Goal: Information Seeking & Learning: Learn about a topic

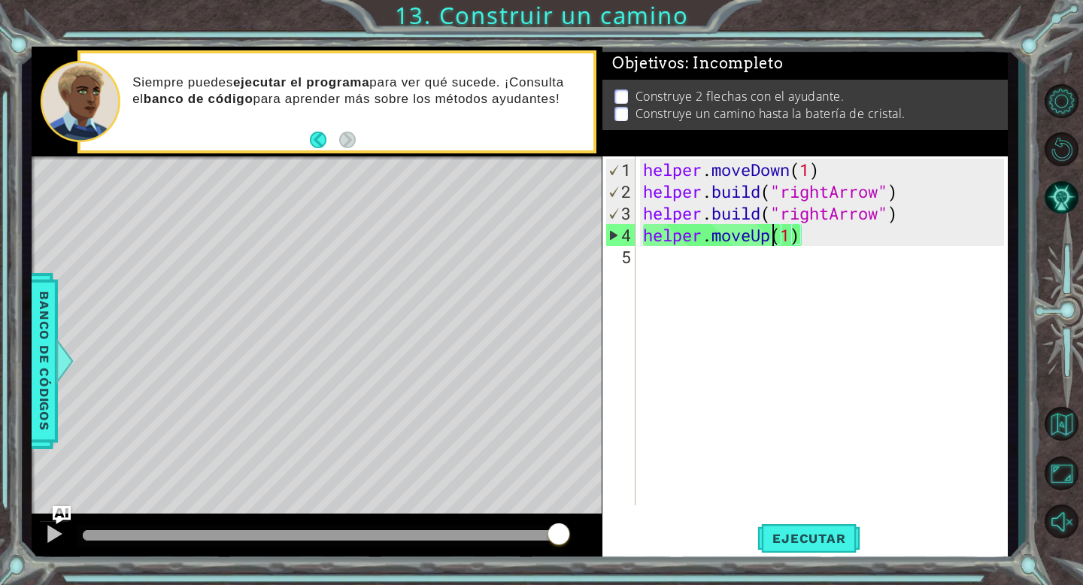
click at [821, 251] on div "helper . moveDown ( 1 ) helper . build ( "rightArrow" ) helper . build ( "right…" at bounding box center [826, 355] width 372 height 393
drag, startPoint x: 800, startPoint y: 242, endPoint x: 789, endPoint y: 241, distance: 11.3
click at [789, 241] on div "helper . moveDown ( 1 ) helper . build ( "rightArrow" ) helper . build ( "right…" at bounding box center [826, 355] width 372 height 393
click at [1049, 143] on button "Reiniciar nivel" at bounding box center [1062, 150] width 44 height 44
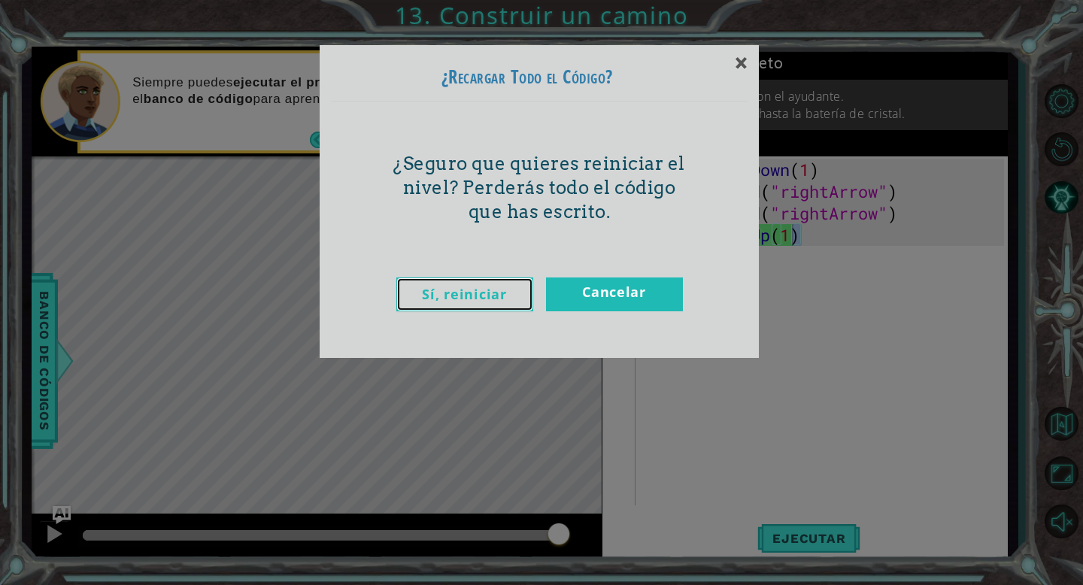
click at [494, 302] on link "Sí, reiniciar" at bounding box center [464, 295] width 137 height 34
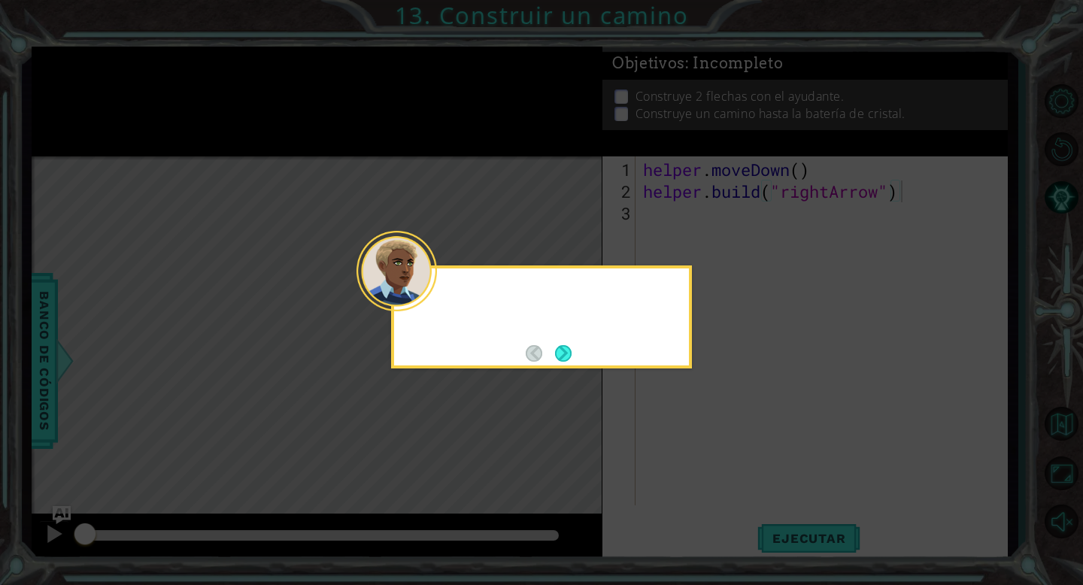
type textarea "[DOMAIN_NAME]("rightArrow")"
click at [557, 355] on button "Next" at bounding box center [563, 353] width 17 height 17
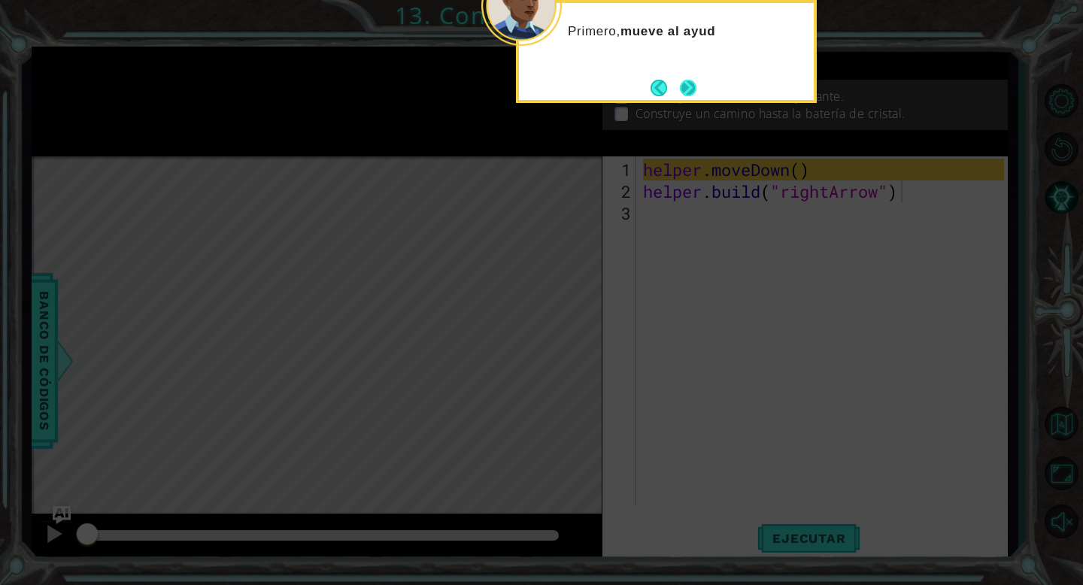
click at [682, 92] on button "Next" at bounding box center [688, 88] width 17 height 17
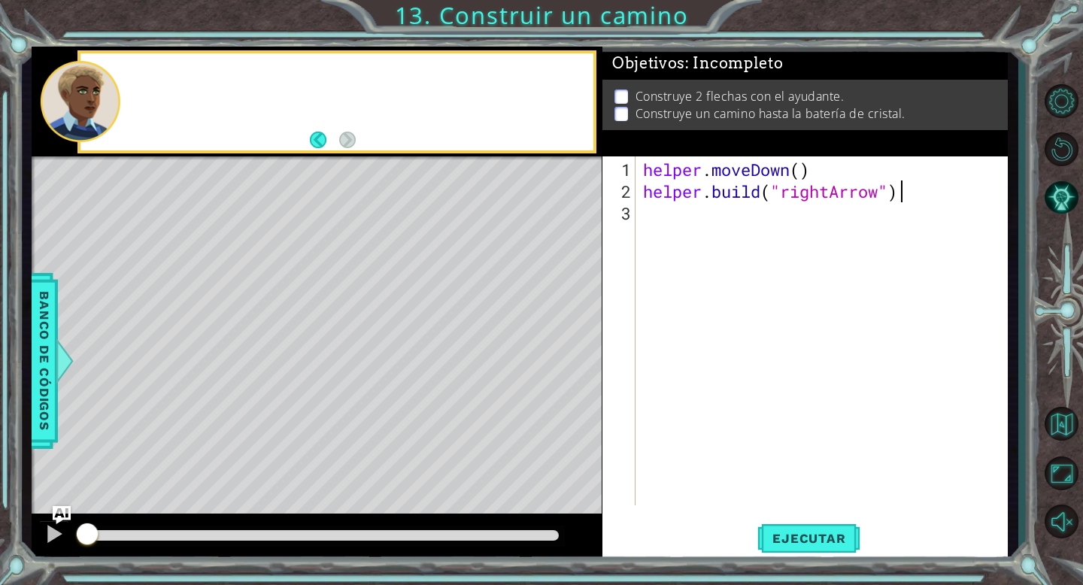
click at [682, 92] on p "Construye 2 flechas con el ayudante." at bounding box center [740, 96] width 209 height 17
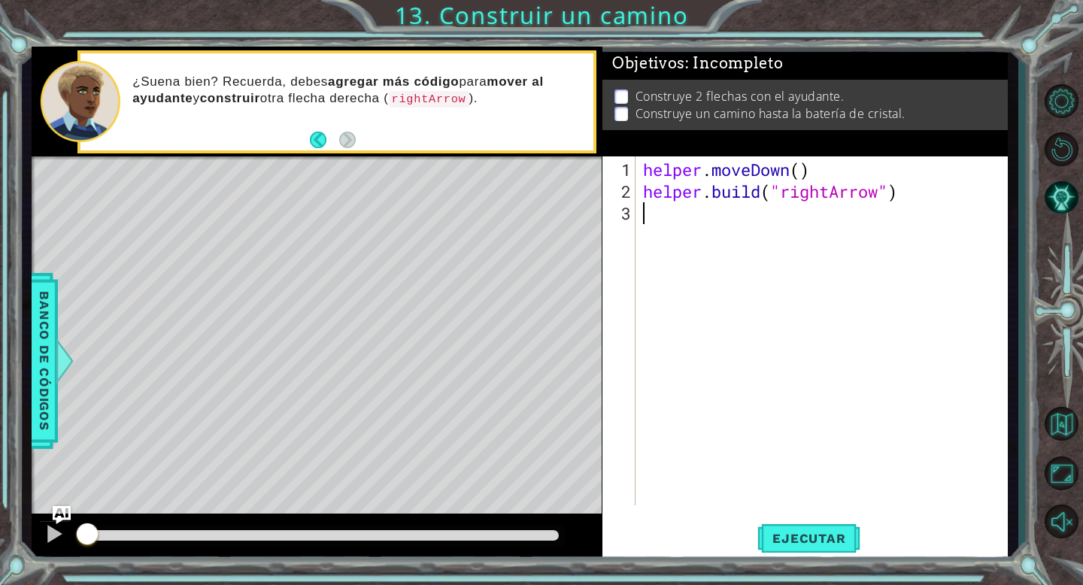
click at [673, 222] on div "helper . moveDown ( ) helper . build ( "rightArrow" )" at bounding box center [826, 355] width 372 height 393
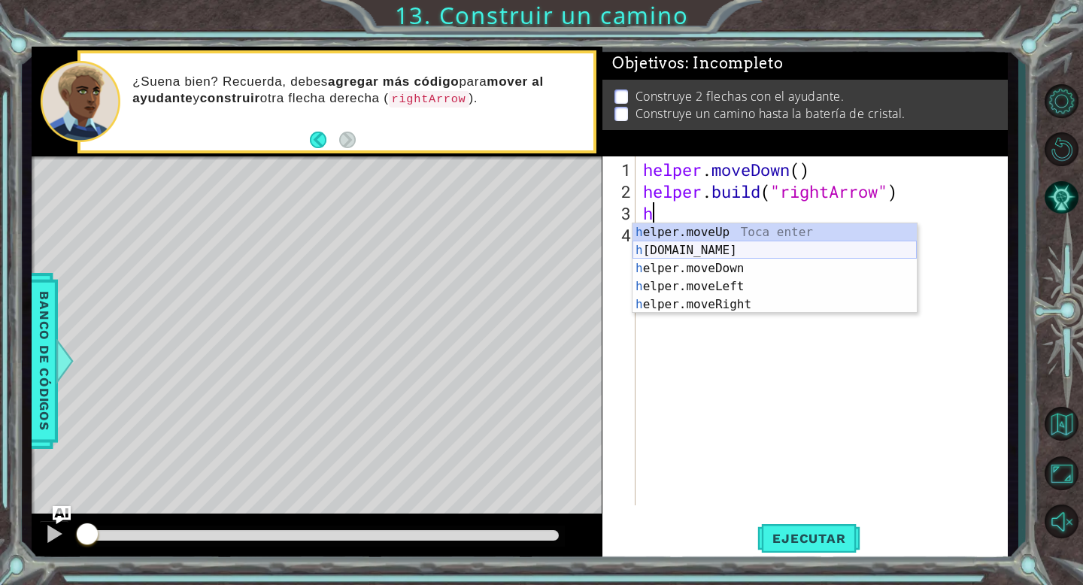
click at [751, 247] on div "h elper.moveUp Toca enter h [DOMAIN_NAME] Toca enter h elper.moveDown Toca ente…" at bounding box center [775, 286] width 284 height 126
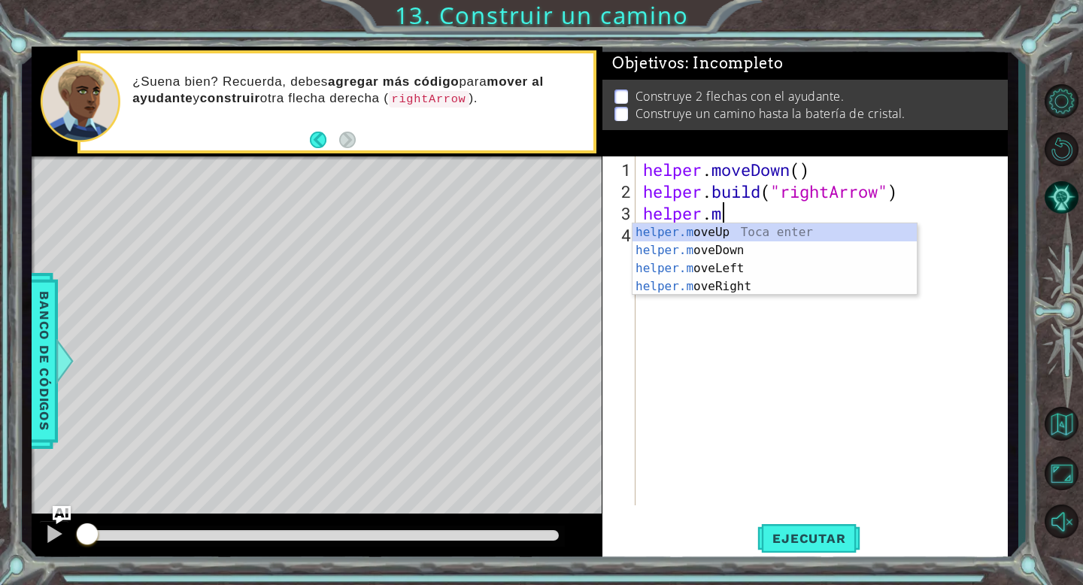
scroll to position [0, 2]
click at [784, 252] on div "helper.m oveUp Toca enter helper.m oveDown Toca enter helper.m oveLeft Toca ent…" at bounding box center [775, 277] width 284 height 108
type textarea "helper.moveDown(1)"
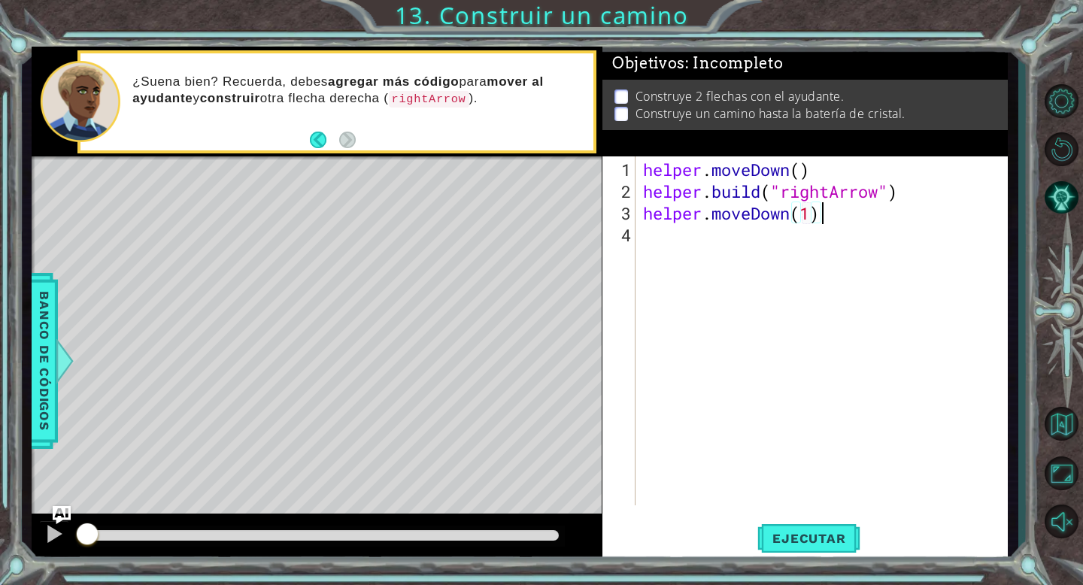
click at [842, 214] on div "helper . moveDown ( ) helper . build ( "rightArrow" ) helper . moveDown ( 1 )" at bounding box center [826, 355] width 372 height 393
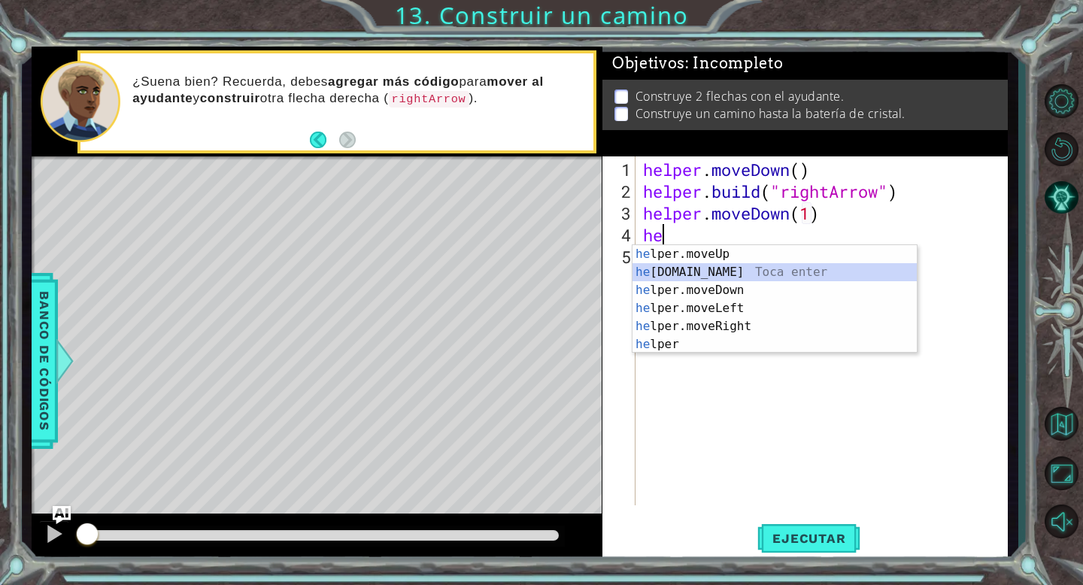
click at [764, 269] on div "he lper.moveUp Toca enter he [DOMAIN_NAME] Toca enter he lper.moveDown Toca ent…" at bounding box center [775, 317] width 284 height 144
type textarea "[DOMAIN_NAME]("rightArrow")"
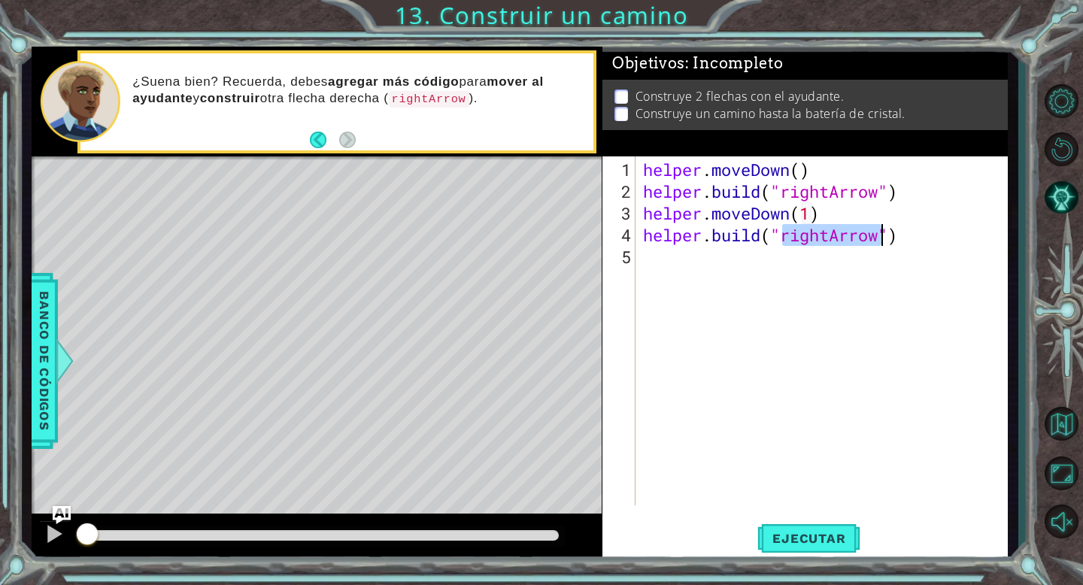
click at [910, 241] on div "helper . moveDown ( ) helper . build ( "rightArrow" ) helper . moveDown ( 1 ) h…" at bounding box center [826, 355] width 372 height 393
click at [812, 548] on button "Ejecutar" at bounding box center [808, 538] width 103 height 41
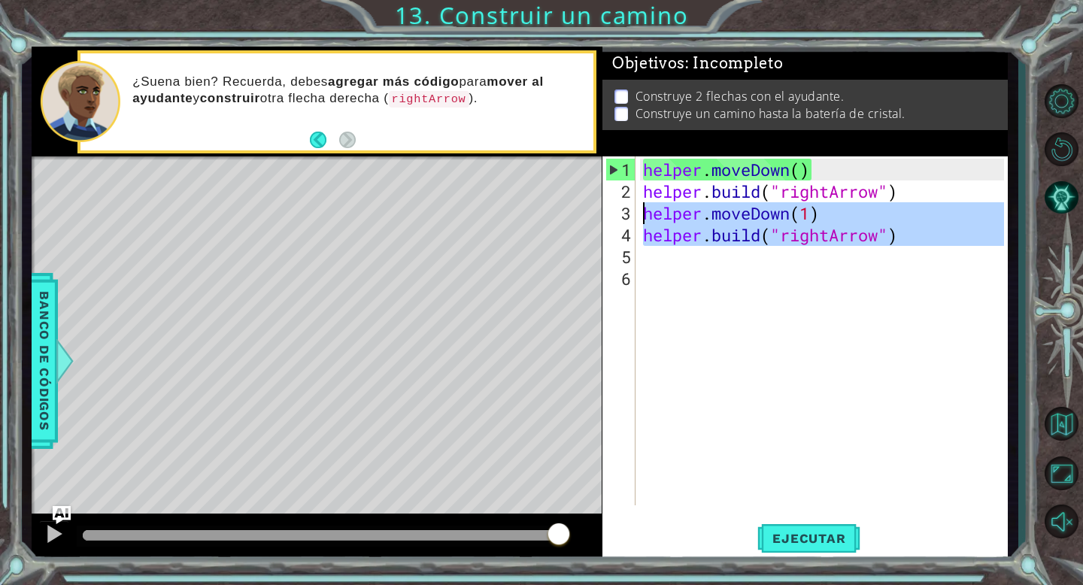
drag, startPoint x: 904, startPoint y: 245, endPoint x: 637, endPoint y: 217, distance: 268.5
click at [633, 215] on div "1 2 3 4 5 6 helper . moveDown ( ) helper . build ( "rightArrow" ) helper . move…" at bounding box center [803, 330] width 402 height 349
type textarea "helper.moveDown(1) [DOMAIN_NAME]("rightArrow")"
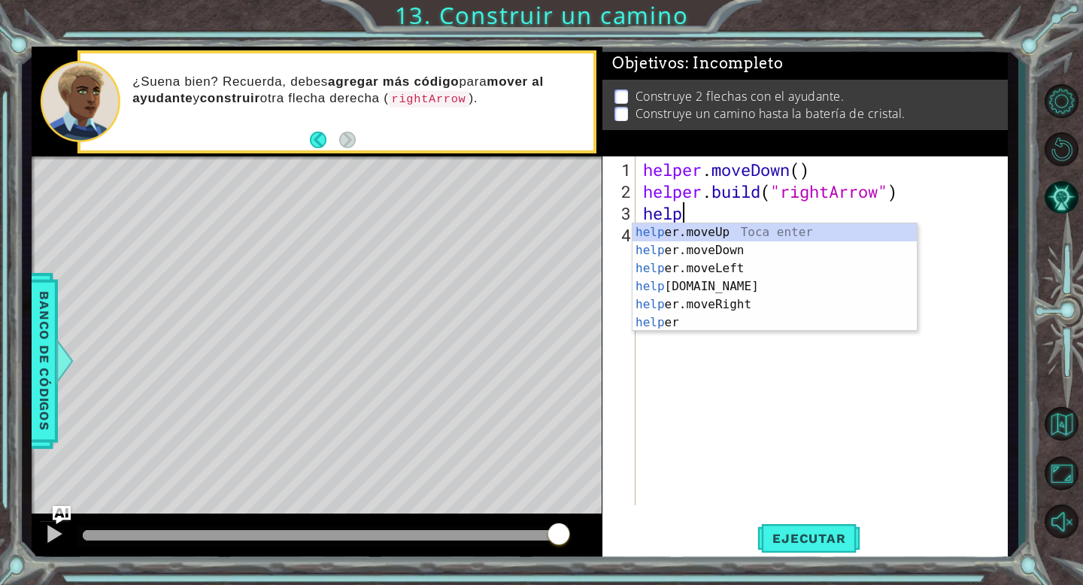
scroll to position [0, 1]
click at [672, 305] on div "help er.moveUp Toca enter help er.moveDown Toca enter help er.moveLeft Toca ent…" at bounding box center [775, 295] width 284 height 144
type textarea "helper.moveRight(1)"
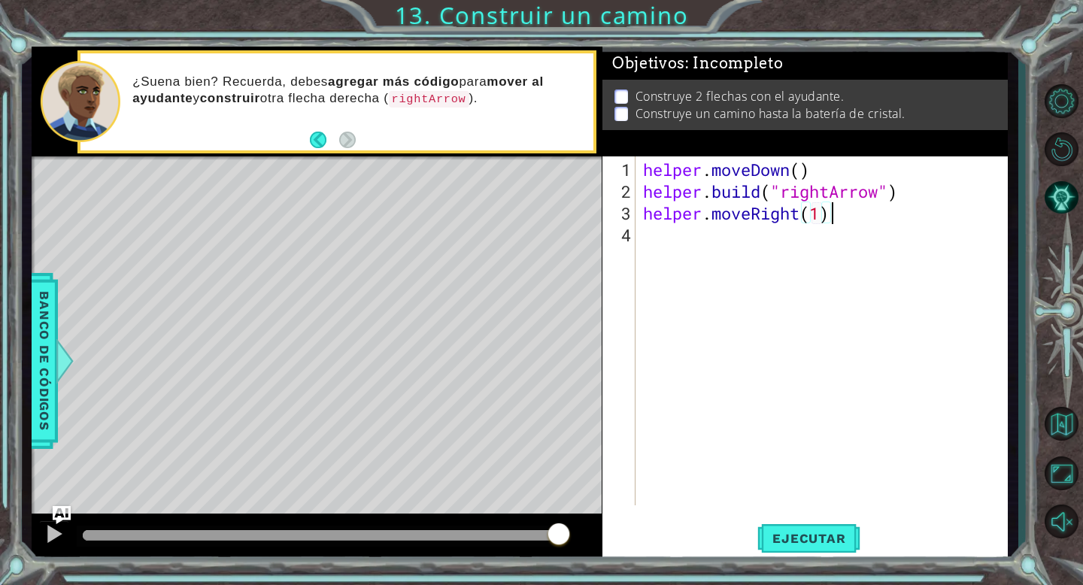
click at [843, 217] on div "helper . moveDown ( ) helper . build ( "rightArrow" ) helper . moveRight ( 1 )" at bounding box center [826, 355] width 372 height 393
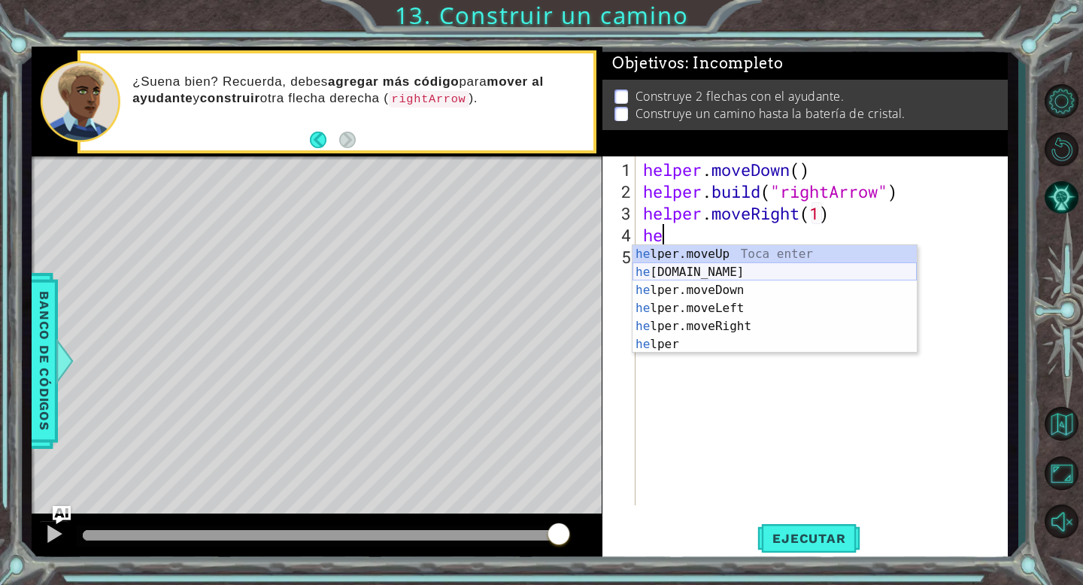
click at [752, 272] on div "he lper.moveUp Toca enter he [DOMAIN_NAME] Toca enter he lper.moveDown Toca ent…" at bounding box center [775, 317] width 284 height 144
type textarea "[DOMAIN_NAME]("rightArrow")"
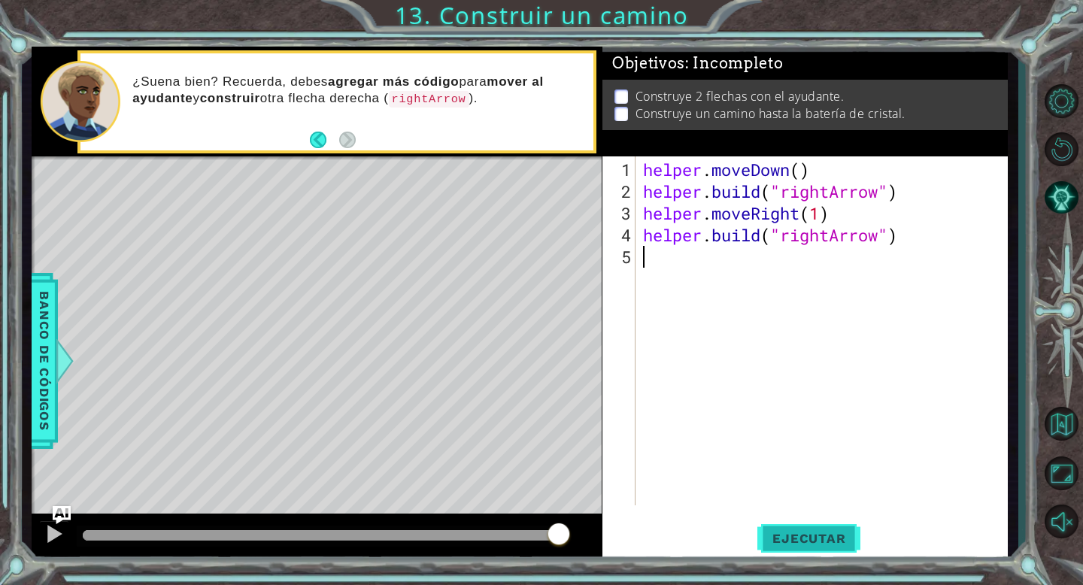
click at [820, 542] on span "Ejecutar" at bounding box center [808, 538] width 103 height 15
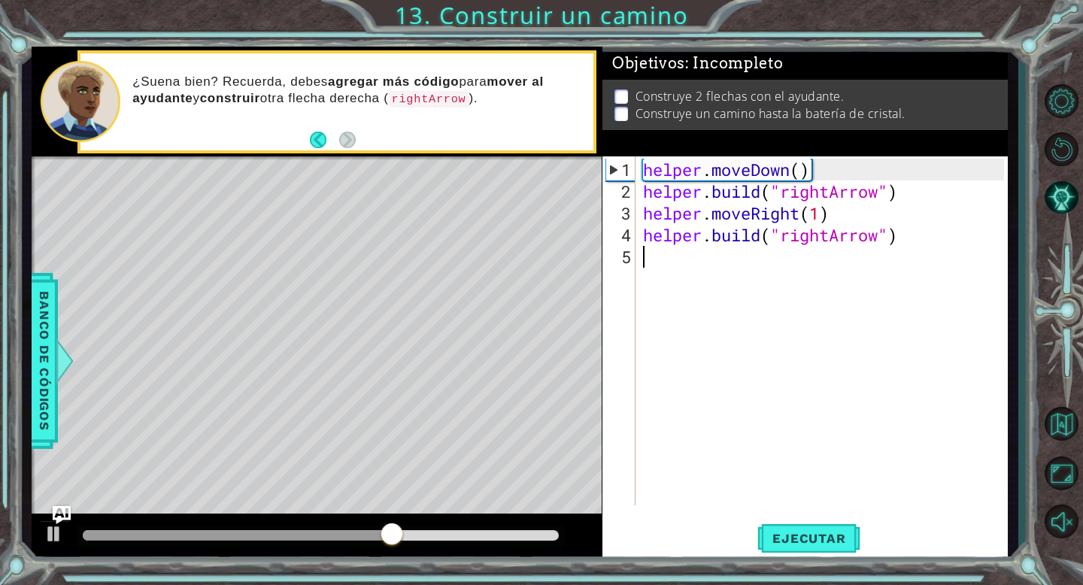
click at [824, 216] on div "helper . moveDown ( ) helper . build ( "rightArrow" ) helper . moveRight ( 1 ) …" at bounding box center [826, 355] width 372 height 393
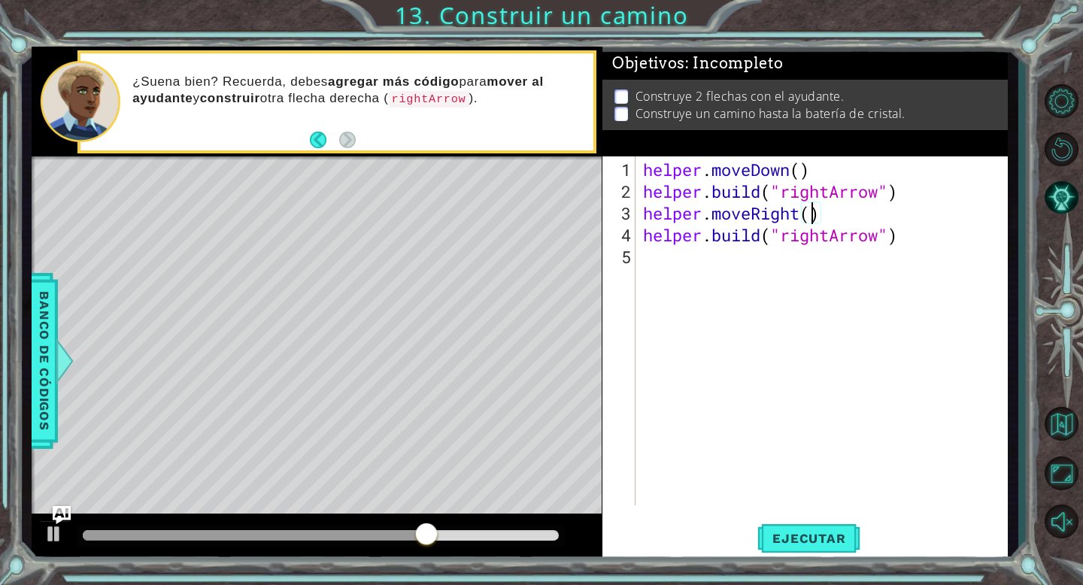
scroll to position [0, 8]
type textarea "helper.moveRight(3)"
click at [790, 544] on span "Ejecutar" at bounding box center [808, 538] width 103 height 15
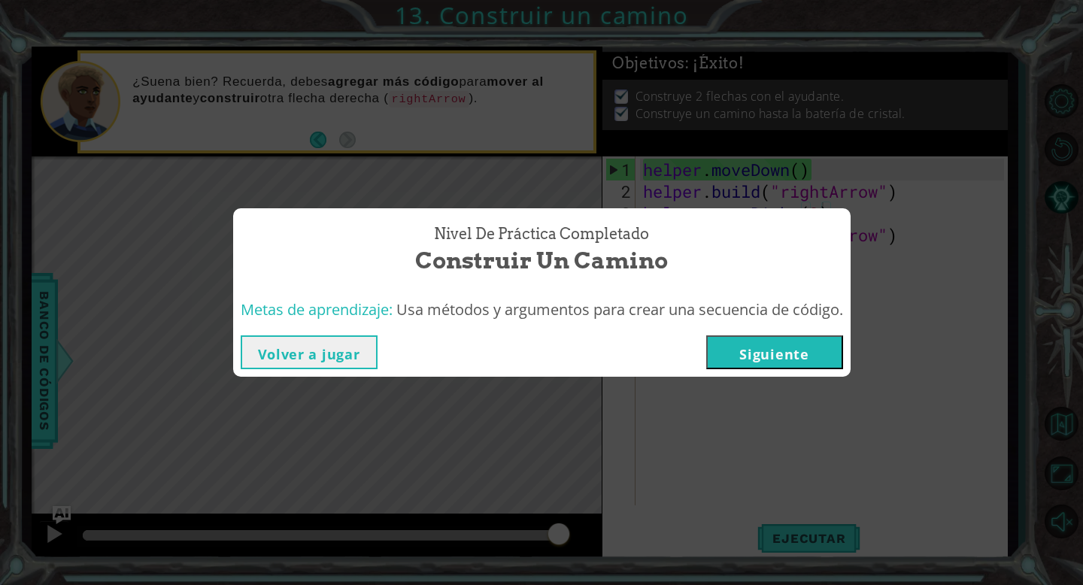
click at [785, 361] on button "Siguiente" at bounding box center [774, 352] width 137 height 34
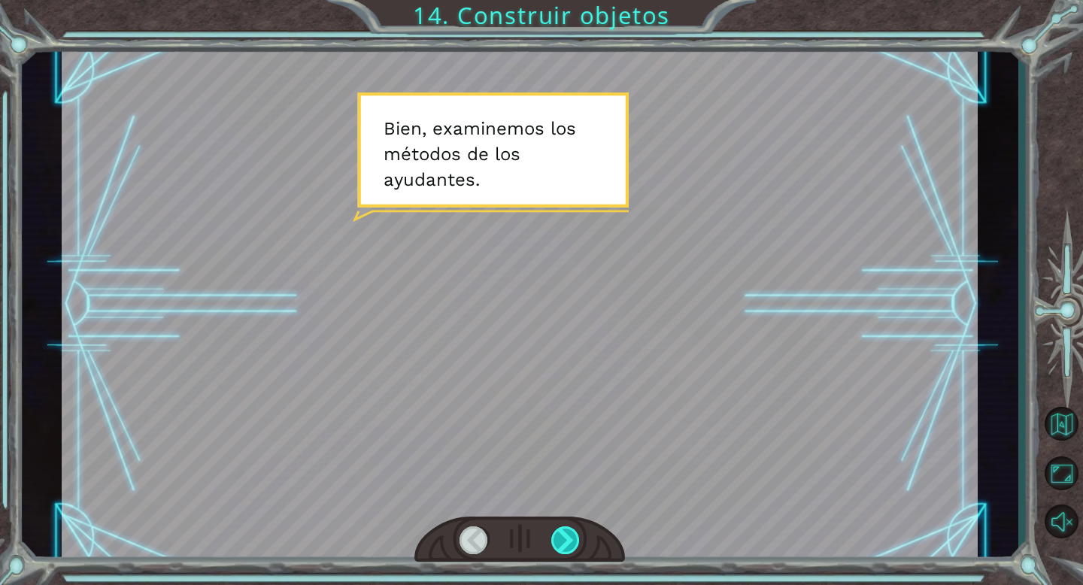
click at [558, 542] on div at bounding box center [565, 541] width 29 height 28
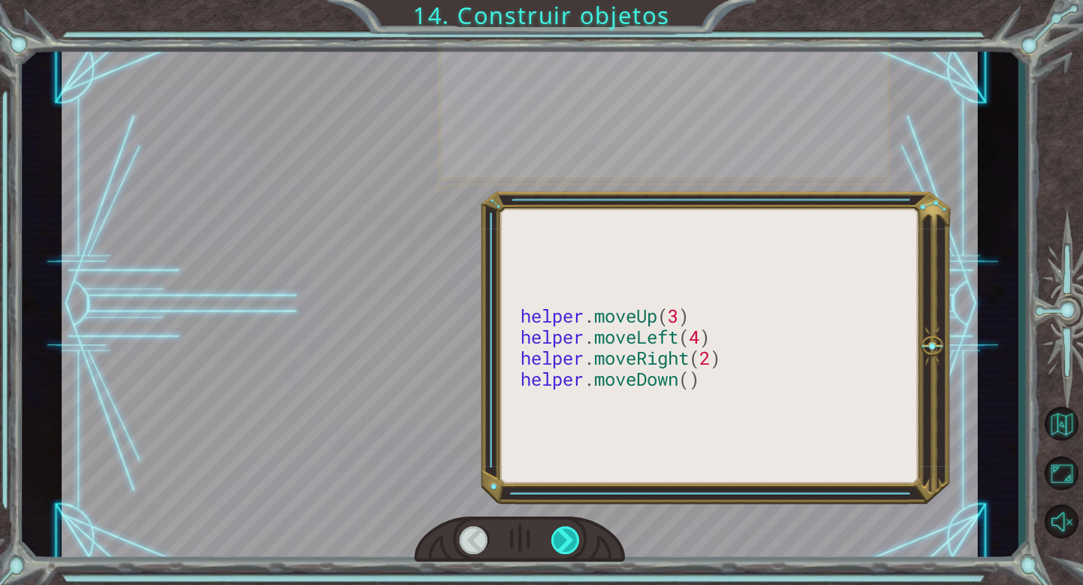
click at [558, 542] on div at bounding box center [565, 541] width 29 height 28
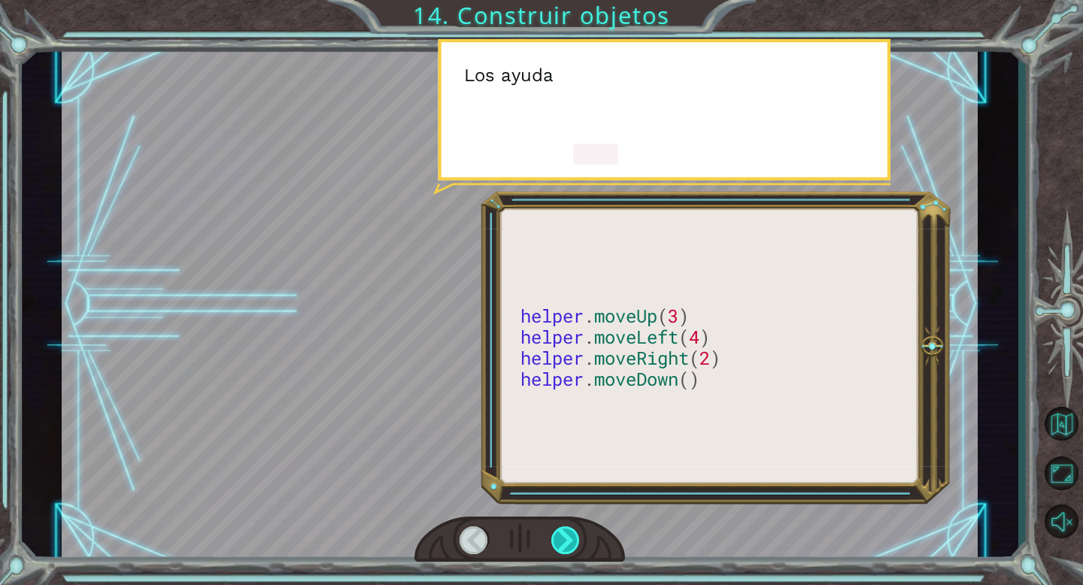
click at [558, 542] on div at bounding box center [565, 541] width 29 height 28
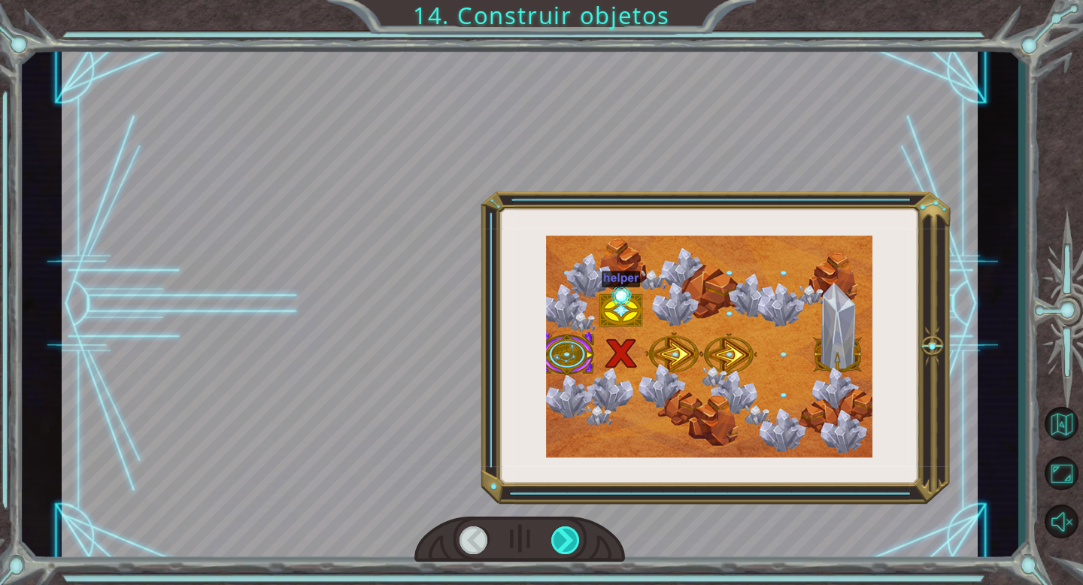
click at [558, 542] on div at bounding box center [565, 541] width 29 height 28
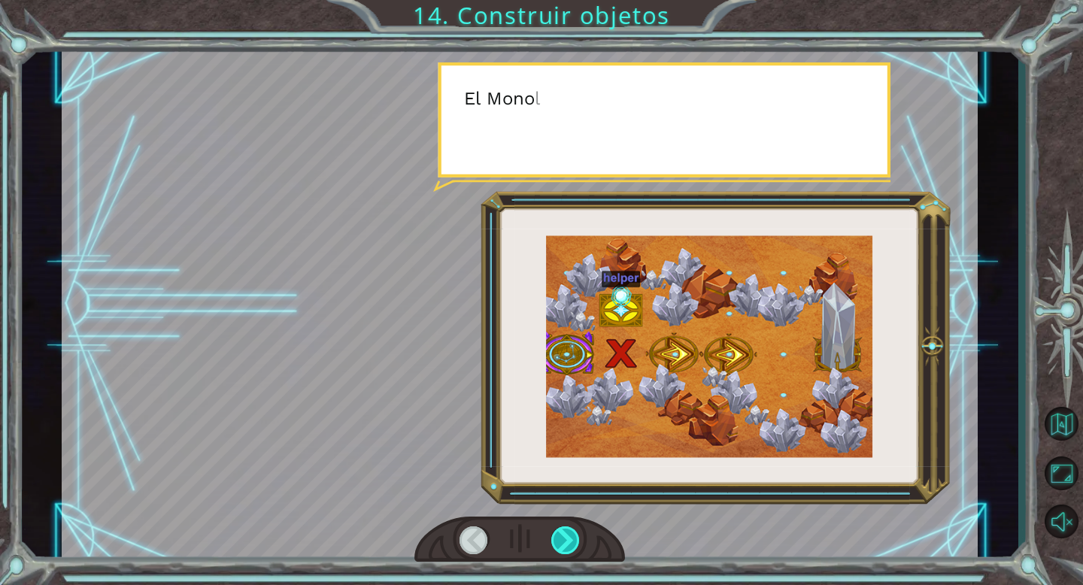
click at [558, 542] on div at bounding box center [565, 541] width 29 height 28
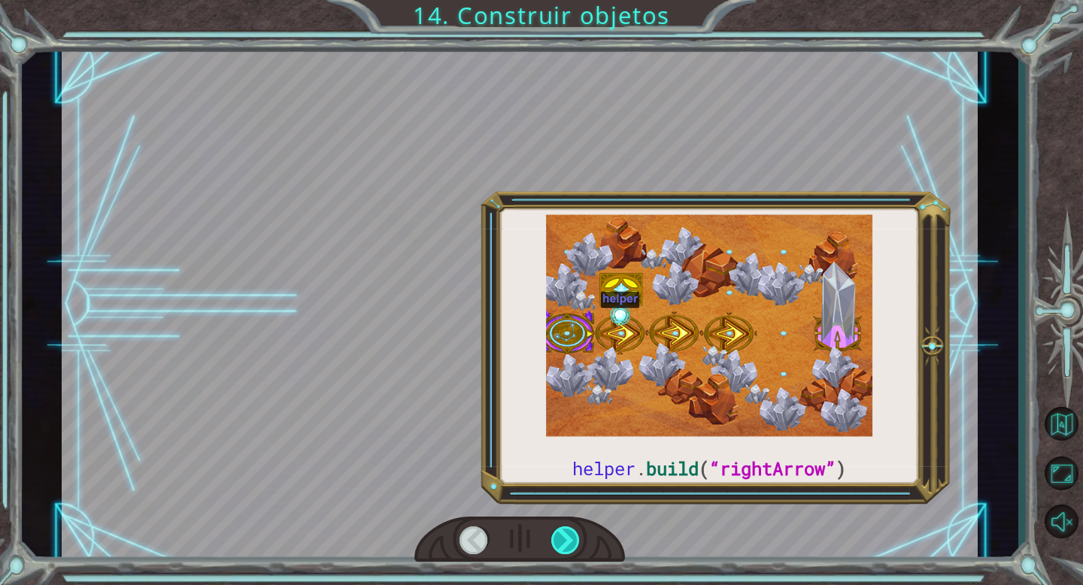
click at [558, 542] on div at bounding box center [565, 541] width 29 height 28
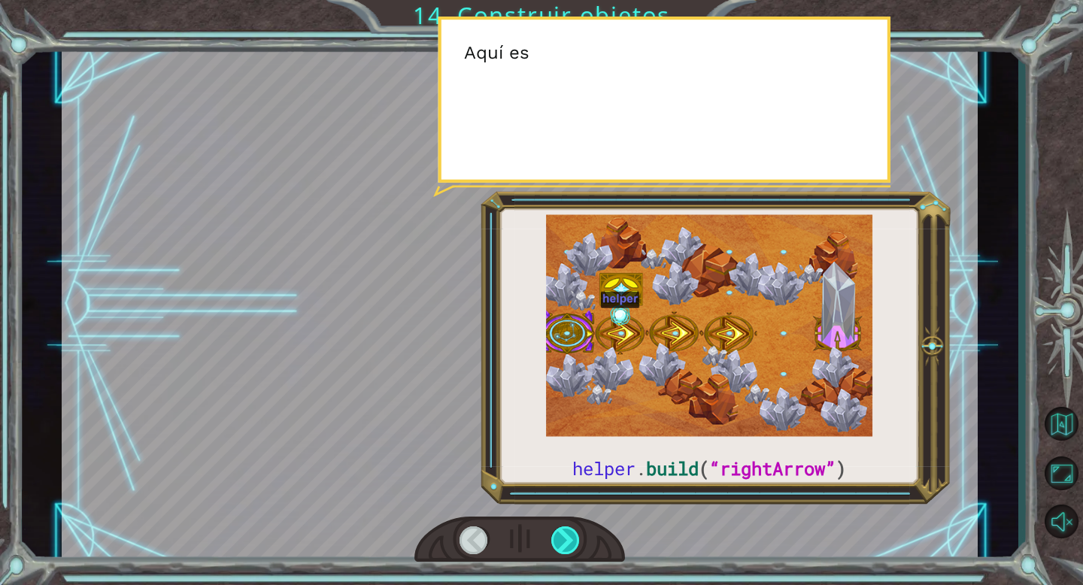
click at [558, 542] on div at bounding box center [565, 541] width 29 height 28
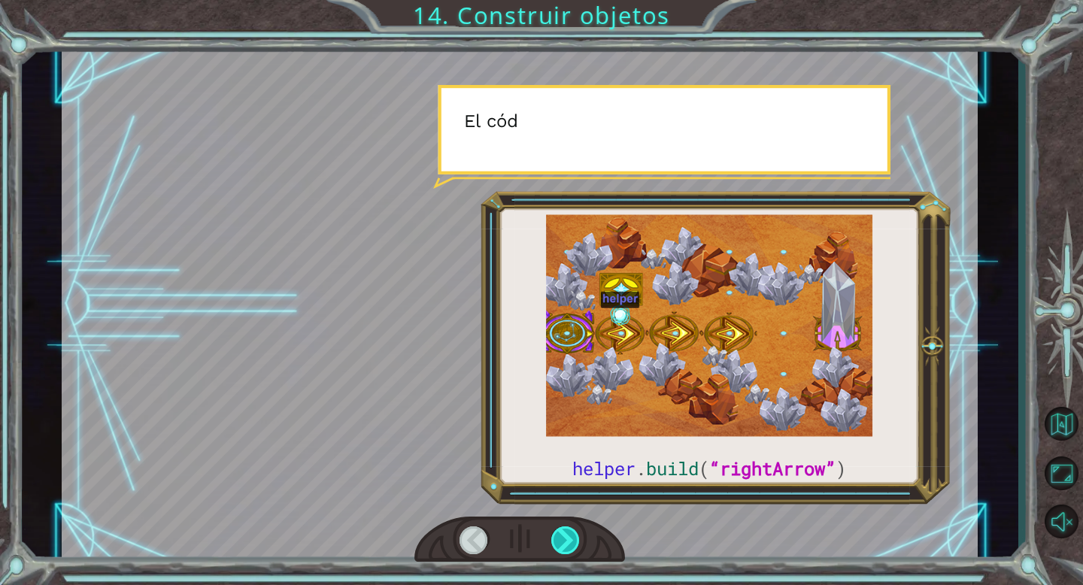
click at [558, 542] on div at bounding box center [565, 541] width 29 height 28
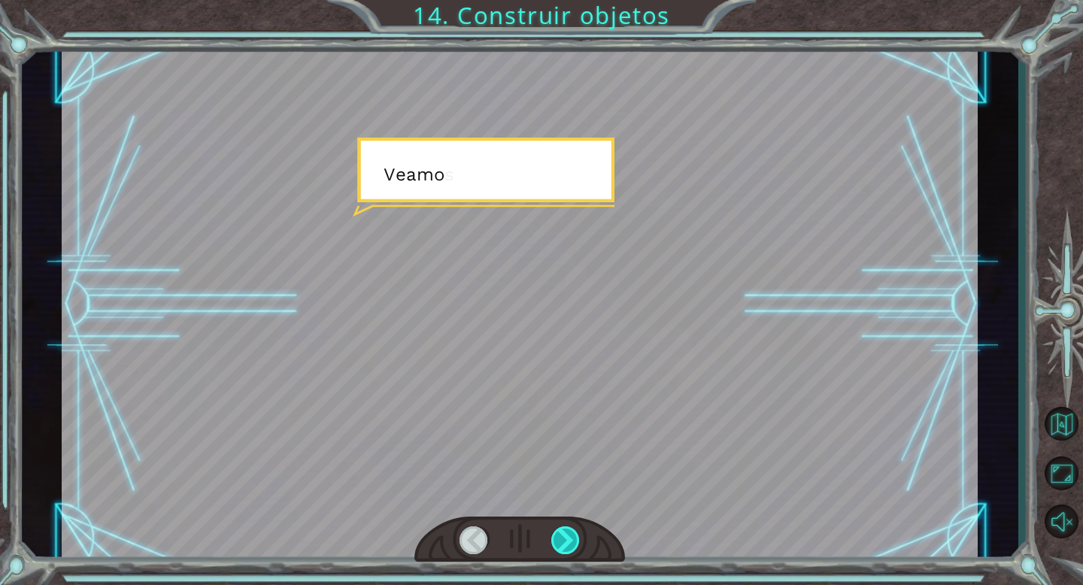
click at [558, 542] on div at bounding box center [565, 541] width 29 height 28
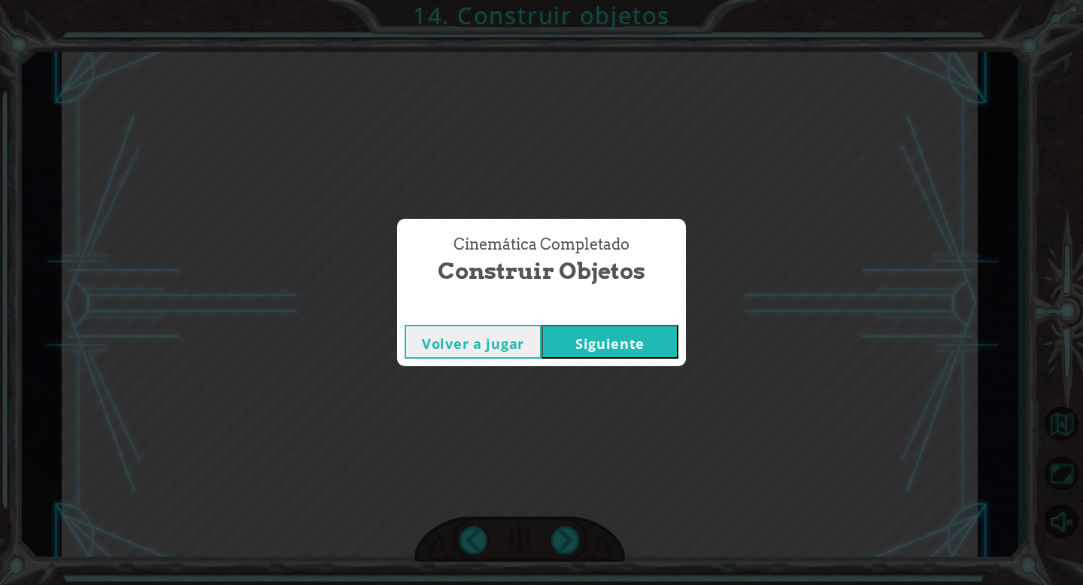
click at [587, 351] on button "Siguiente" at bounding box center [610, 342] width 137 height 34
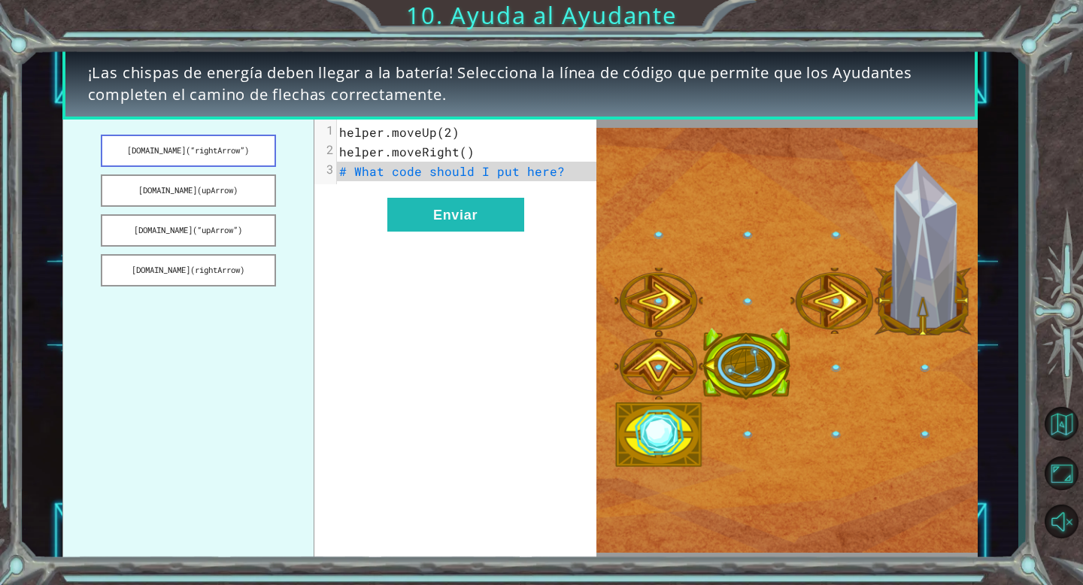
click at [239, 152] on button "[DOMAIN_NAME](“rightArrow”)" at bounding box center [188, 151] width 175 height 32
click at [460, 151] on span "helper.moveRight()" at bounding box center [406, 152] width 135 height 16
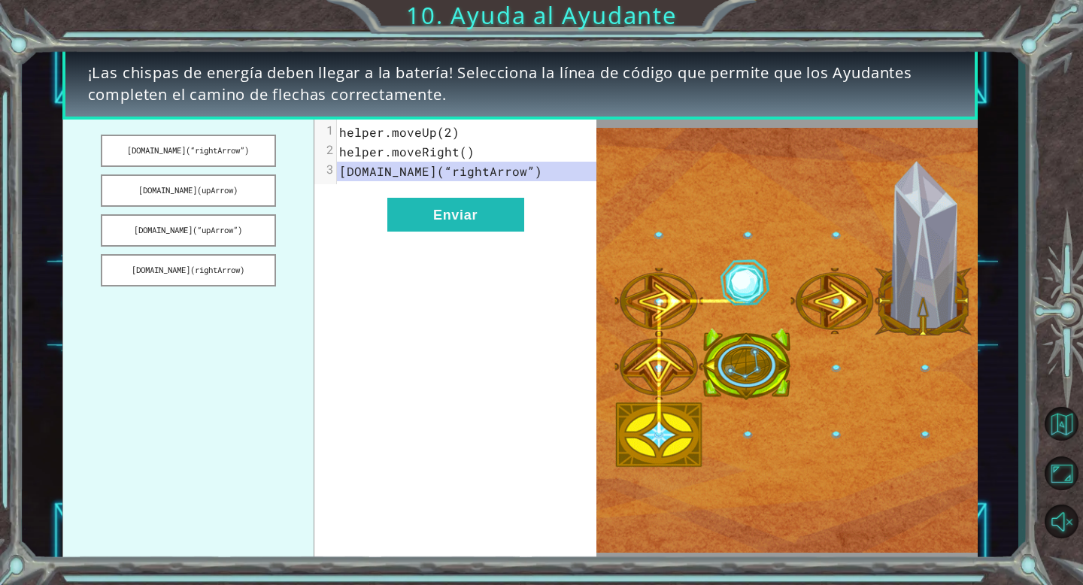
click at [465, 162] on pre "[DOMAIN_NAME](“rightArrow”)" at bounding box center [467, 172] width 260 height 20
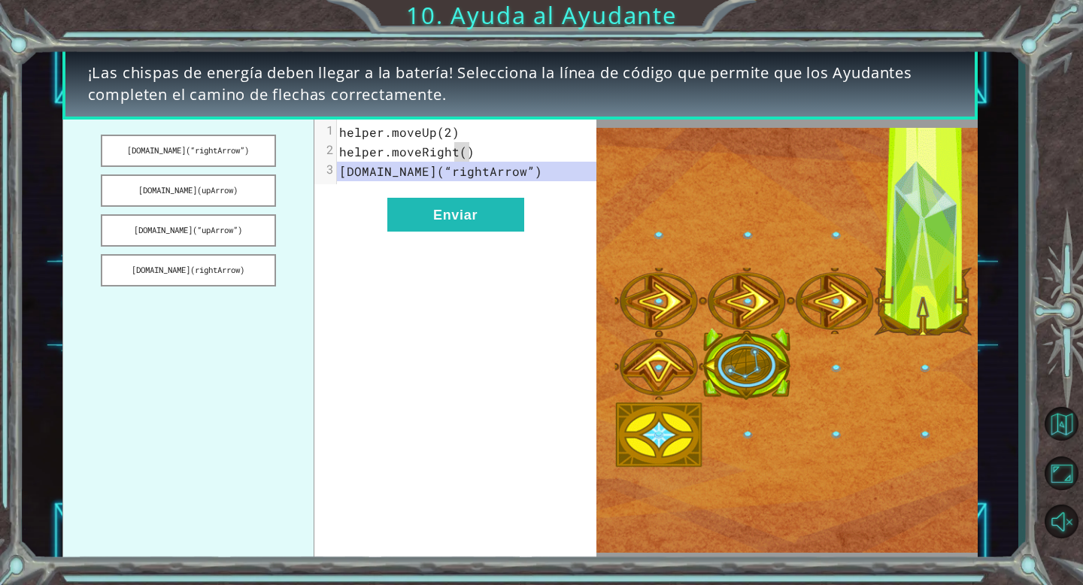
click at [465, 162] on pre "[DOMAIN_NAME](“rightArrow”)" at bounding box center [467, 172] width 260 height 20
click at [463, 153] on span "helper.moveRight()" at bounding box center [406, 152] width 135 height 16
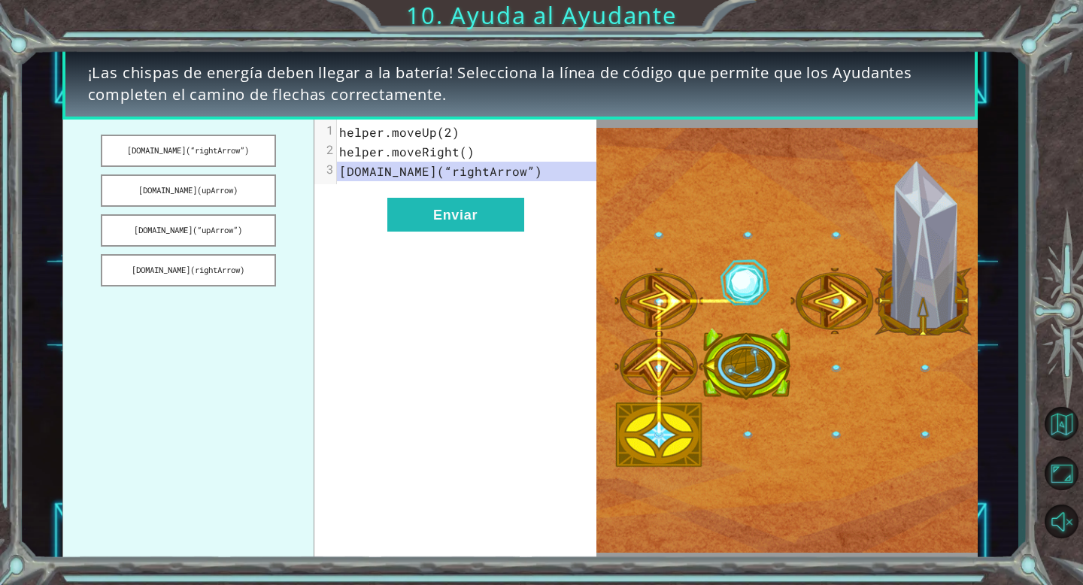
click at [463, 153] on span "helper.moveRight()" at bounding box center [406, 152] width 135 height 16
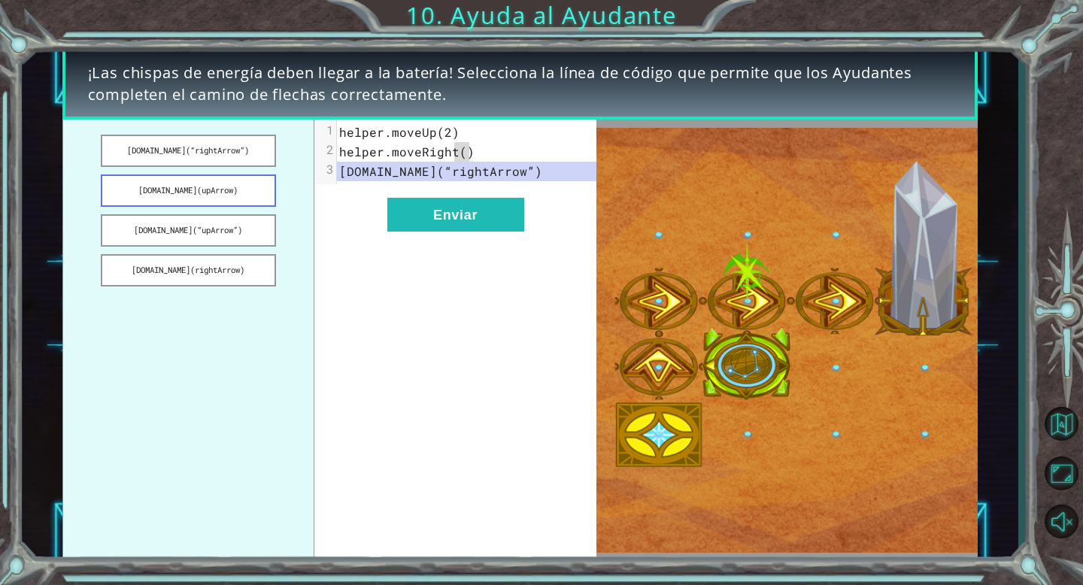
click at [152, 185] on button "[DOMAIN_NAME](upArrow)" at bounding box center [188, 191] width 175 height 32
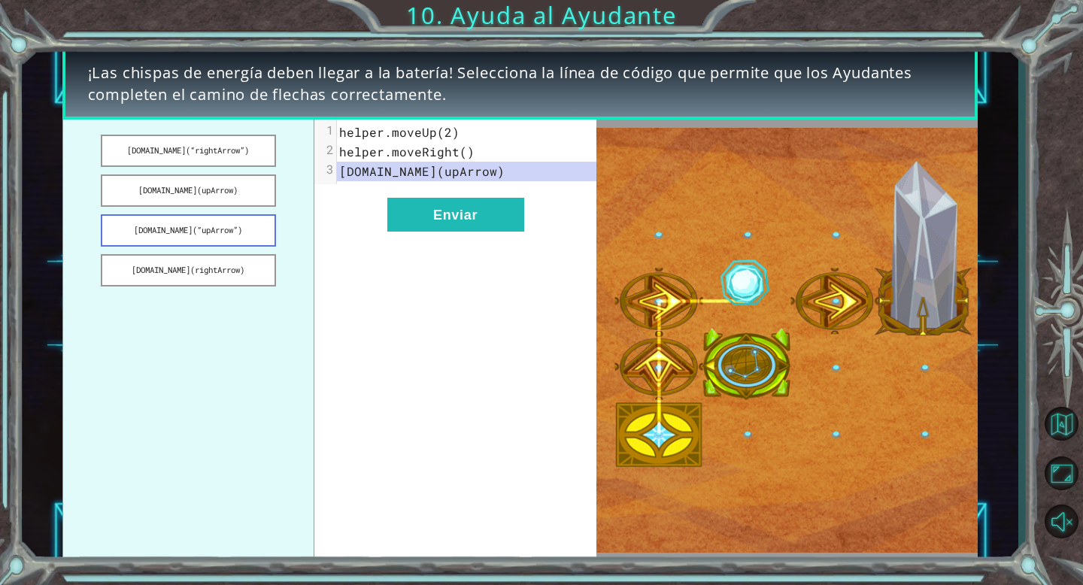
click at [190, 221] on button "[DOMAIN_NAME](“upArrow”)" at bounding box center [188, 230] width 175 height 32
click at [233, 156] on button "[DOMAIN_NAME](“rightArrow”)" at bounding box center [188, 151] width 175 height 32
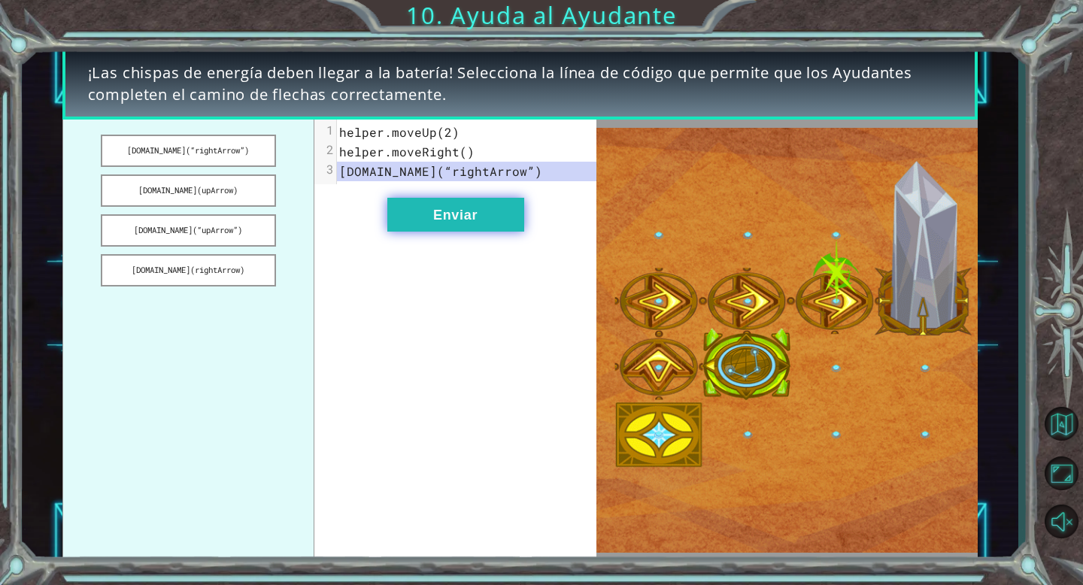
click at [443, 225] on button "Enviar" at bounding box center [455, 215] width 137 height 34
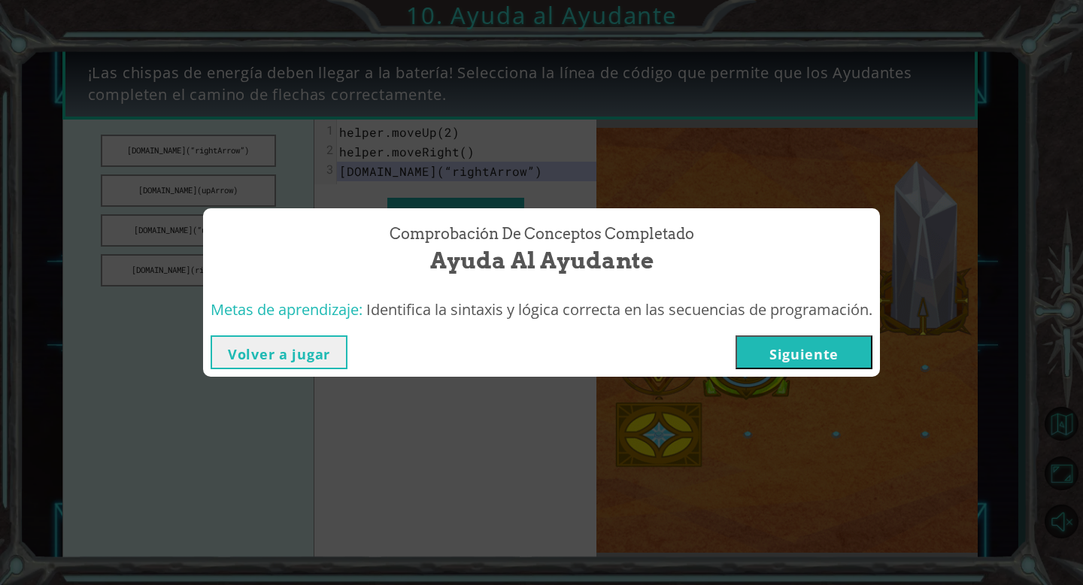
click at [783, 359] on button "Siguiente" at bounding box center [804, 352] width 137 height 34
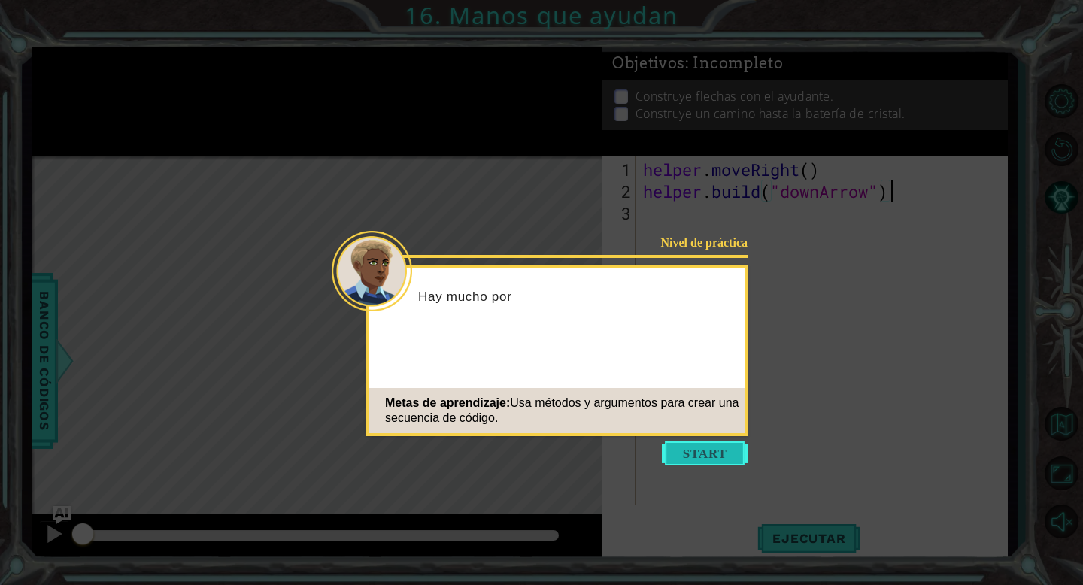
click at [713, 453] on button "Start" at bounding box center [705, 454] width 86 height 24
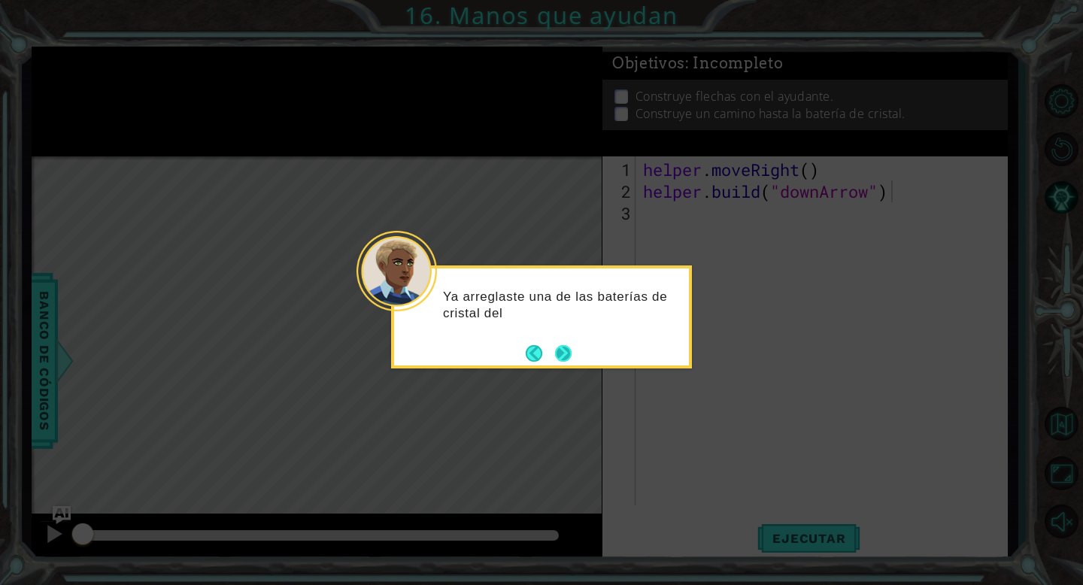
click at [561, 351] on button "Next" at bounding box center [563, 352] width 17 height 17
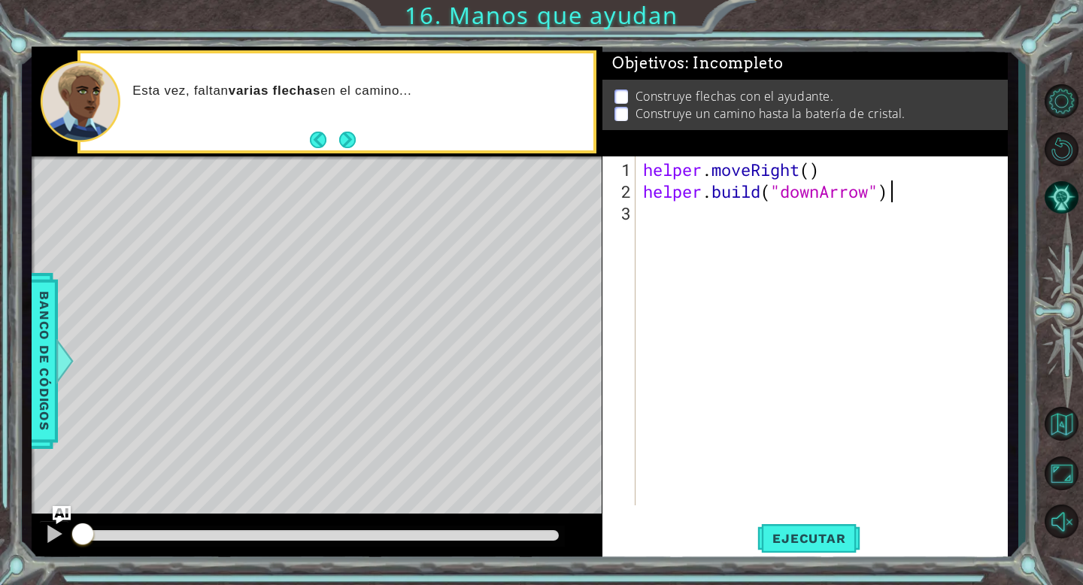
click at [672, 217] on div "helper . moveRight ( ) helper . build ( "downArrow" )" at bounding box center [826, 355] width 372 height 393
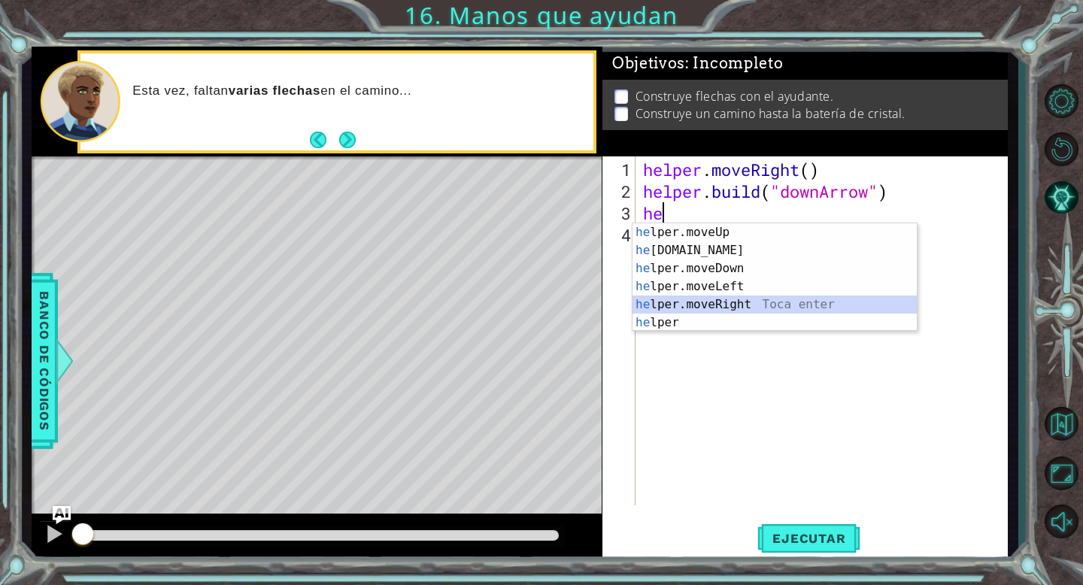
click at [672, 302] on div "he lper.moveUp Toca enter he [DOMAIN_NAME] Toca enter he lper.moveDown Toca ent…" at bounding box center [775, 295] width 284 height 144
type textarea "helper.moveRight(1)"
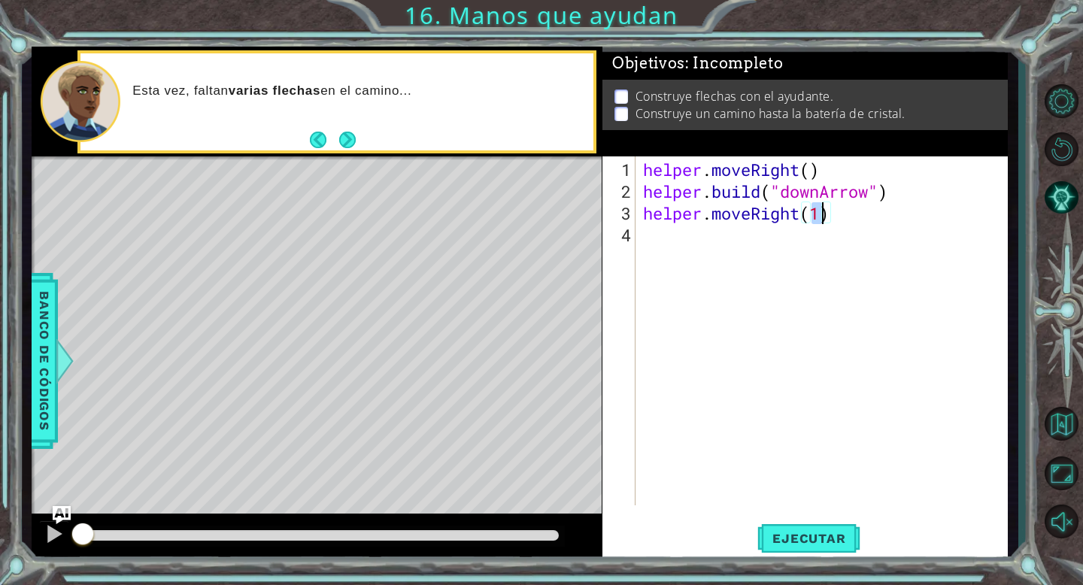
click at [668, 235] on div "helper . moveRight ( ) helper . build ( "downArrow" ) helper . moveRight ( 1 )" at bounding box center [826, 355] width 372 height 393
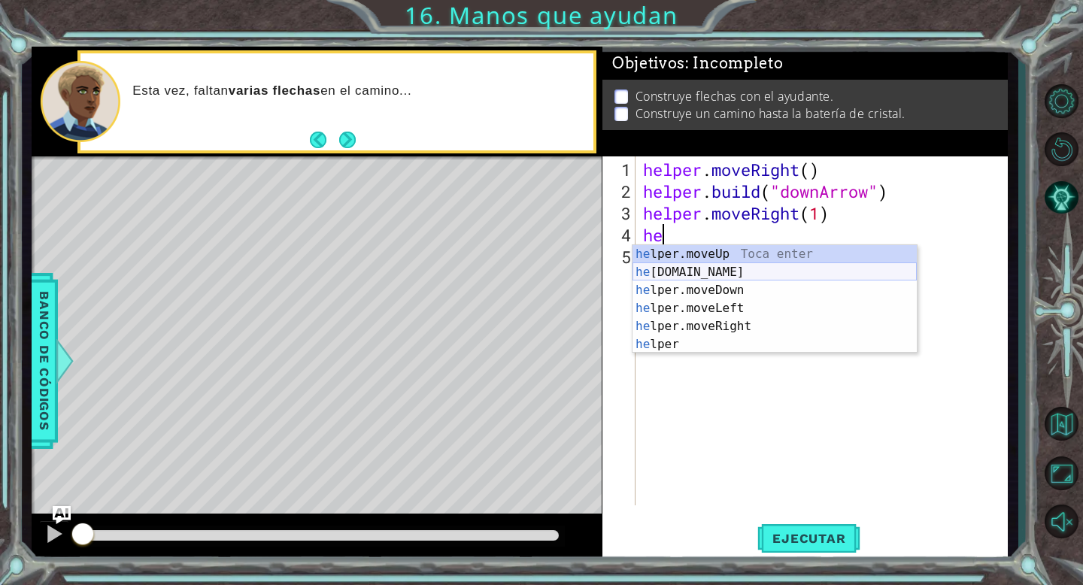
click at [751, 274] on div "he lper.moveUp Toca enter he [DOMAIN_NAME] Toca enter he lper.moveDown Toca ent…" at bounding box center [775, 317] width 284 height 144
type textarea "[DOMAIN_NAME]("rightArrow")"
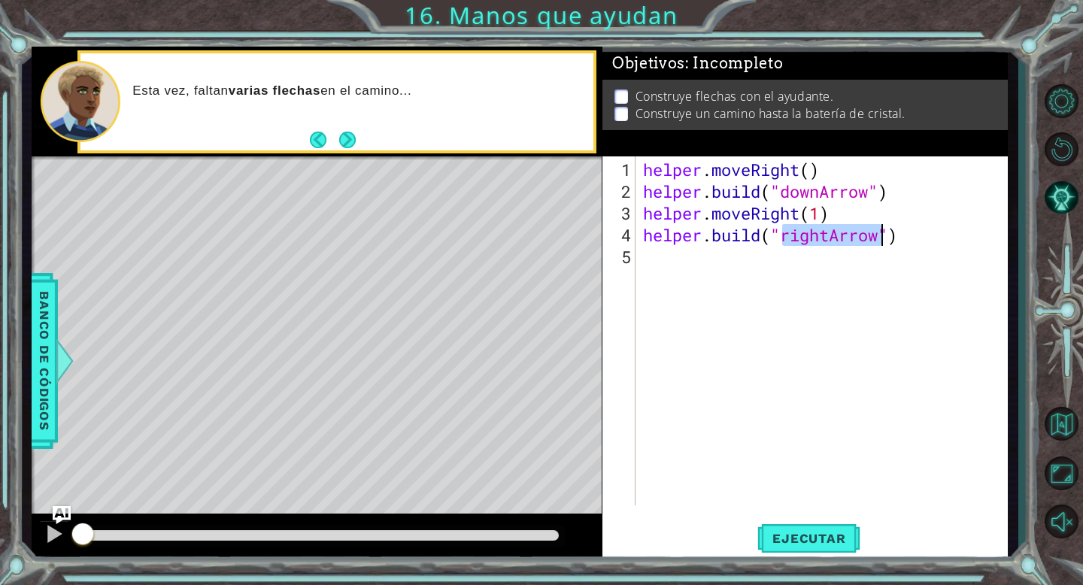
click at [724, 263] on div "helper . moveRight ( ) helper . build ( "downArrow" ) helper . moveRight ( 1 ) …" at bounding box center [826, 355] width 372 height 393
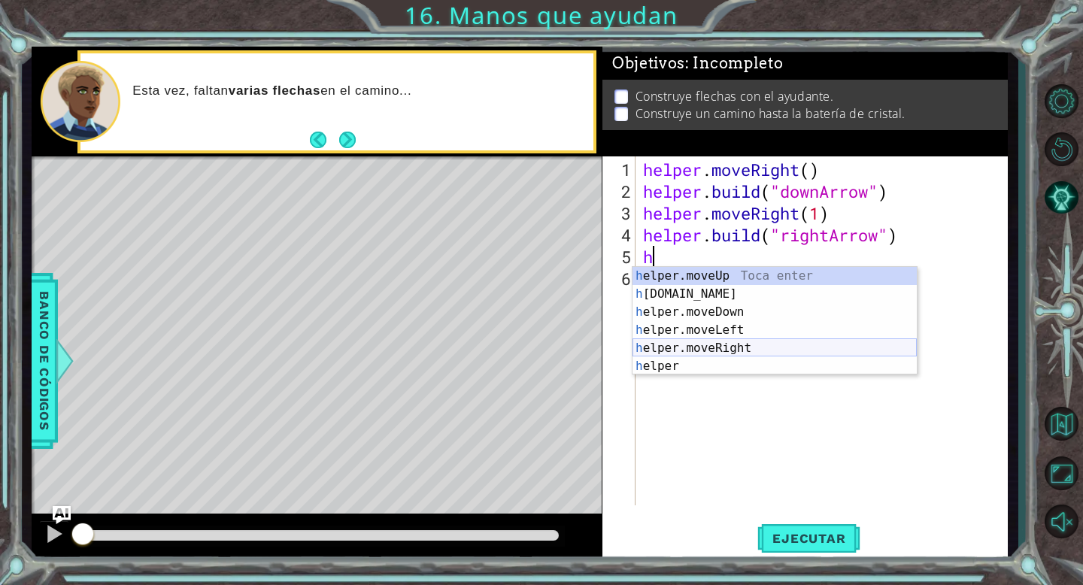
click at [763, 348] on div "h elper.moveUp Toca enter h [DOMAIN_NAME] Toca enter h elper.moveDown Toca ente…" at bounding box center [775, 339] width 284 height 144
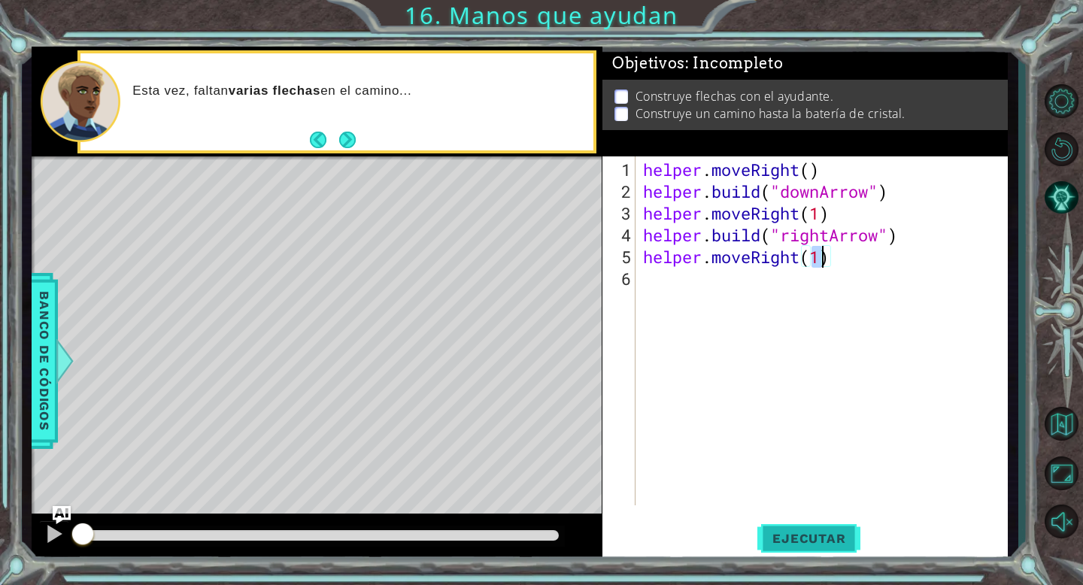
type textarea "helper.moveRight(1)"
click at [811, 533] on span "Ejecutar" at bounding box center [808, 538] width 103 height 15
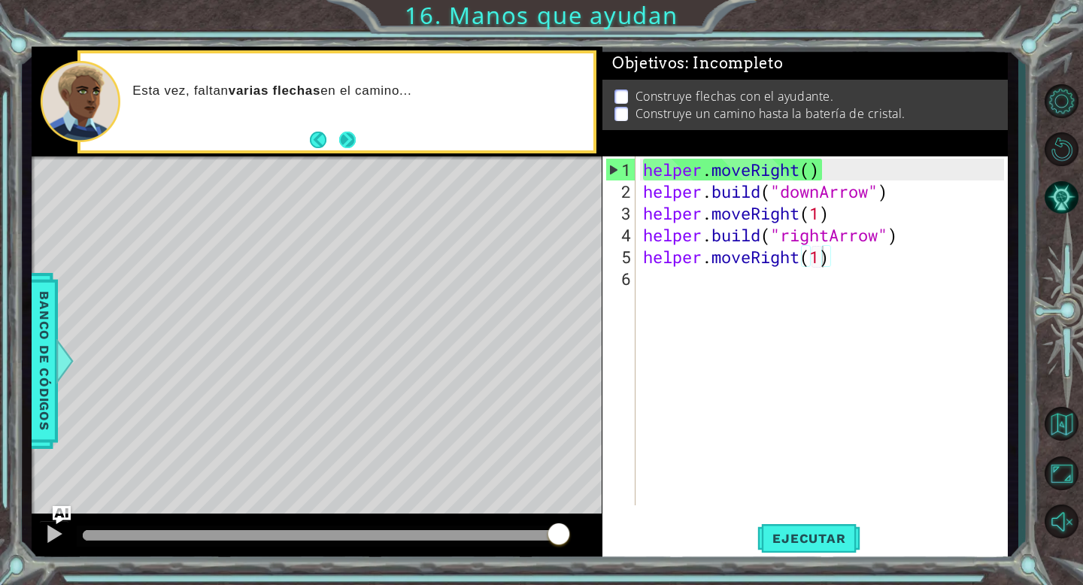
click at [339, 139] on button "Next" at bounding box center [347, 140] width 17 height 17
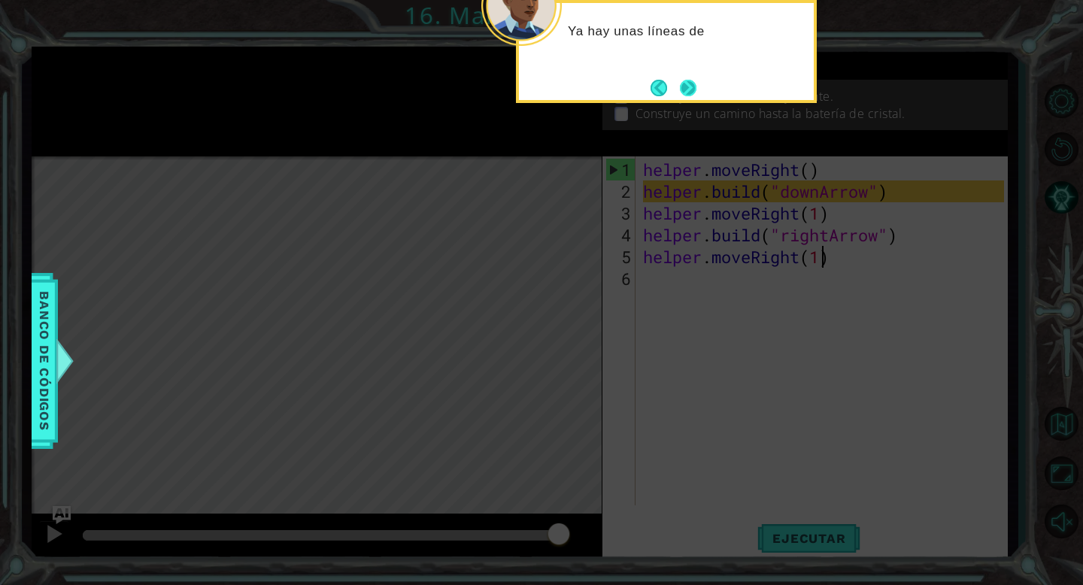
click at [694, 81] on button "Next" at bounding box center [688, 88] width 17 height 17
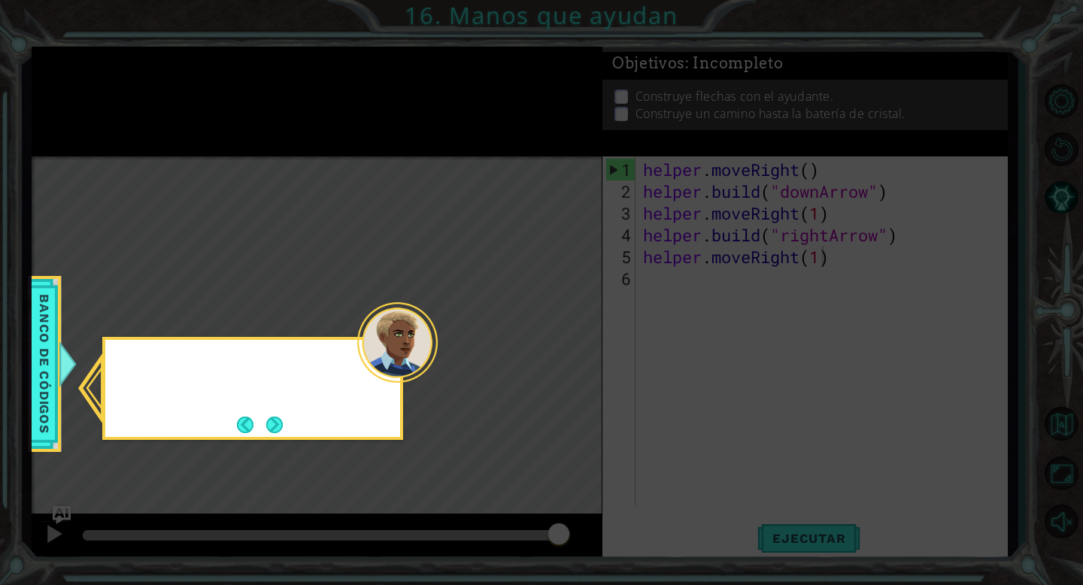
click at [694, 81] on icon at bounding box center [541, 292] width 1083 height 585
click at [266, 428] on button "Next" at bounding box center [274, 425] width 17 height 17
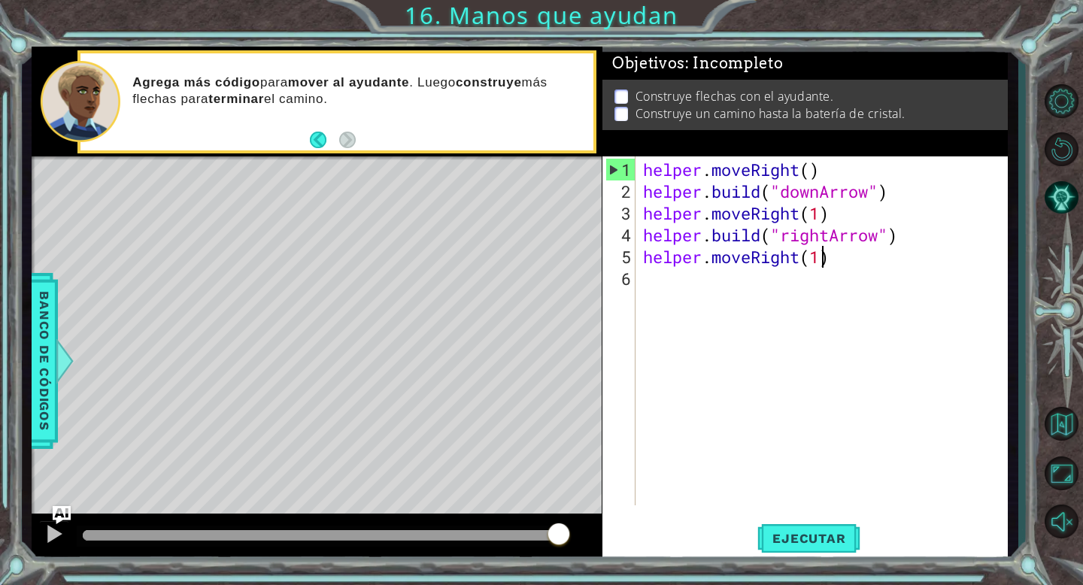
click at [305, 138] on div "Agrega más código para mover al ayudante . Luego construye más flechas para ter…" at bounding box center [336, 101] width 513 height 97
click at [315, 138] on button "Back" at bounding box center [324, 140] width 29 height 17
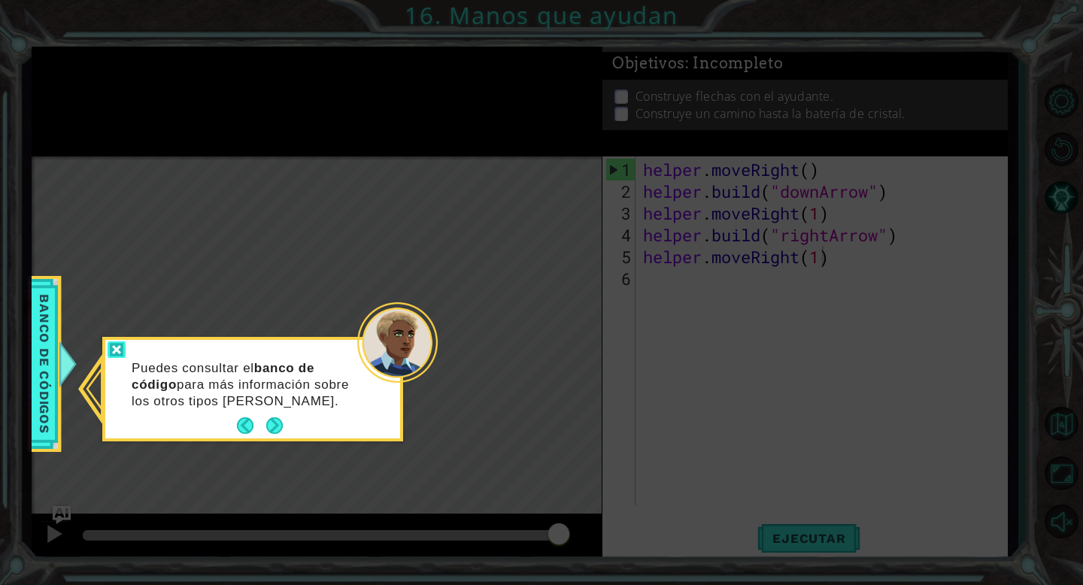
click at [120, 354] on div at bounding box center [117, 349] width 18 height 17
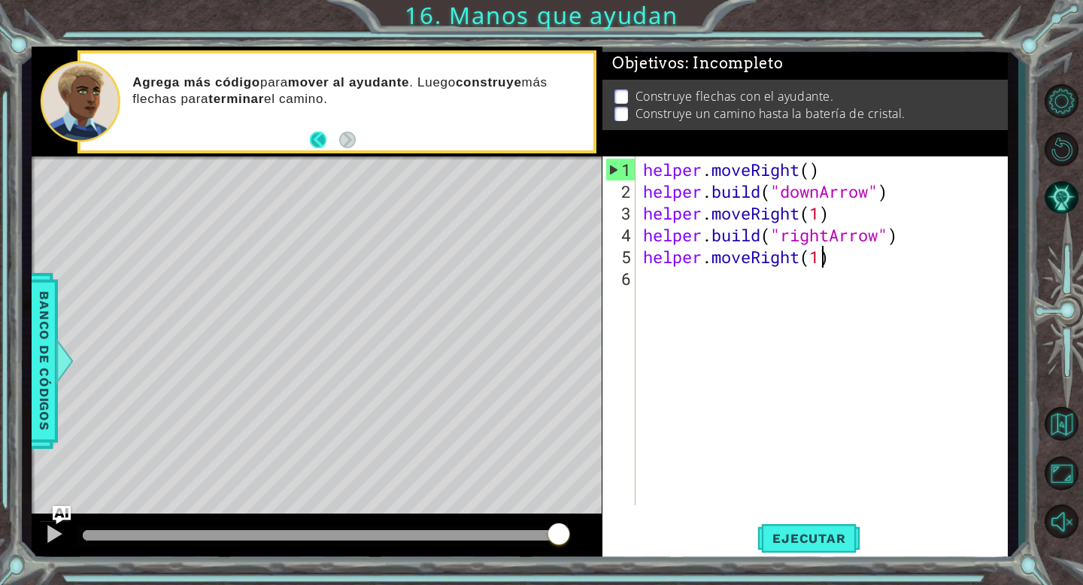
click at [326, 138] on button "Back" at bounding box center [324, 140] width 29 height 17
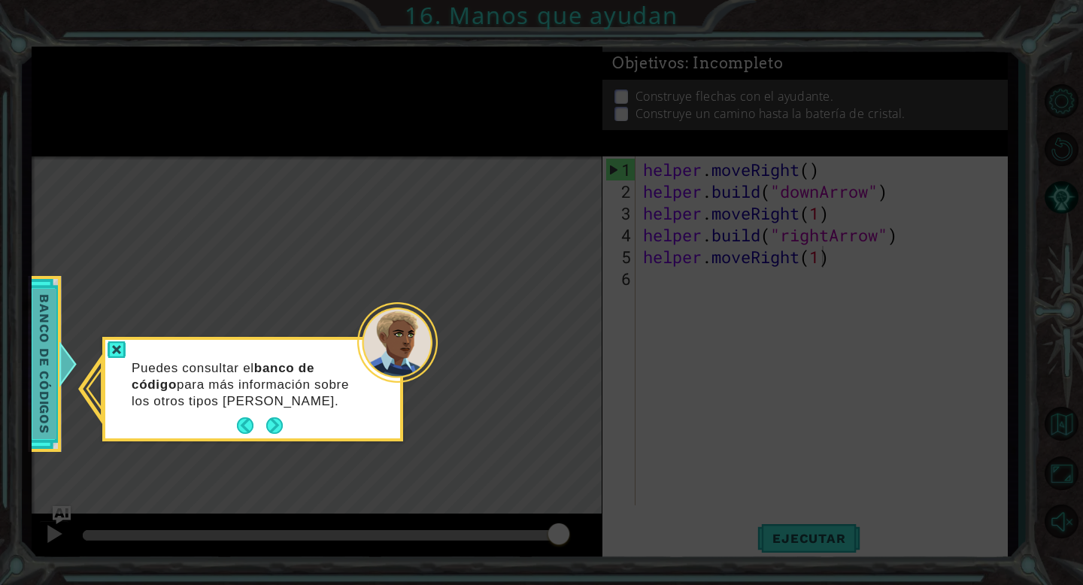
click at [51, 364] on span "Banco de códigos" at bounding box center [44, 364] width 24 height 150
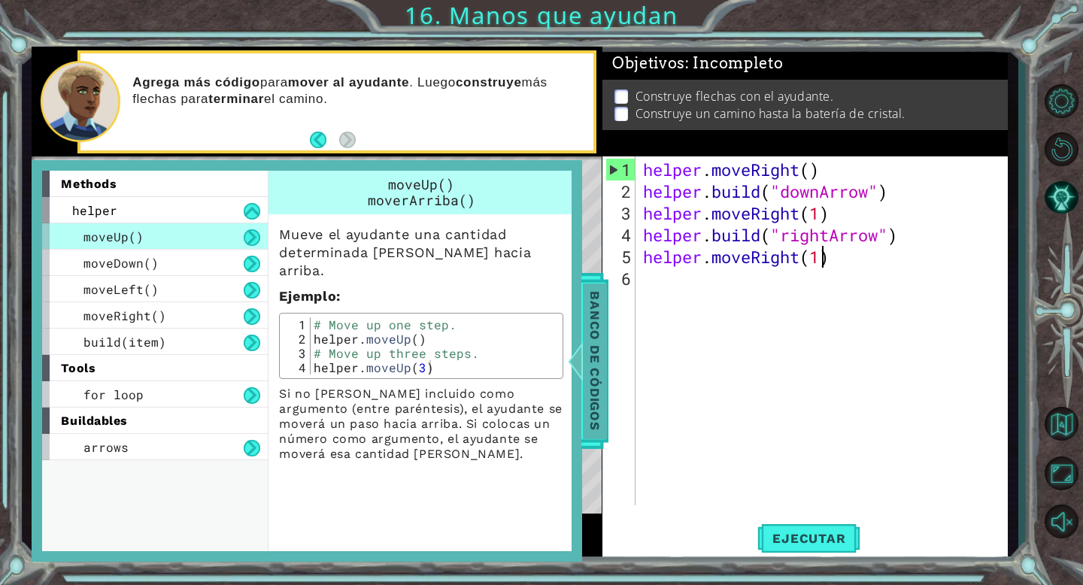
click at [603, 339] on span "Banco de códigos" at bounding box center [595, 362] width 24 height 156
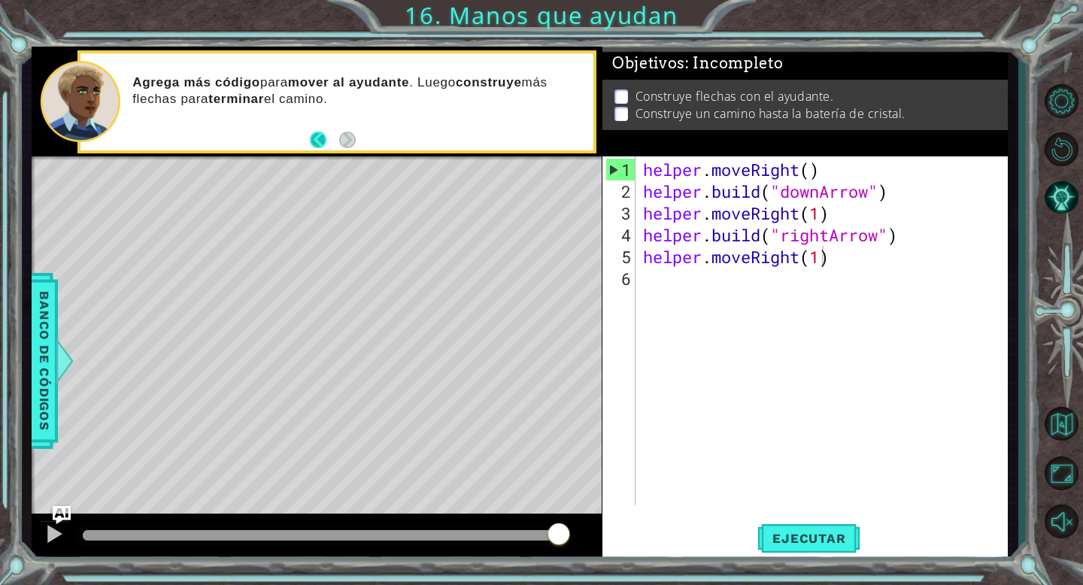
click at [312, 136] on button "Back" at bounding box center [324, 140] width 29 height 17
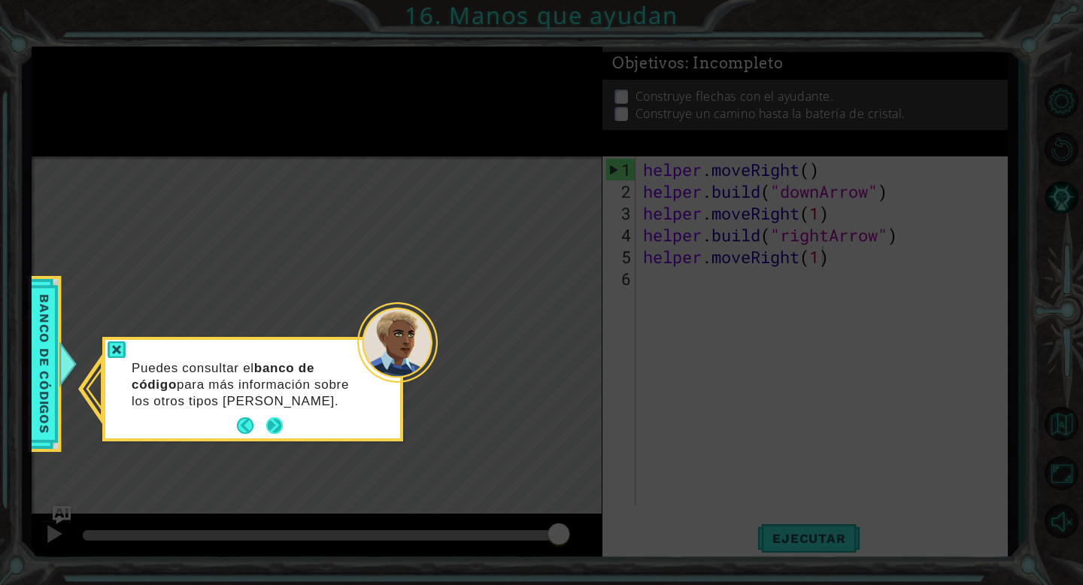
click at [271, 426] on button "Next" at bounding box center [274, 425] width 17 height 17
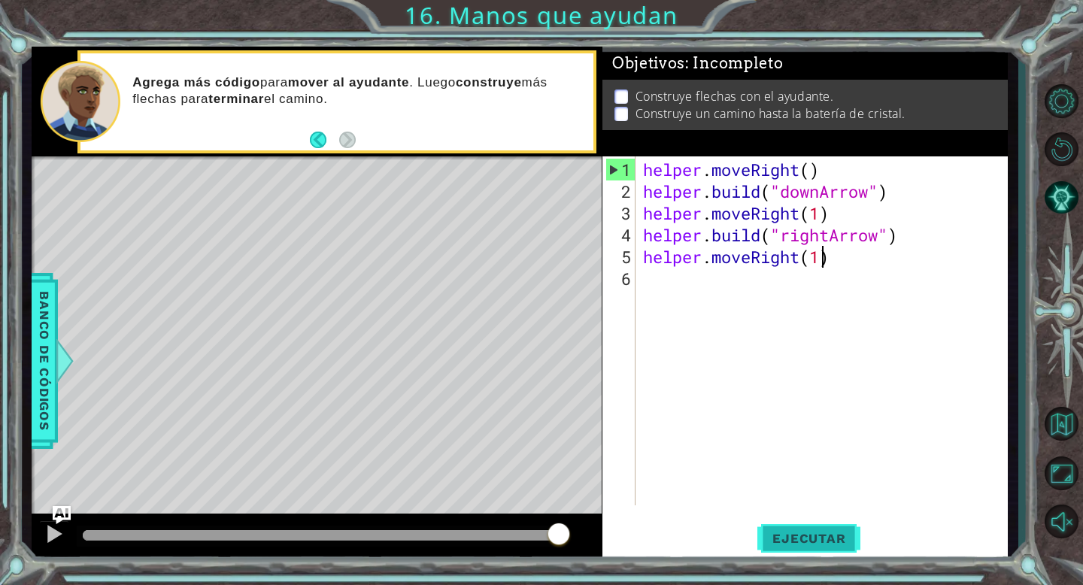
click at [788, 524] on button "Ejecutar" at bounding box center [808, 538] width 103 height 41
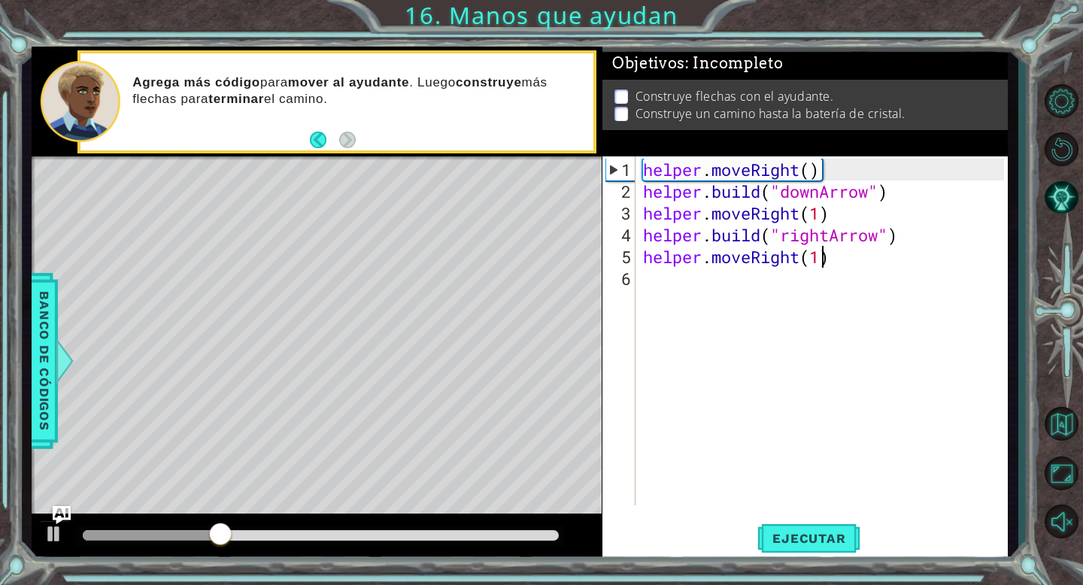
click at [694, 286] on div "helper . moveRight ( ) helper . build ( "downArrow" ) helper . moveRight ( 1 ) …" at bounding box center [826, 355] width 372 height 393
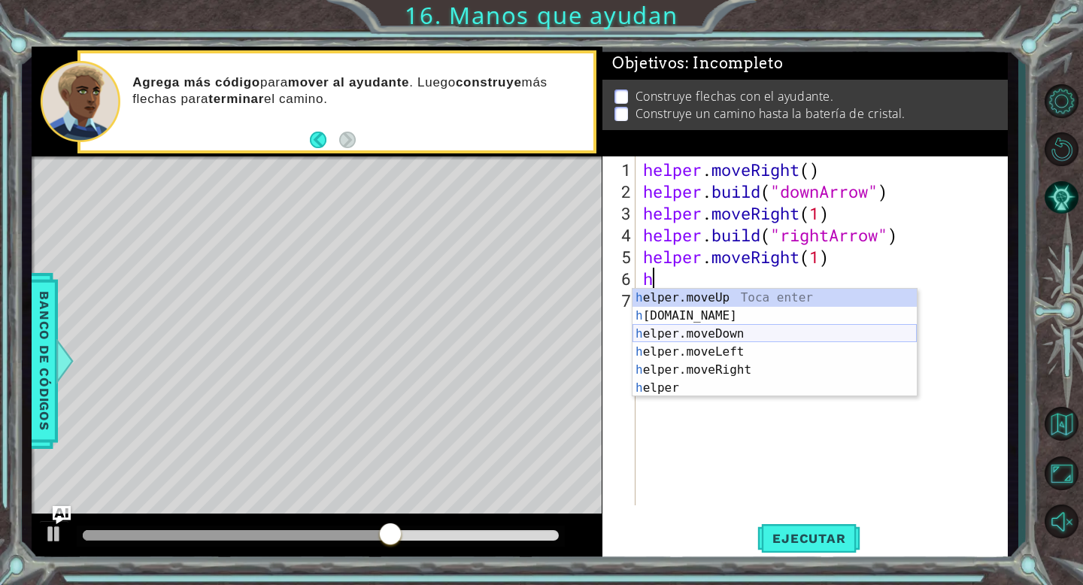
click at [681, 332] on div "h elper.moveUp Toca enter h [DOMAIN_NAME] Toca enter h elper.moveDown Toca ente…" at bounding box center [775, 361] width 284 height 144
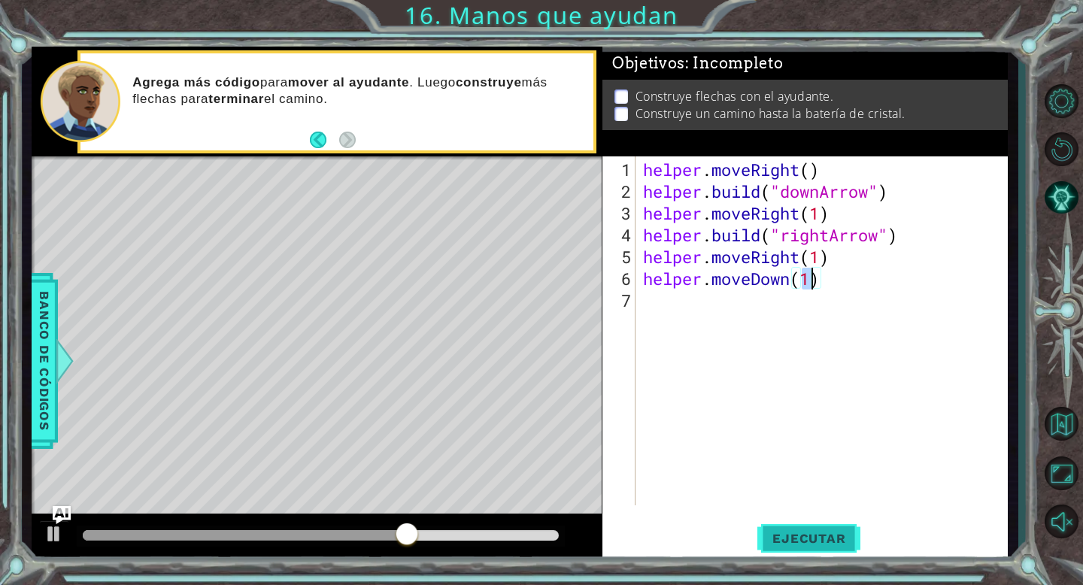
type textarea "helper.moveDown(1)"
click at [802, 537] on span "Ejecutar" at bounding box center [808, 538] width 103 height 15
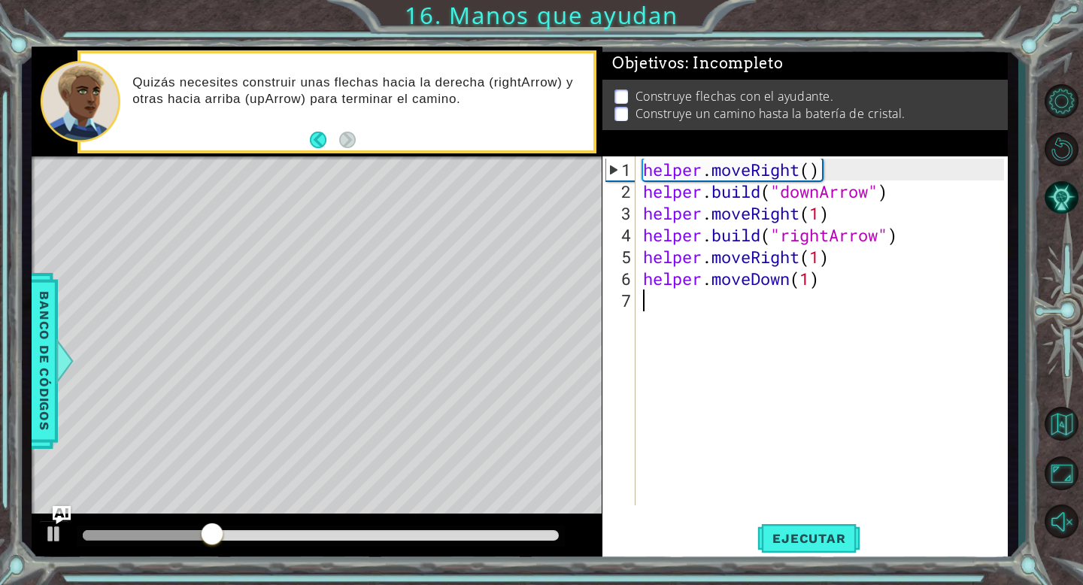
click at [669, 308] on div "helper . moveRight ( ) helper . build ( "downArrow" ) helper . moveRight ( 1 ) …" at bounding box center [826, 355] width 372 height 393
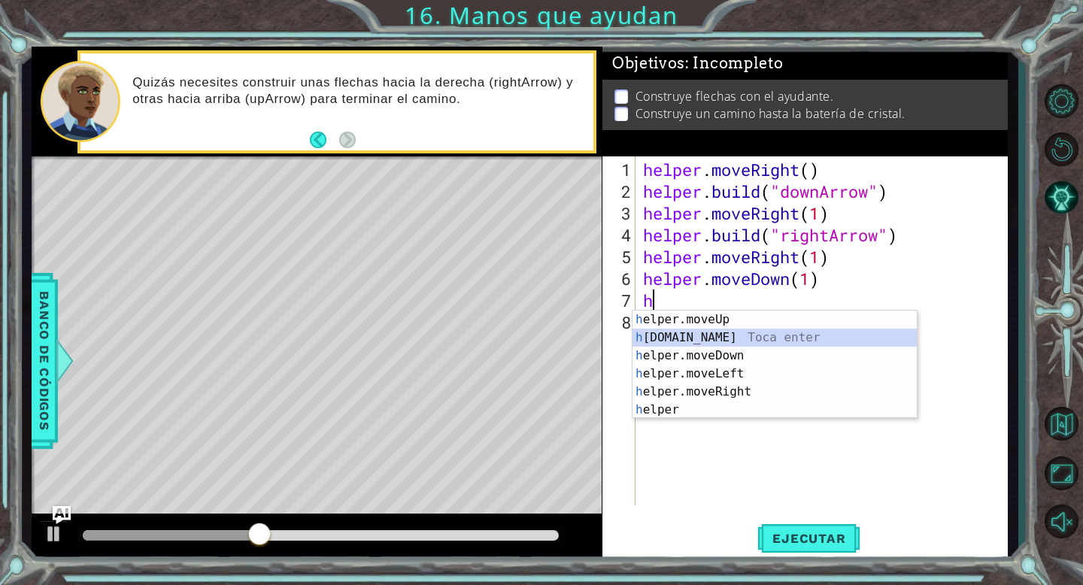
click at [683, 335] on div "h elper.moveUp Toca enter h [DOMAIN_NAME] Toca enter h elper.moveDown Toca ente…" at bounding box center [775, 383] width 284 height 144
type textarea "[DOMAIN_NAME]("rightArrow")"
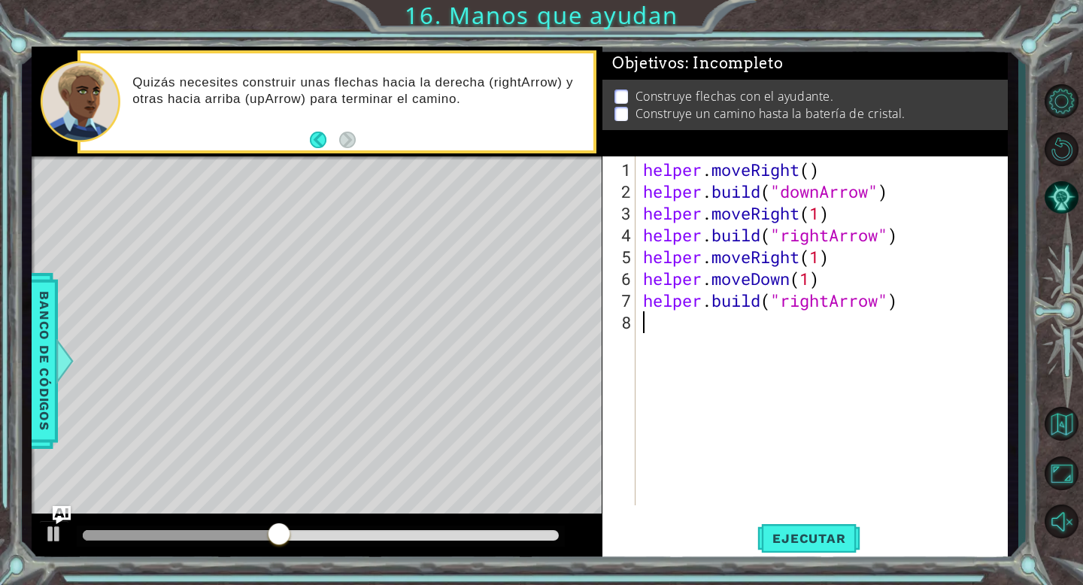
click at [732, 314] on div "helper . moveRight ( ) helper . build ( "downArrow" ) helper . moveRight ( 1 ) …" at bounding box center [826, 355] width 372 height 393
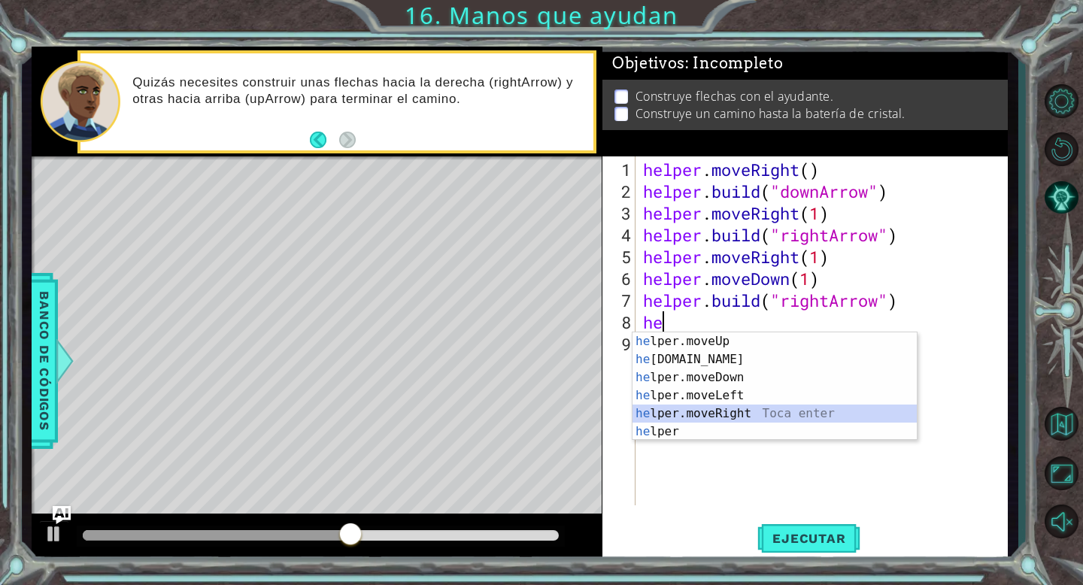
click at [763, 411] on div "he lper.moveUp Toca enter he [DOMAIN_NAME] Toca enter he lper.moveDown Toca ent…" at bounding box center [775, 404] width 284 height 144
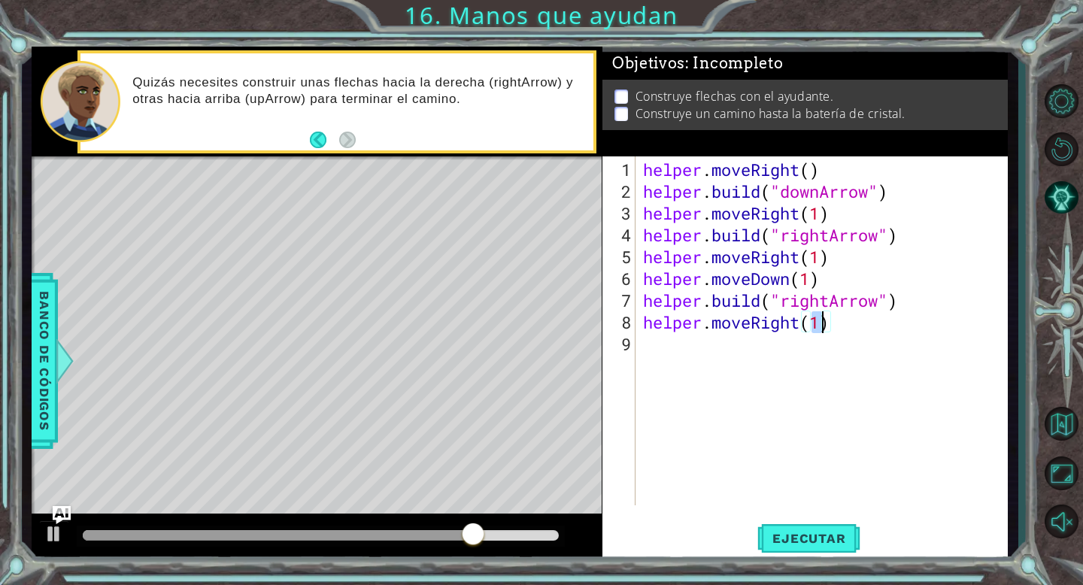
scroll to position [0, 8]
type textarea "helper.moveRight(2)"
click at [793, 539] on span "Ejecutar" at bounding box center [808, 538] width 103 height 15
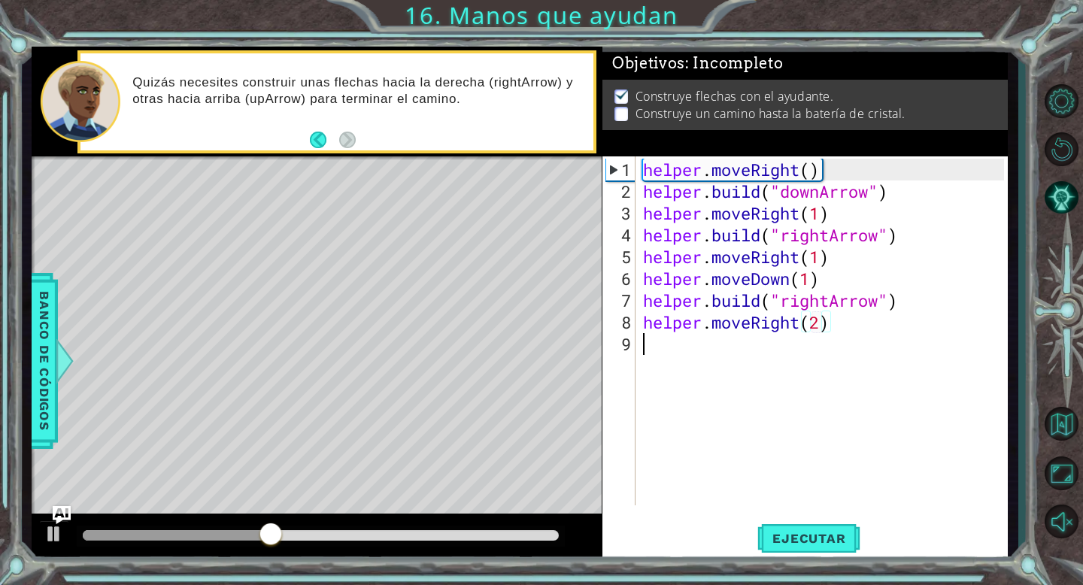
click at [663, 332] on div "helper . moveRight ( ) helper . build ( "downArrow" ) helper . moveRight ( 1 ) …" at bounding box center [826, 355] width 372 height 393
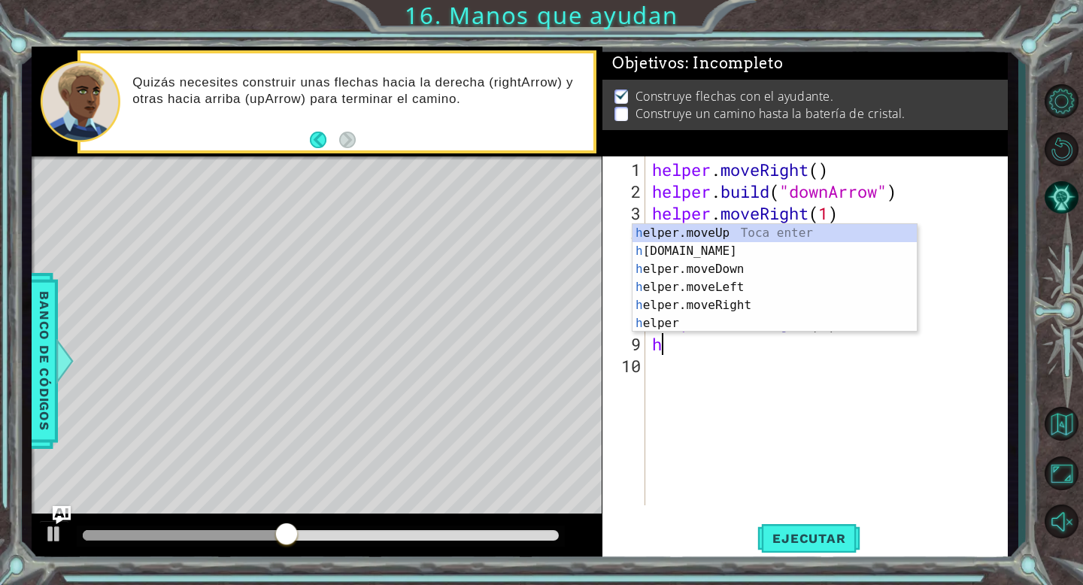
type textarea "he"
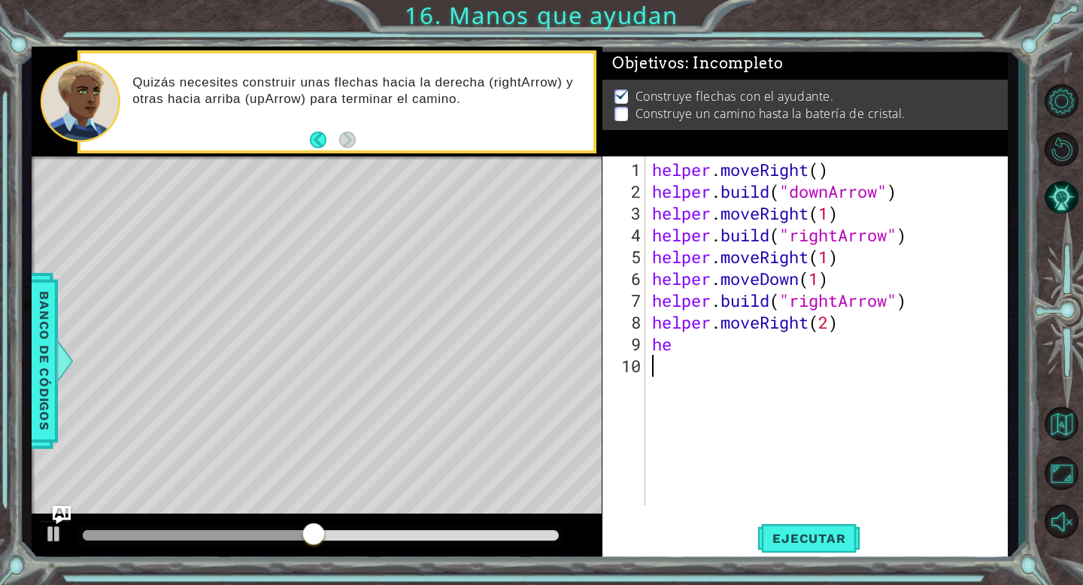
click at [706, 405] on div "helper . moveRight ( ) helper . build ( "downArrow" ) helper . moveRight ( 1 ) …" at bounding box center [830, 355] width 363 height 393
click at [842, 320] on div "helper . moveRight ( ) helper . build ( "downArrow" ) helper . moveRight ( 1 ) …" at bounding box center [830, 355] width 363 height 393
click at [675, 344] on div "helper . moveRight ( ) helper . build ( "downArrow" ) helper . moveRight ( 1 ) …" at bounding box center [830, 355] width 363 height 393
type textarea "h"
click at [922, 311] on div "helper . moveRight ( ) helper . build ( "downArrow" ) helper . moveRight ( 1 ) …" at bounding box center [830, 355] width 363 height 393
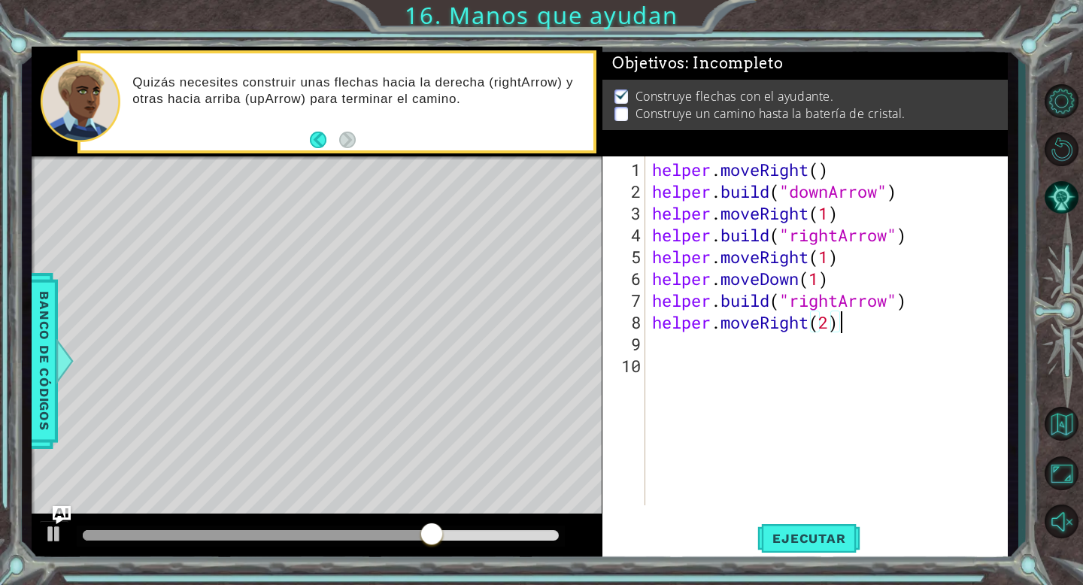
click at [911, 305] on div "helper . moveRight ( ) helper . build ( "downArrow" ) helper . moveRight ( 1 ) …" at bounding box center [830, 355] width 363 height 393
type textarea "[DOMAIN_NAME]("rightArrow")"
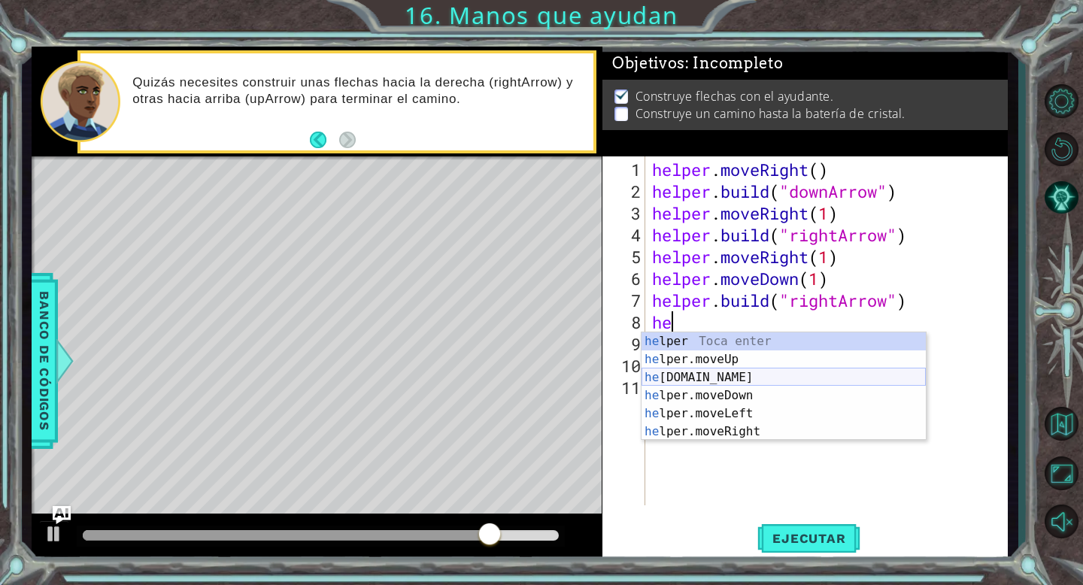
click at [785, 374] on div "he lper Toca enter he lper.moveUp Toca enter he [DOMAIN_NAME] Toca enter he lpe…" at bounding box center [784, 404] width 284 height 144
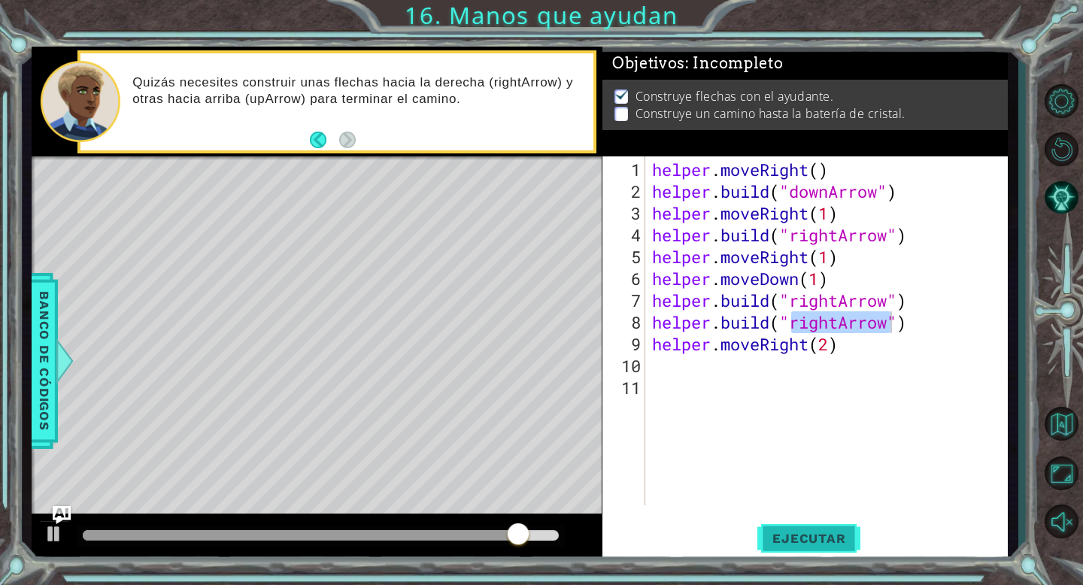
click at [770, 545] on span "Ejecutar" at bounding box center [808, 538] width 103 height 15
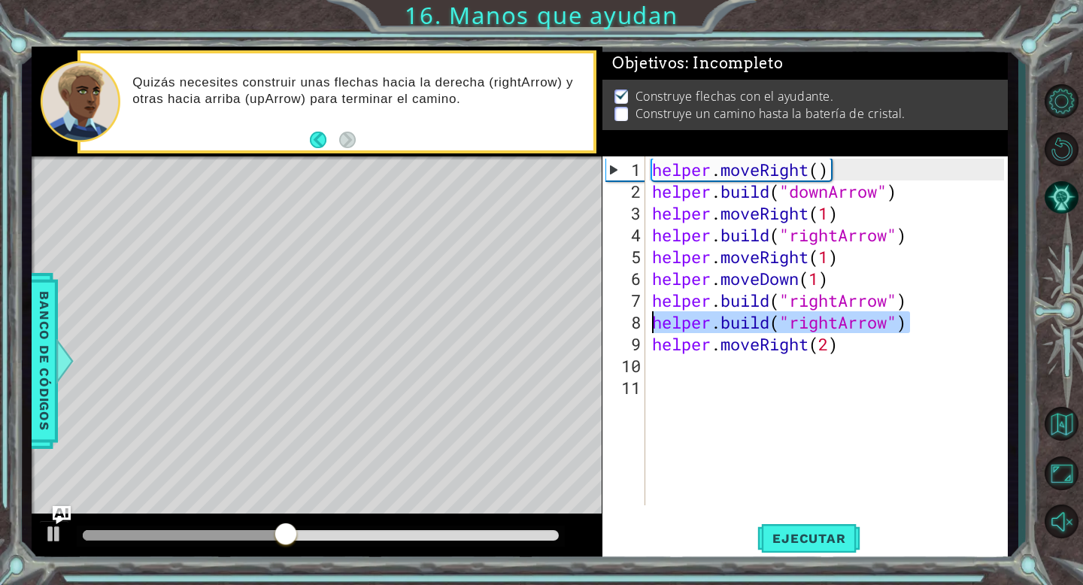
drag, startPoint x: 914, startPoint y: 328, endPoint x: 631, endPoint y: 309, distance: 283.4
click at [632, 309] on div "[DOMAIN_NAME]("rightArrow") 1 2 3 4 5 6 7 8 9 10 11 helper . moveRight ( ) help…" at bounding box center [803, 330] width 402 height 349
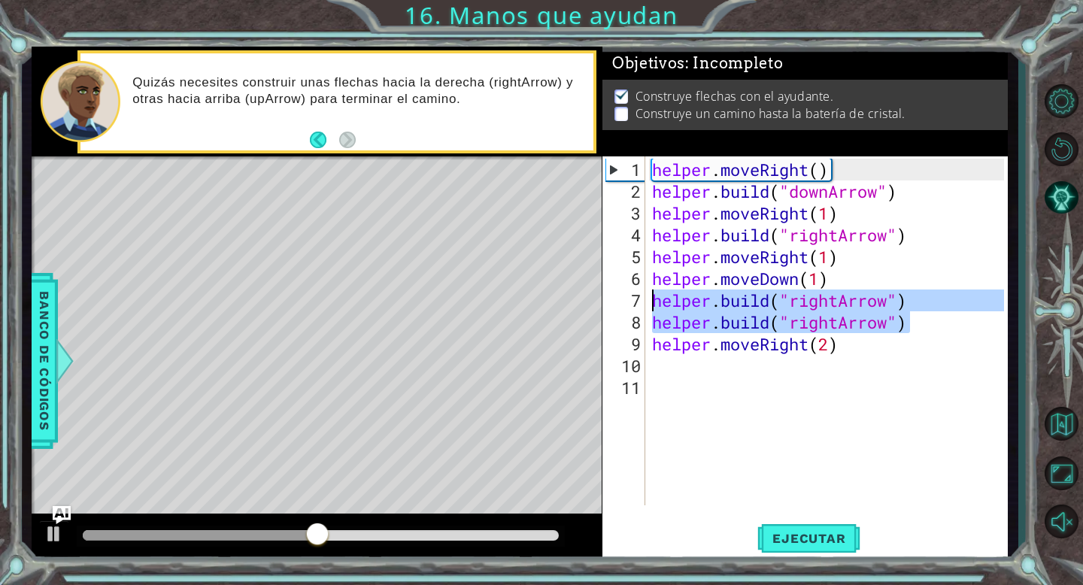
click at [648, 325] on div "[DOMAIN_NAME]("rightArrow") [DOMAIN_NAME]("rightArrow") 1 2 3 4 5 6 7 8 9 10 11…" at bounding box center [803, 330] width 402 height 349
type textarea "[DOMAIN_NAME]("rightArrow")"
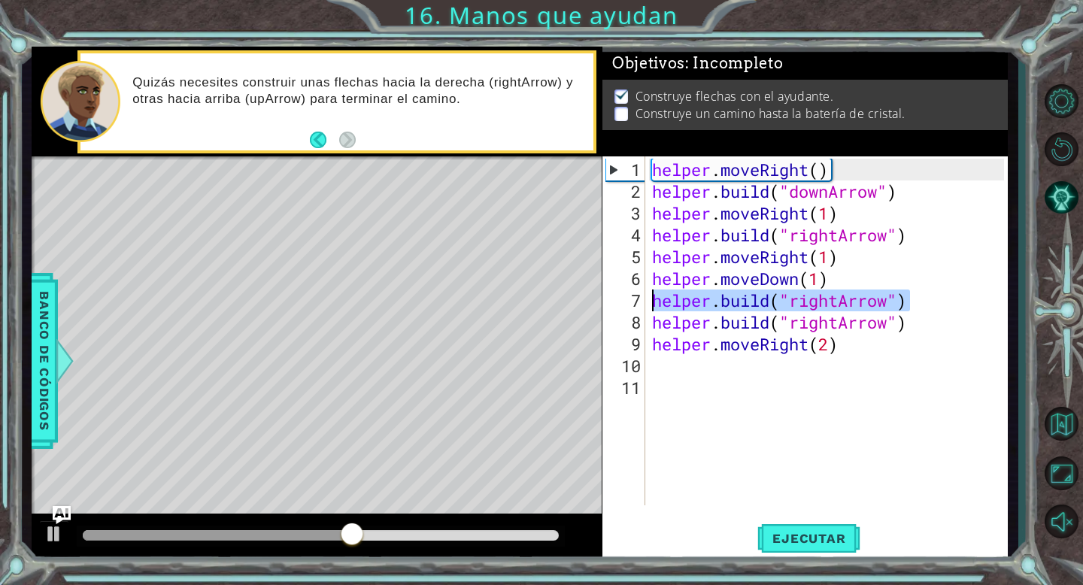
drag, startPoint x: 912, startPoint y: 298, endPoint x: 638, endPoint y: 299, distance: 273.8
click at [638, 298] on div "[DOMAIN_NAME]("rightArrow") 1 2 3 4 5 6 7 8 9 10 11 helper . moveRight ( ) help…" at bounding box center [803, 330] width 402 height 349
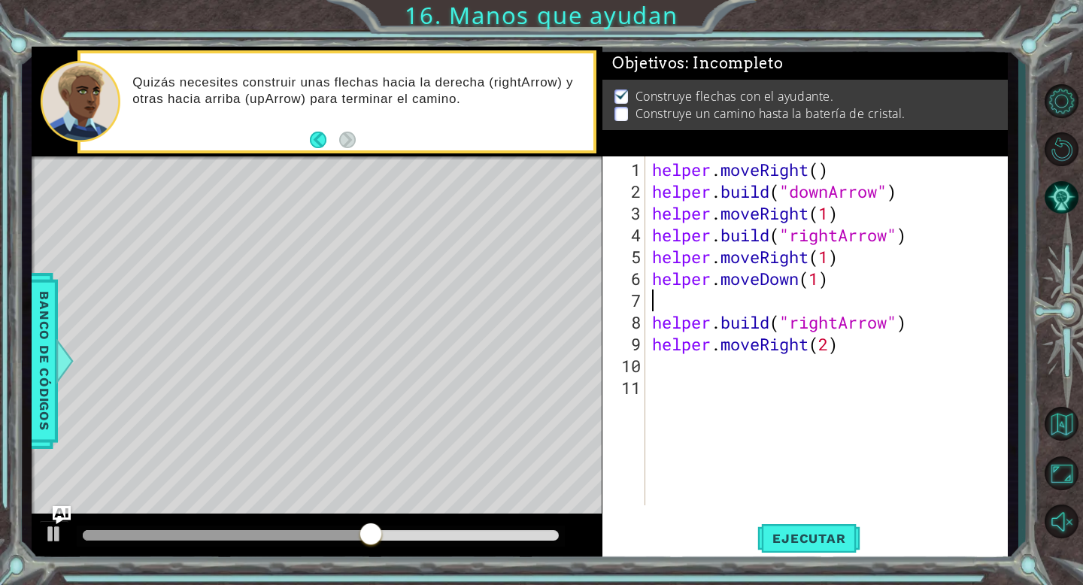
type textarea "helper.moveDown(1)"
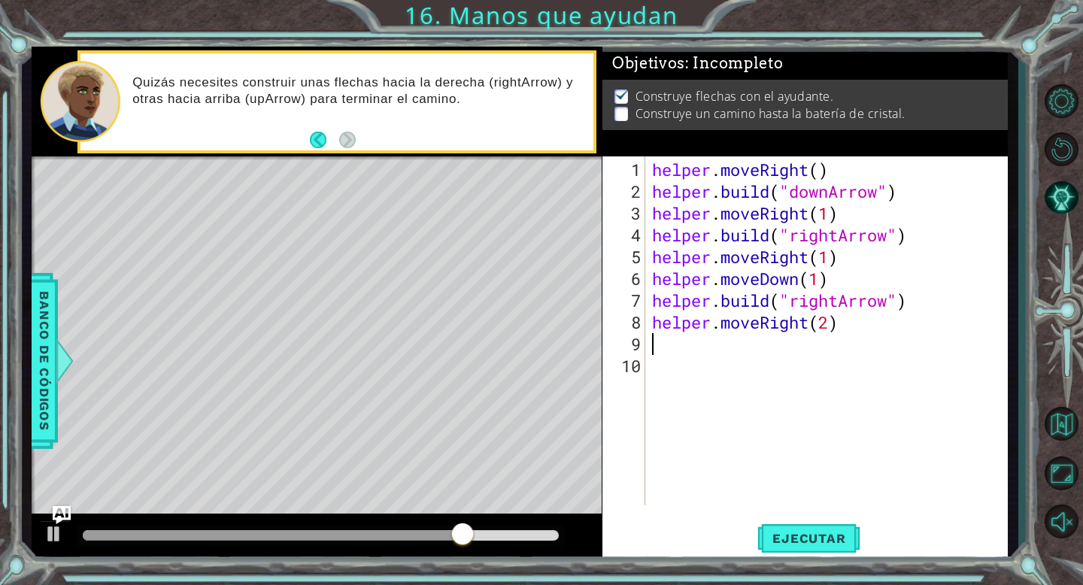
click at [676, 342] on div "helper . moveRight ( ) helper . build ( "downArrow" ) helper . moveRight ( 1 ) …" at bounding box center [830, 355] width 363 height 393
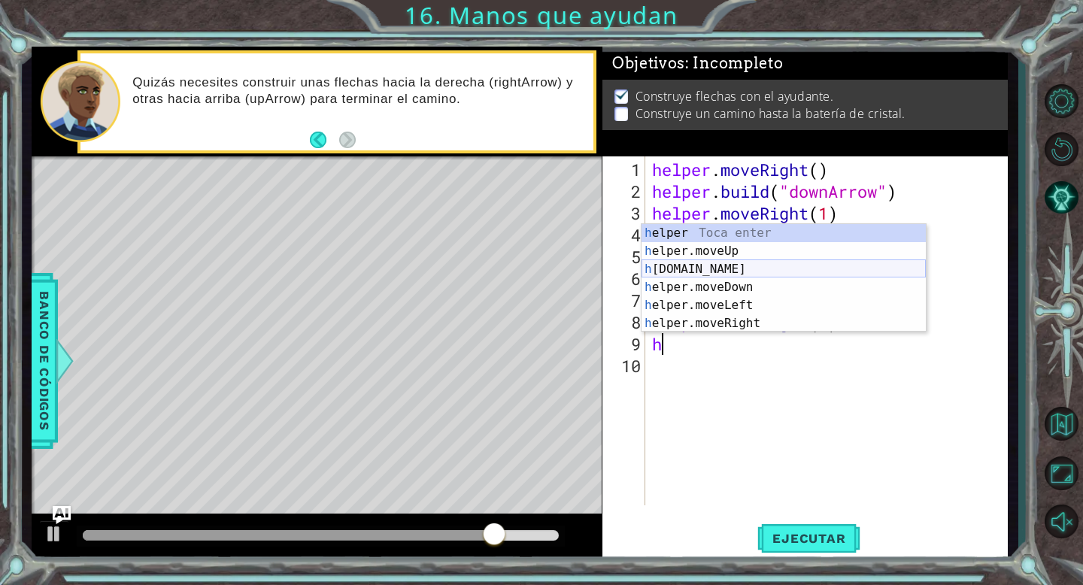
click at [712, 268] on div "h elper Toca enter h elper.moveUp Toca enter h [DOMAIN_NAME] Toca enter h elper…" at bounding box center [784, 296] width 284 height 144
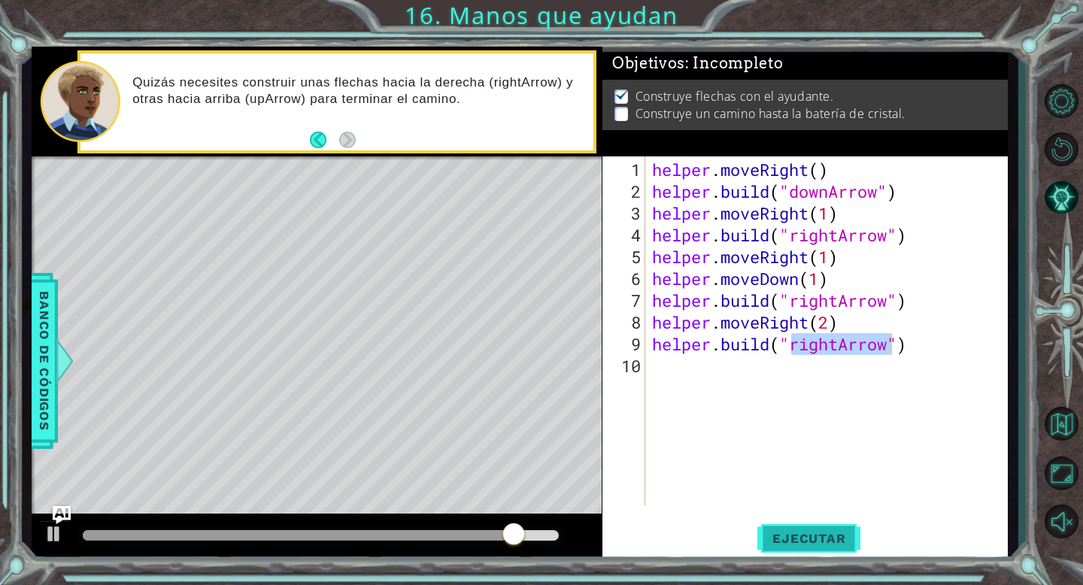
click at [768, 543] on span "Ejecutar" at bounding box center [808, 538] width 103 height 15
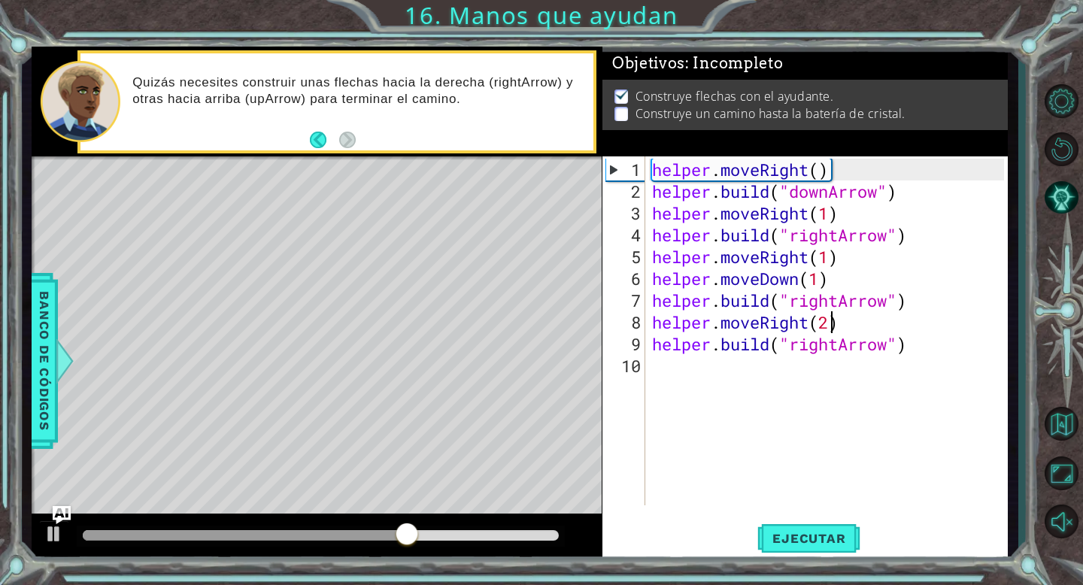
click at [829, 320] on div "helper . moveRight ( ) helper . build ( "downArrow" ) helper . moveRight ( 1 ) …" at bounding box center [830, 355] width 363 height 393
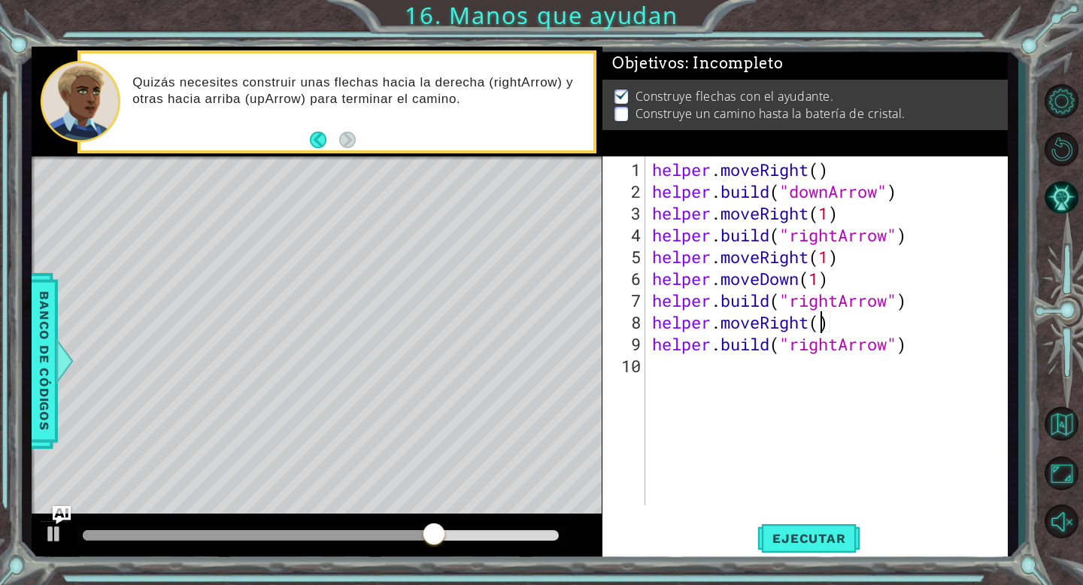
scroll to position [0, 8]
click at [910, 341] on div "helper . moveRight ( ) helper . build ( "downArrow" ) helper . moveRight ( 1 ) …" at bounding box center [830, 355] width 363 height 393
type textarea "[DOMAIN_NAME]("rightArrow")"
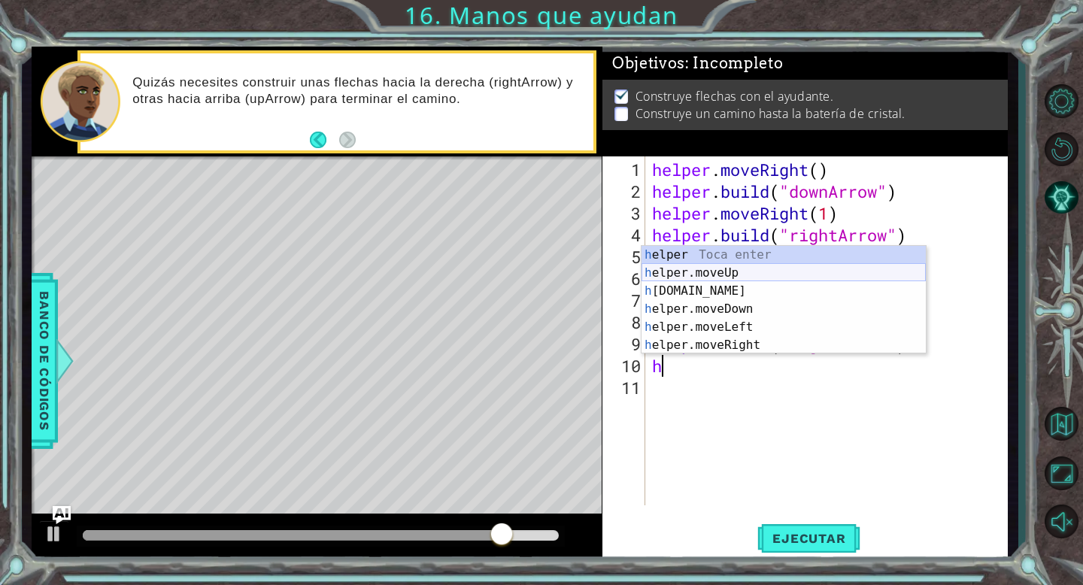
click at [812, 283] on div "h elper Toca enter h elper.moveUp Toca enter h [DOMAIN_NAME] Toca enter h elper…" at bounding box center [784, 318] width 284 height 144
type textarea "[DOMAIN_NAME]("rightArrow")"
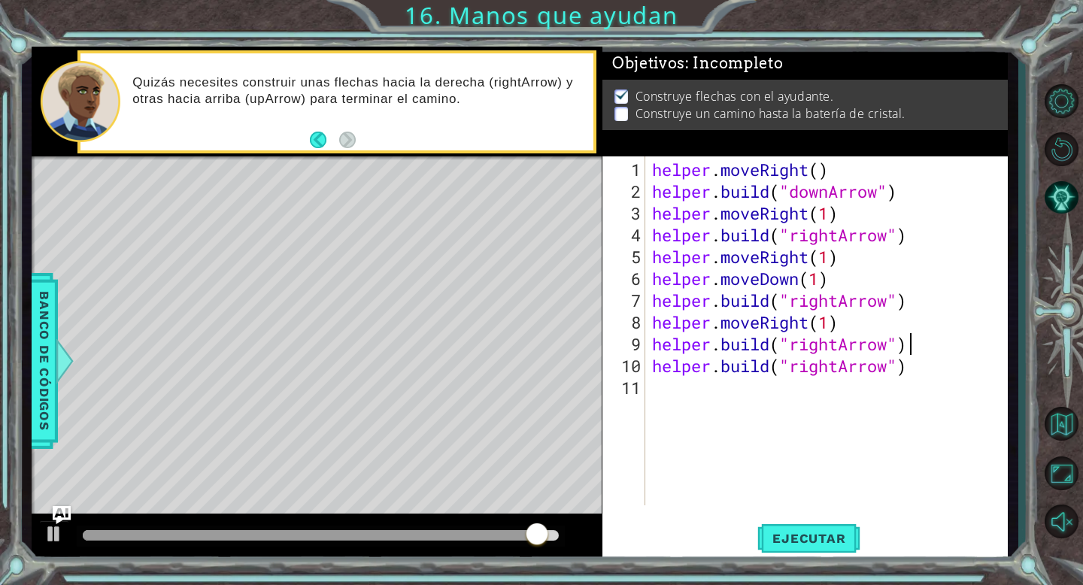
click at [908, 344] on div "helper . moveRight ( ) helper . build ( "downArrow" ) helper . moveRight ( 1 ) …" at bounding box center [830, 355] width 363 height 393
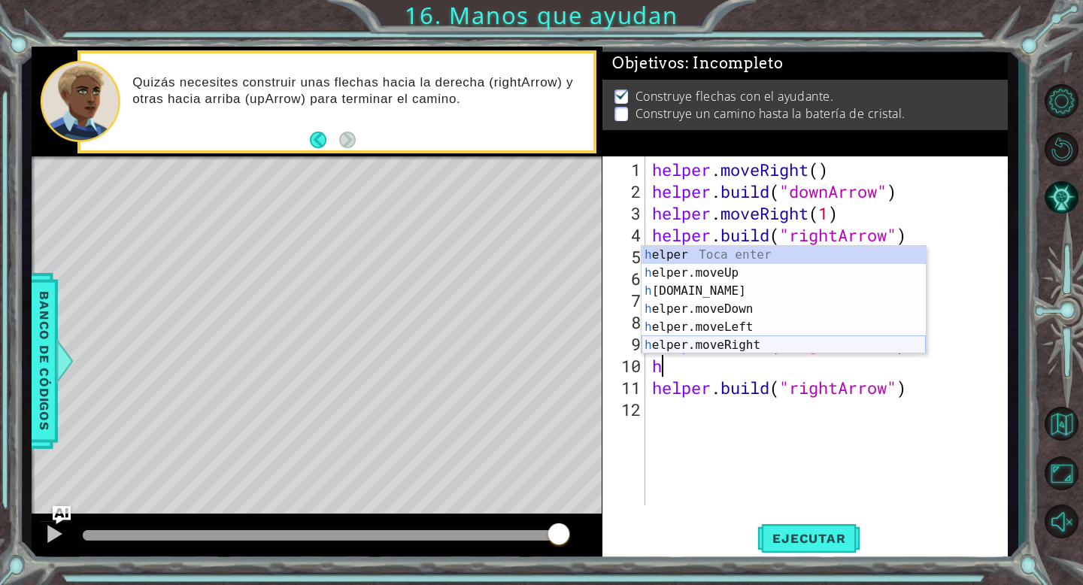
click at [760, 341] on div "h elper Toca enter h elper.moveUp Toca enter h [DOMAIN_NAME] Toca enter h elper…" at bounding box center [784, 318] width 284 height 144
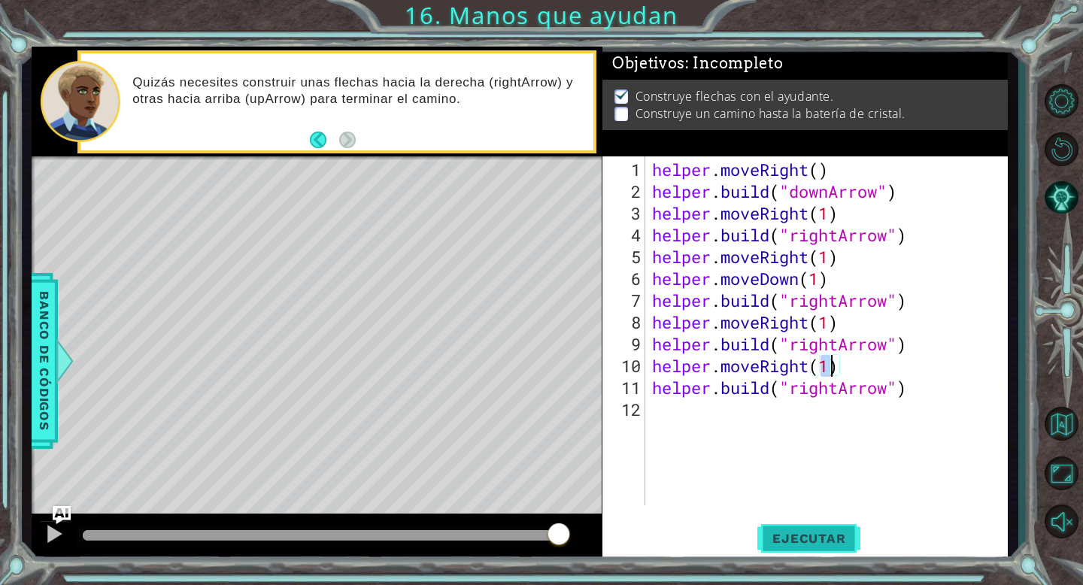
type textarea "helper.moveRight(1)"
click at [813, 528] on button "Ejecutar" at bounding box center [808, 538] width 103 height 41
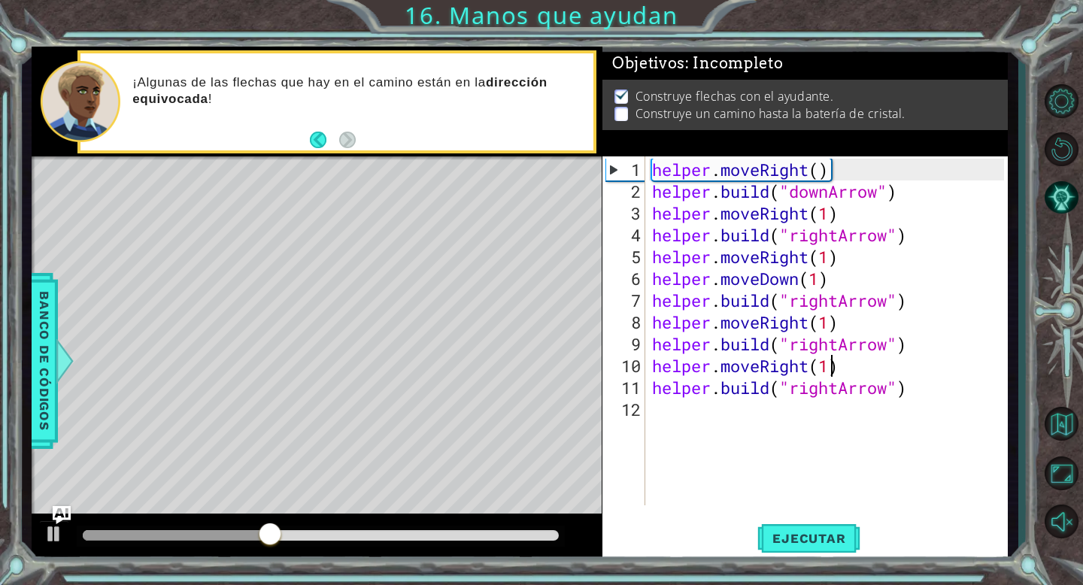
click at [703, 418] on div "helper . moveRight ( ) helper . build ( "downArrow" ) helper . moveRight ( 1 ) …" at bounding box center [830, 355] width 363 height 393
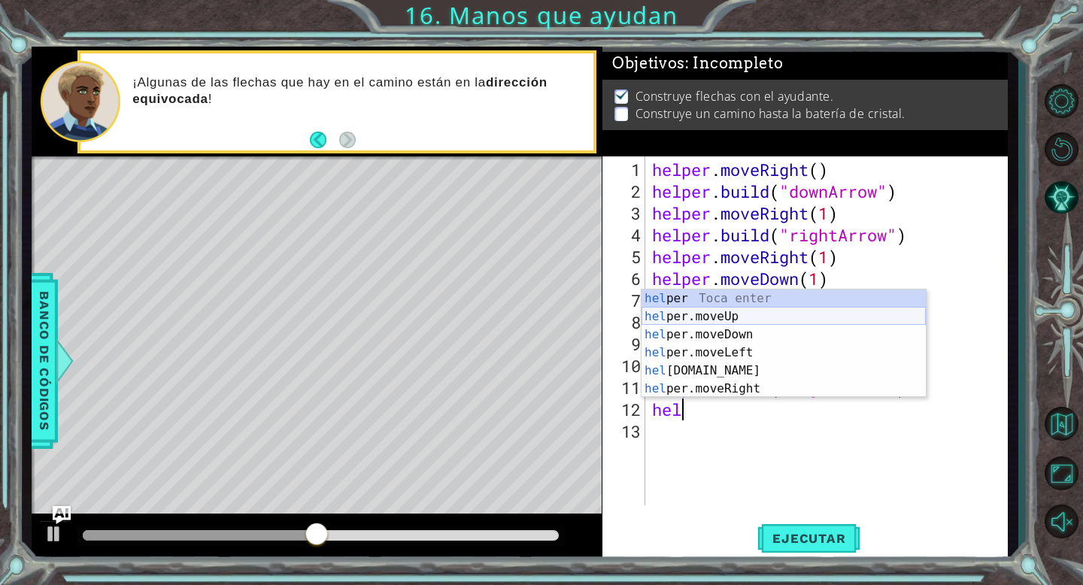
click at [761, 320] on div "hel per Toca enter hel per.moveUp Toca enter hel per.moveDown Toca enter hel pe…" at bounding box center [784, 362] width 284 height 144
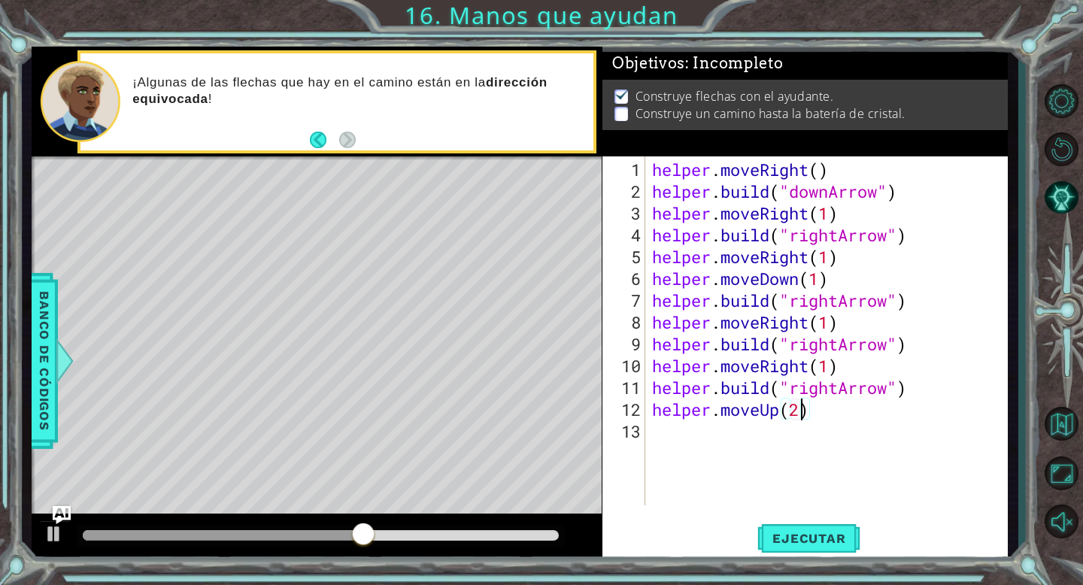
scroll to position [0, 6]
type textarea "helper.moveUp(2)"
click at [824, 535] on span "Ejecutar" at bounding box center [808, 538] width 103 height 15
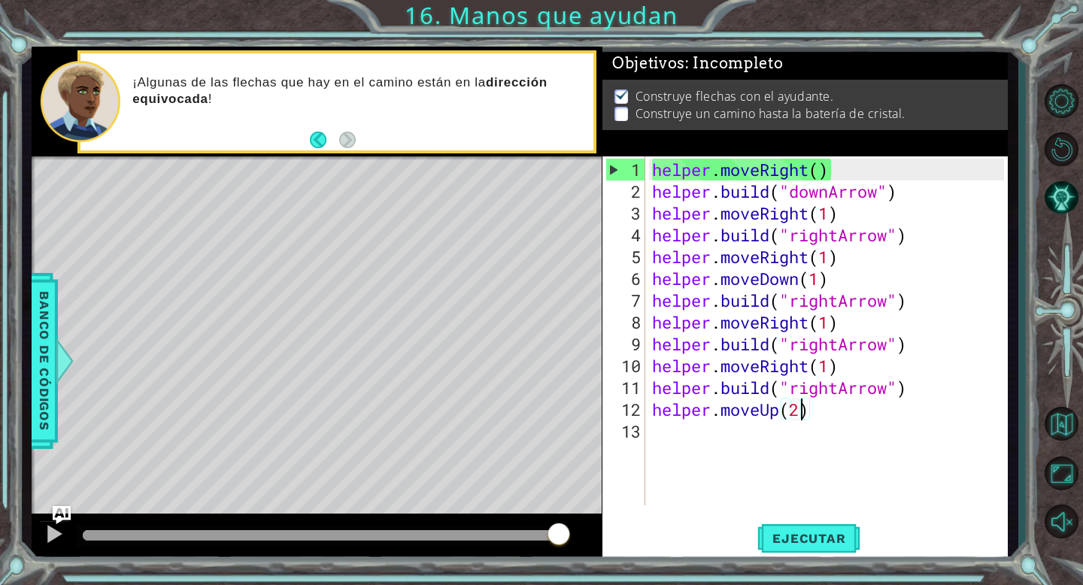
click at [686, 442] on div "helper . moveRight ( ) helper . build ( "downArrow" ) helper . moveRight ( 1 ) …" at bounding box center [830, 355] width 363 height 393
click at [835, 545] on span "Ejecutar" at bounding box center [808, 538] width 103 height 15
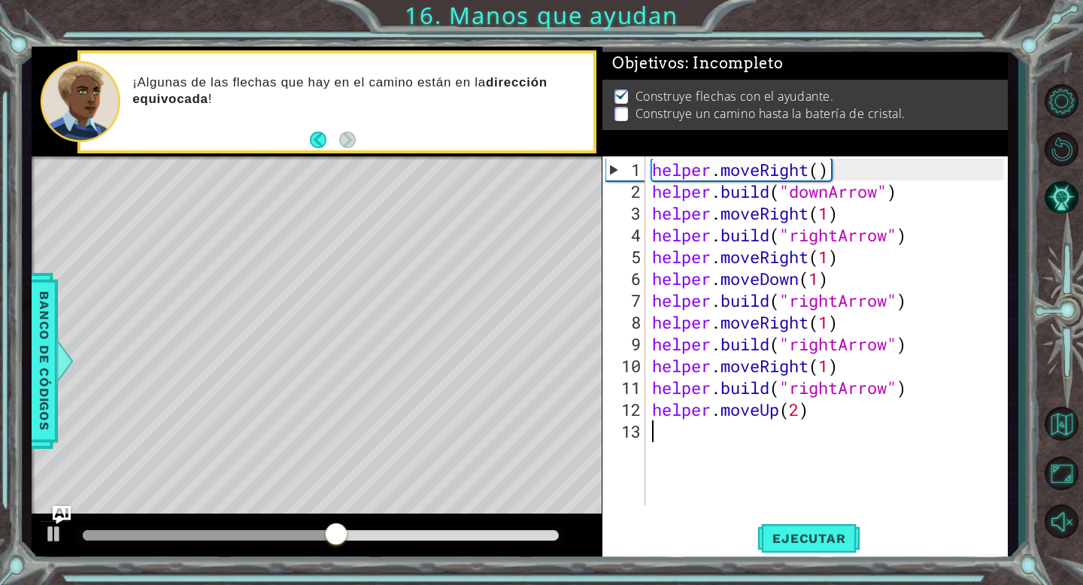
click at [800, 409] on div "helper . moveRight ( ) helper . build ( "downArrow" ) helper . moveRight ( 1 ) …" at bounding box center [830, 355] width 363 height 393
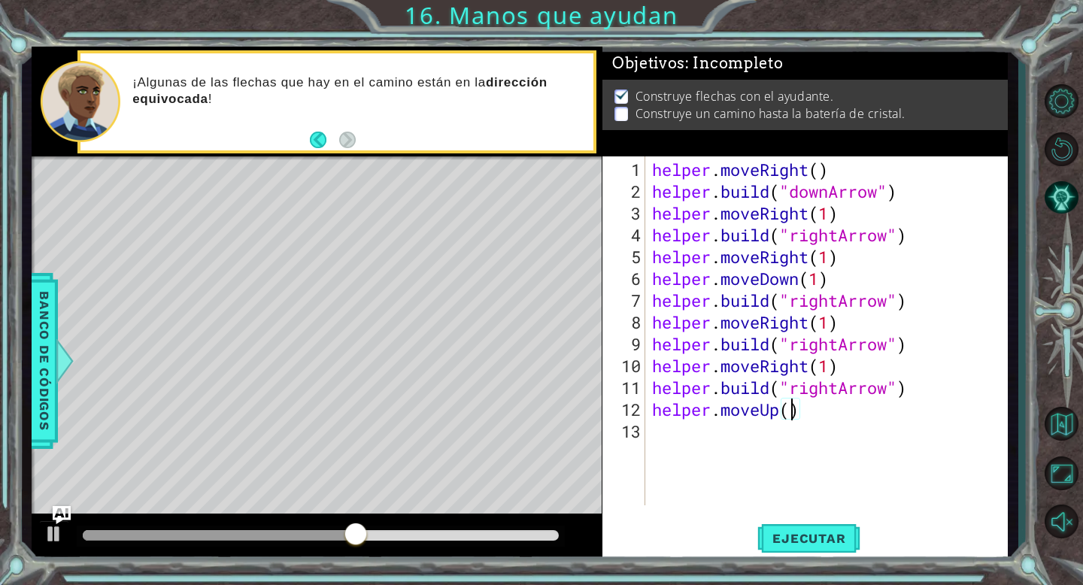
scroll to position [0, 6]
type textarea "helper.moveUp(3)"
click at [815, 529] on button "Ejecutar" at bounding box center [808, 538] width 103 height 41
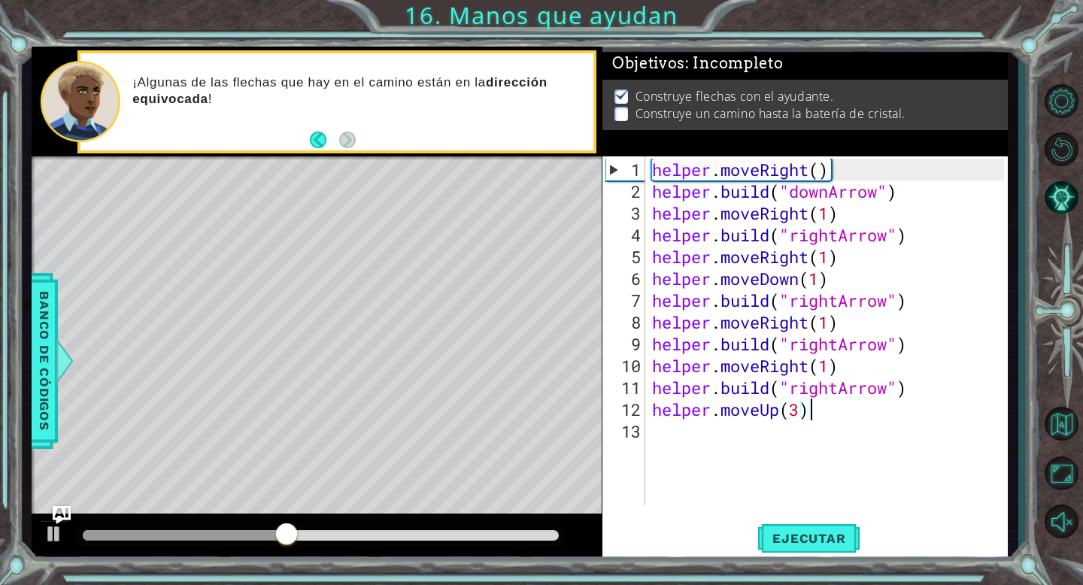
click at [827, 409] on div "helper . moveRight ( ) helper . build ( "downArrow" ) helper . moveRight ( 1 ) …" at bounding box center [830, 355] width 363 height 393
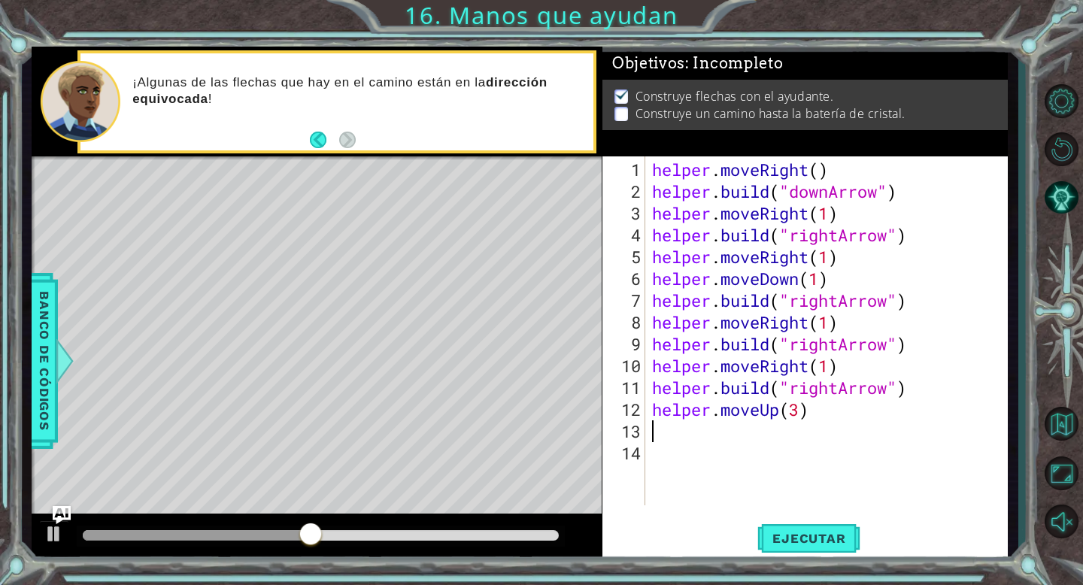
type textarea "h"
click at [820, 479] on div "helper . moveRight ( ) helper . build ( "downArrow" ) helper . moveRight ( 1 ) …" at bounding box center [830, 355] width 363 height 393
click at [889, 391] on div "helper . moveRight ( ) helper . build ( "downArrow" ) helper . moveRight ( 1 ) …" at bounding box center [830, 355] width 363 height 393
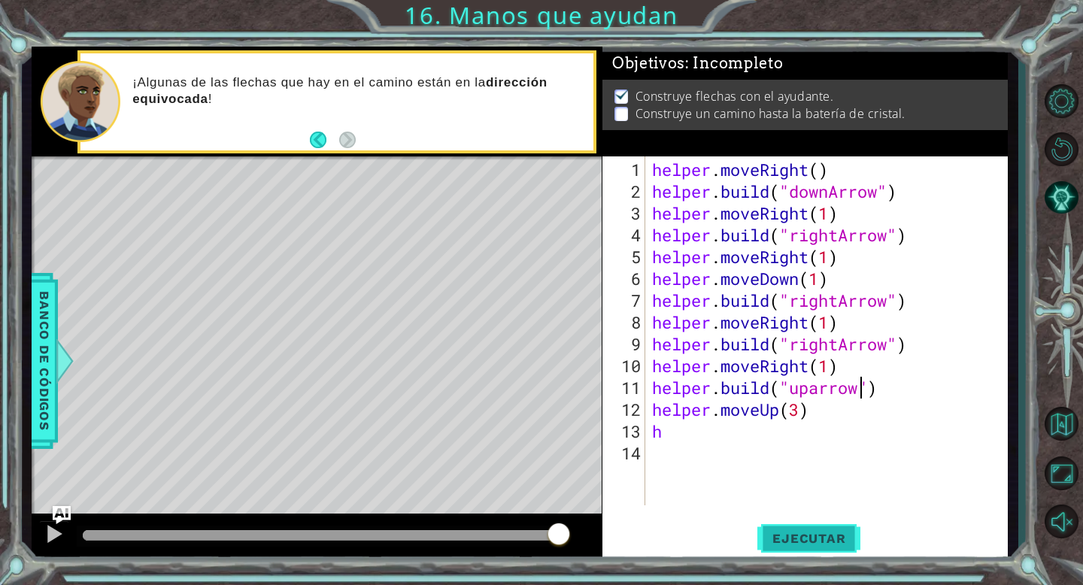
click at [812, 537] on span "Ejecutar" at bounding box center [808, 538] width 103 height 15
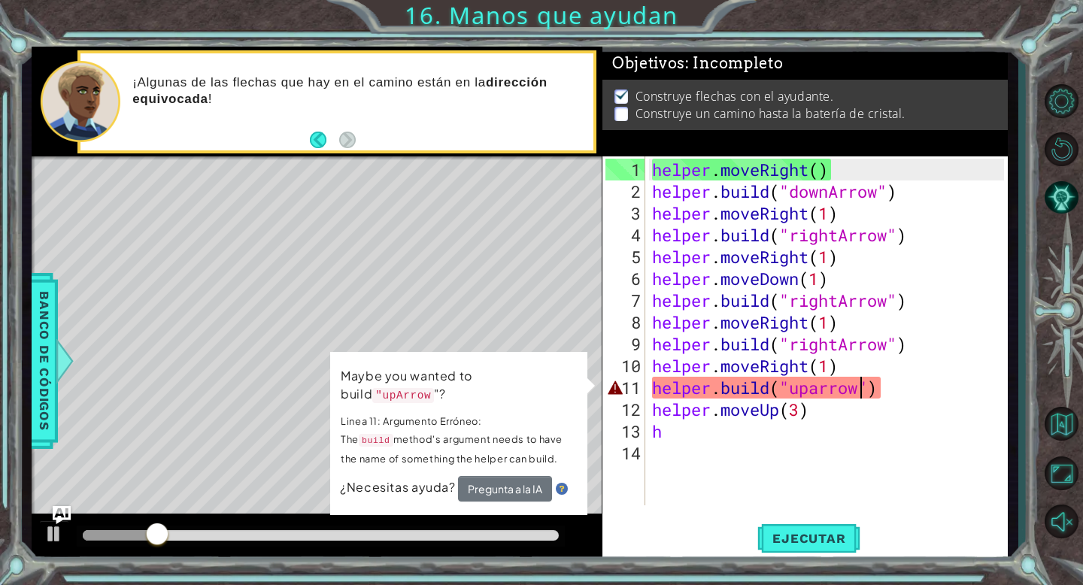
click at [811, 396] on div "helper . moveRight ( ) helper . build ( "downArrow" ) helper . moveRight ( 1 ) …" at bounding box center [830, 355] width 363 height 393
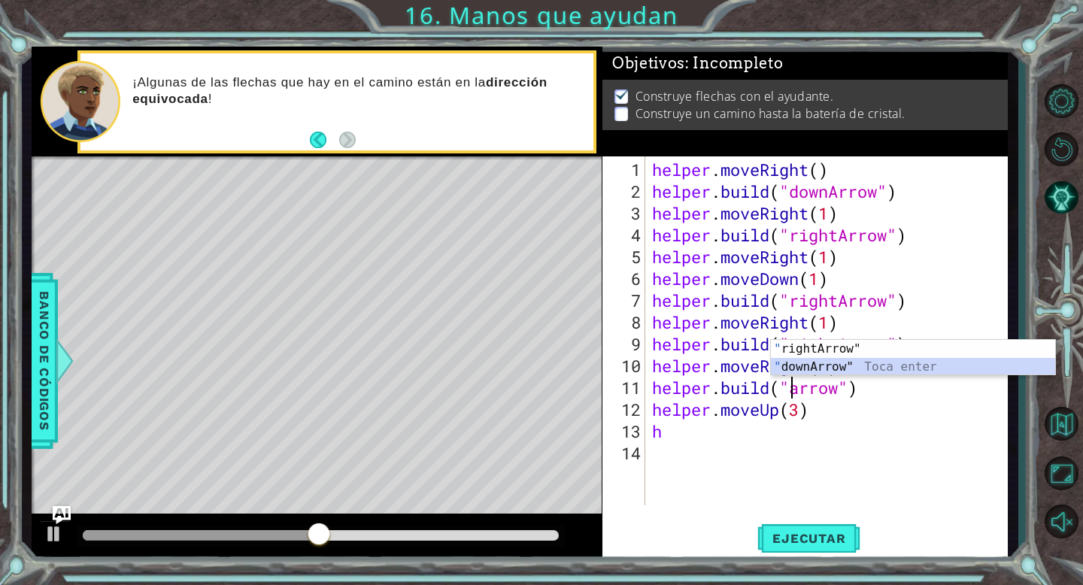
click at [811, 369] on div "" rightArrow" Toca enter " downArrow" Toca enter" at bounding box center [913, 376] width 284 height 72
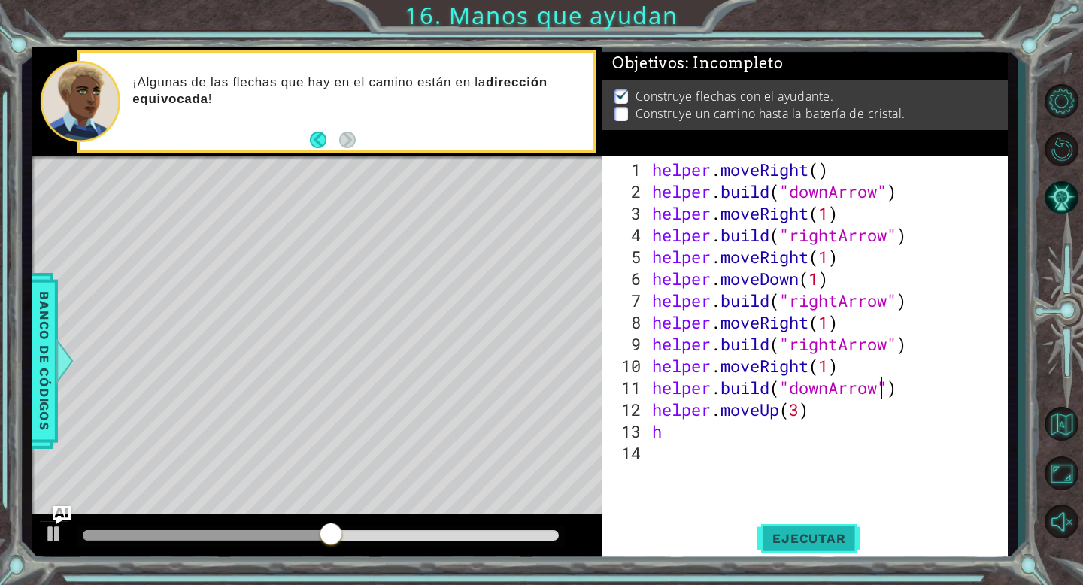
click at [807, 524] on button "Ejecutar" at bounding box center [808, 538] width 103 height 41
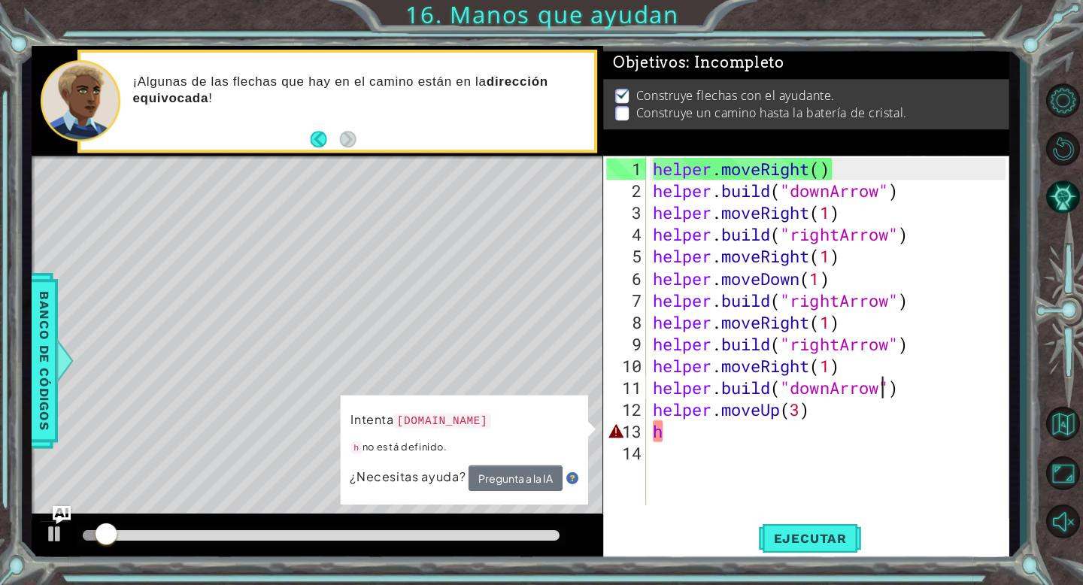
scroll to position [0, 0]
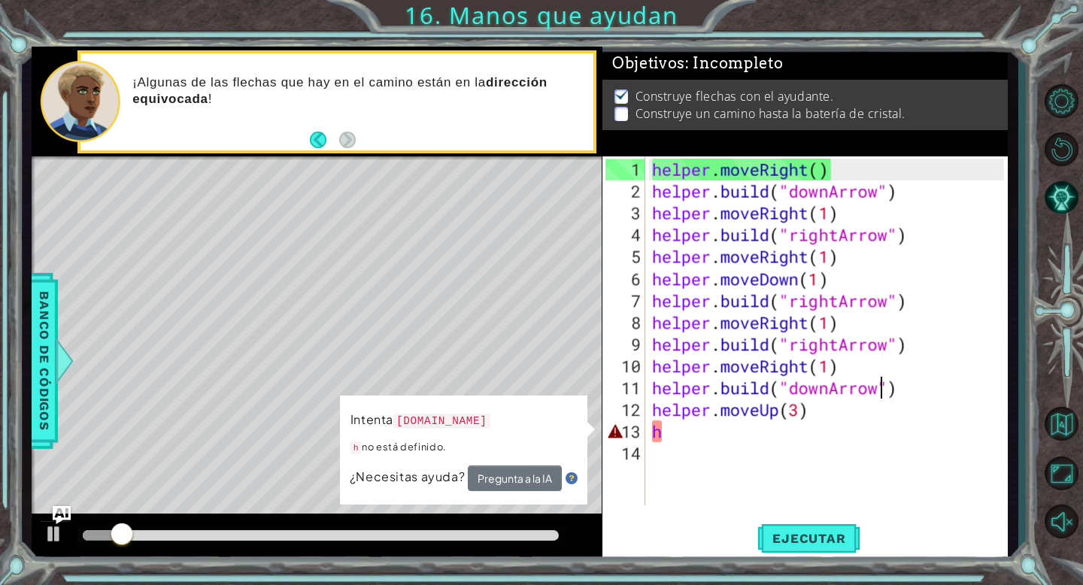
click at [669, 439] on div "helper . moveRight ( ) helper . build ( "downArrow" ) helper . moveRight ( 1 ) …" at bounding box center [830, 355] width 363 height 393
type textarea "h"
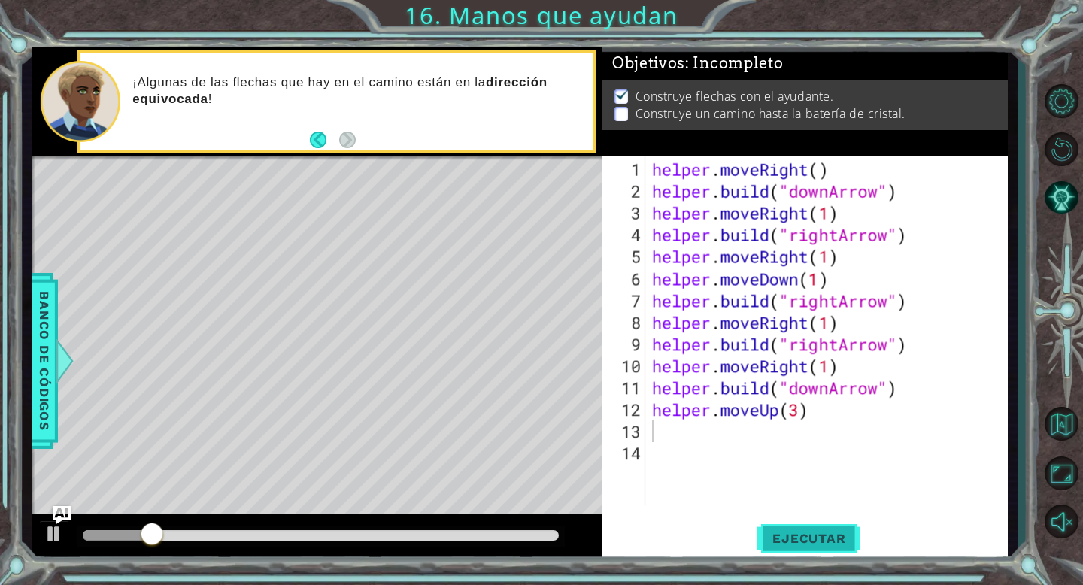
click at [799, 540] on span "Ejecutar" at bounding box center [808, 538] width 103 height 15
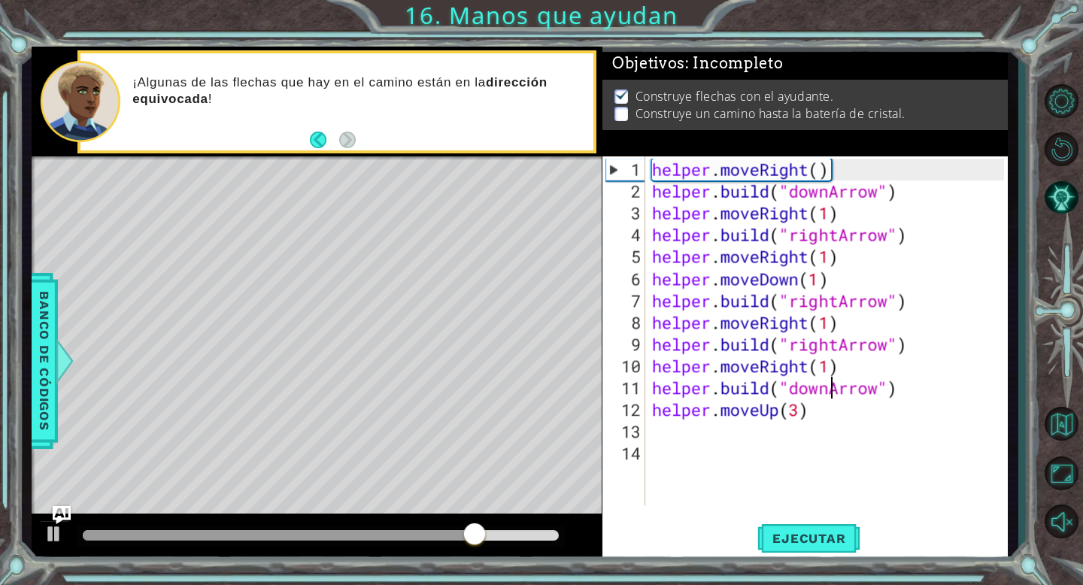
click at [830, 392] on div "helper . moveRight ( ) helper . build ( "downArrow" ) helper . moveRight ( 1 ) …" at bounding box center [830, 355] width 363 height 393
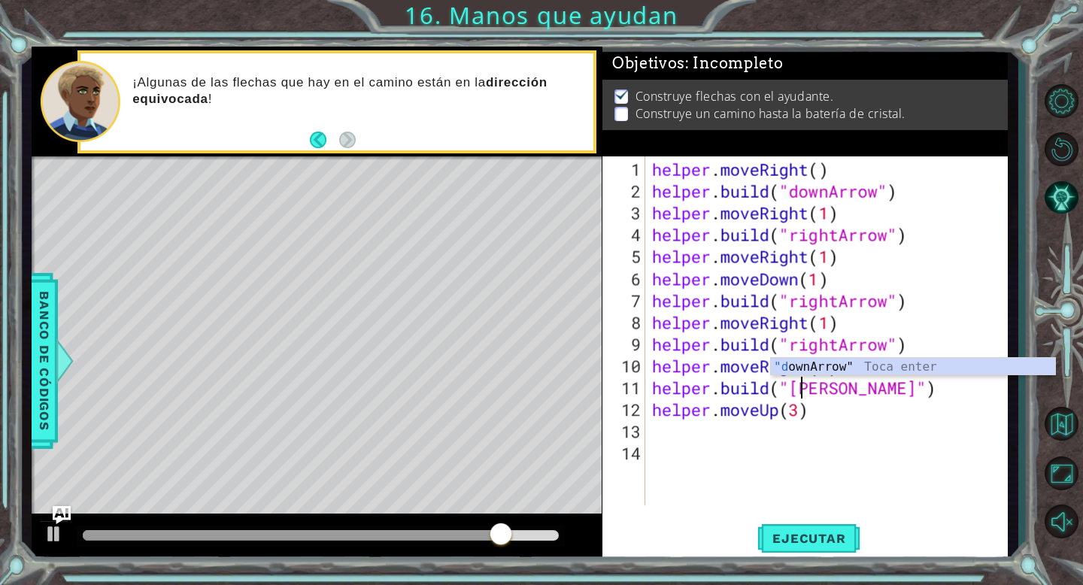
type textarea "[DOMAIN_NAME]("Arrow")"
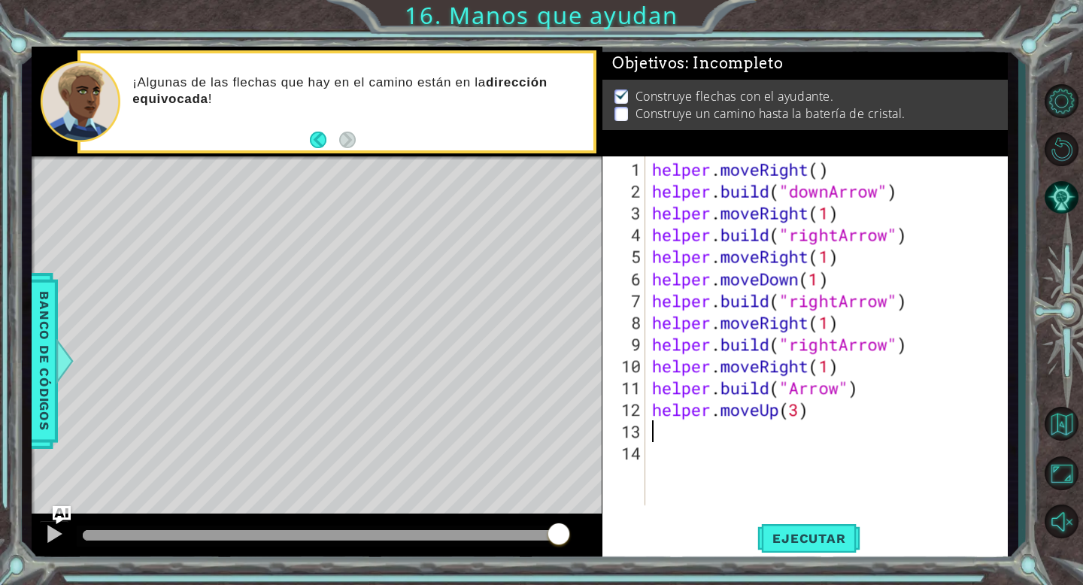
click at [689, 437] on div "helper . moveRight ( ) helper . build ( "downArrow" ) helper . moveRight ( 1 ) …" at bounding box center [830, 355] width 363 height 393
type textarea "h"
click at [739, 448] on div "helper . moveRight ( ) helper . build ( "downArrow" ) helper . moveRight ( 1 ) …" at bounding box center [830, 355] width 363 height 393
click at [792, 388] on div "helper . moveRight ( ) helper . build ( "downArrow" ) helper . moveRight ( 1 ) …" at bounding box center [830, 355] width 363 height 393
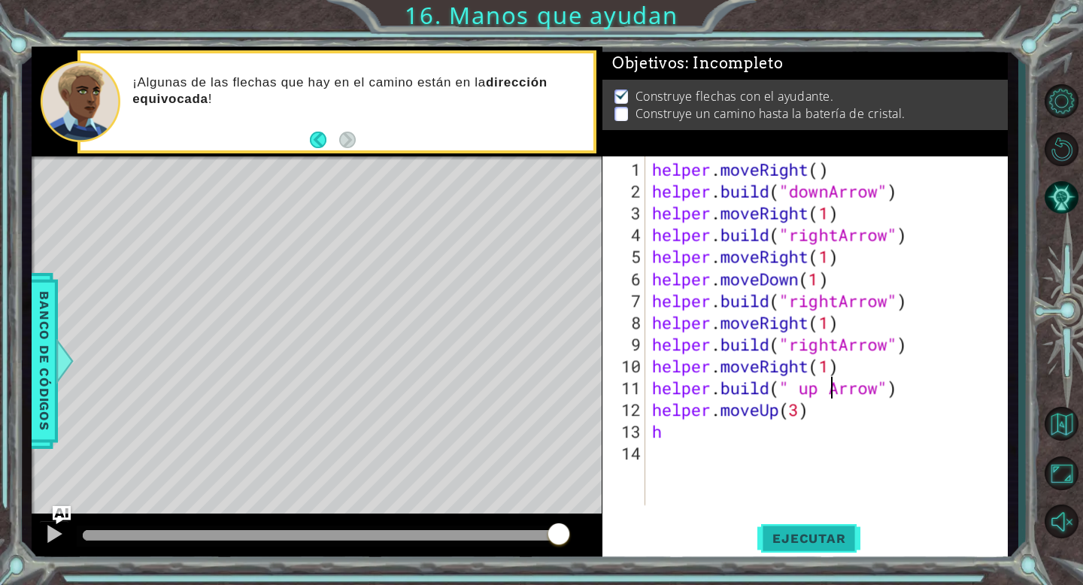
click at [818, 531] on span "Ejecutar" at bounding box center [808, 538] width 103 height 15
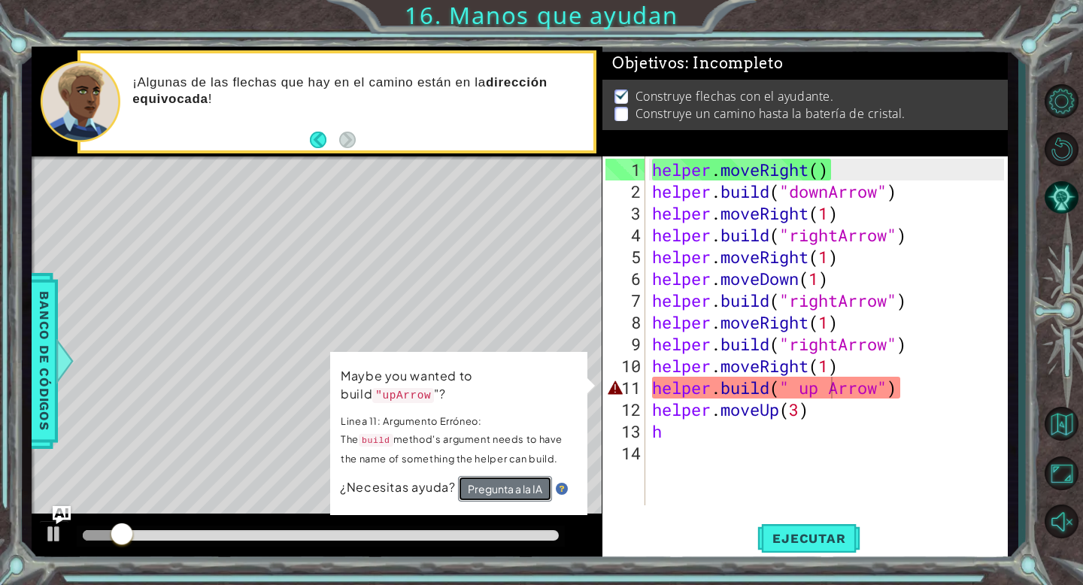
click at [492, 481] on button "Pregunta a la IA" at bounding box center [505, 489] width 94 height 26
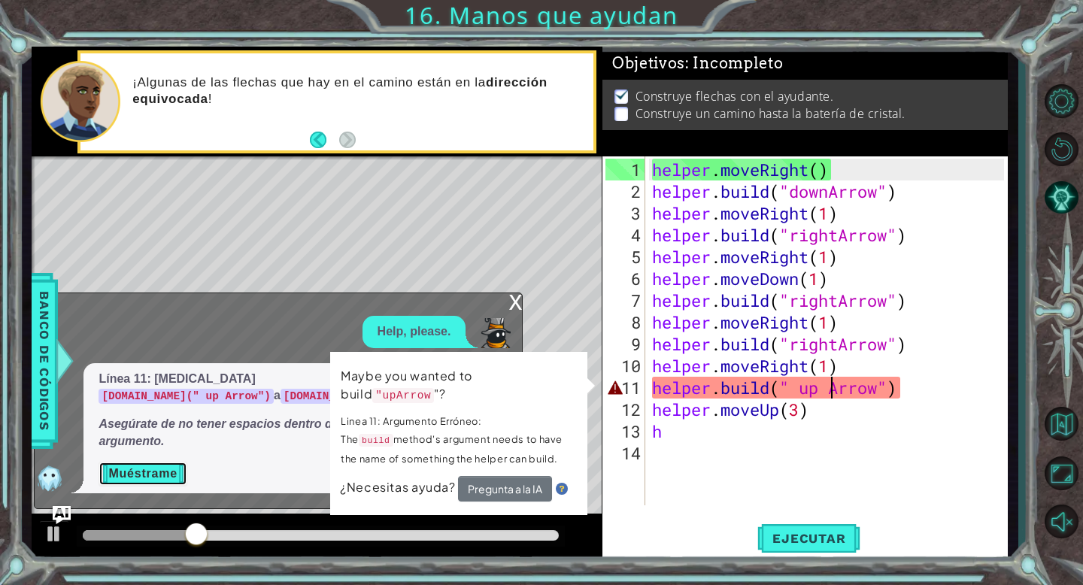
click at [147, 475] on button "Muéstrame" at bounding box center [143, 474] width 88 height 24
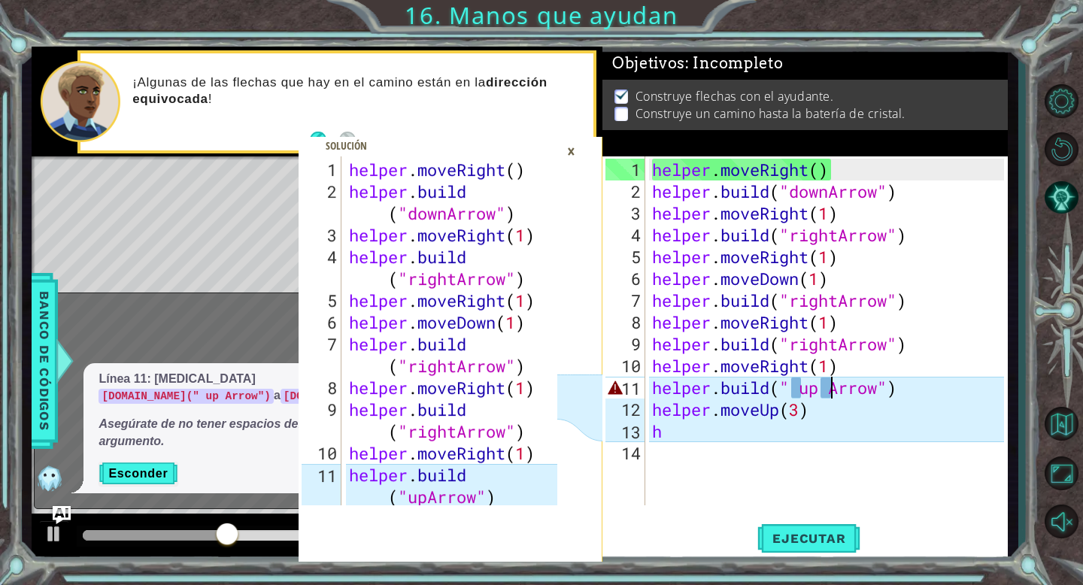
click at [570, 151] on div "×" at bounding box center [571, 151] width 23 height 26
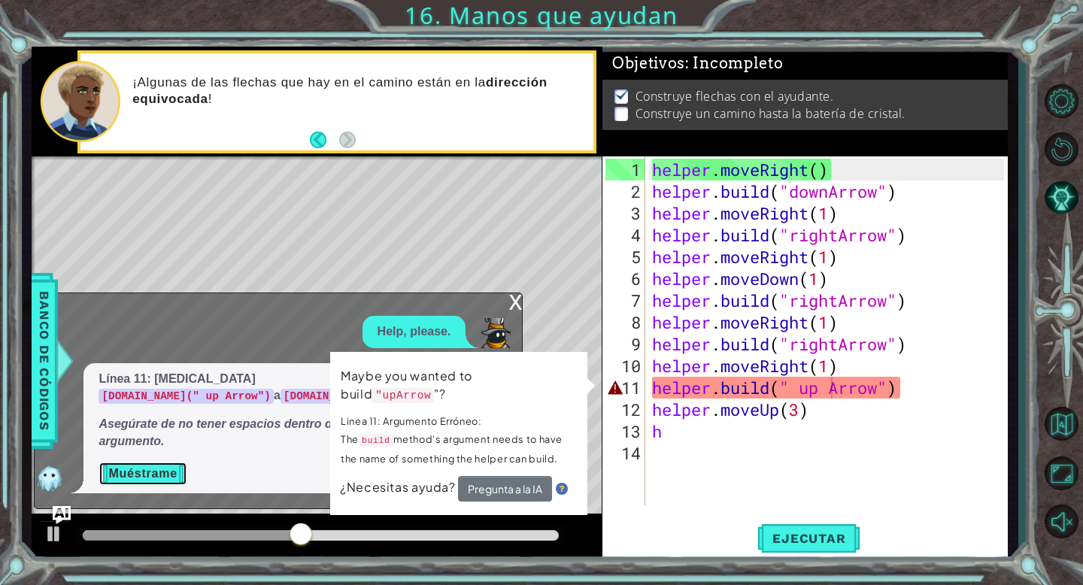
click at [147, 472] on button "Muéstrame" at bounding box center [143, 474] width 88 height 24
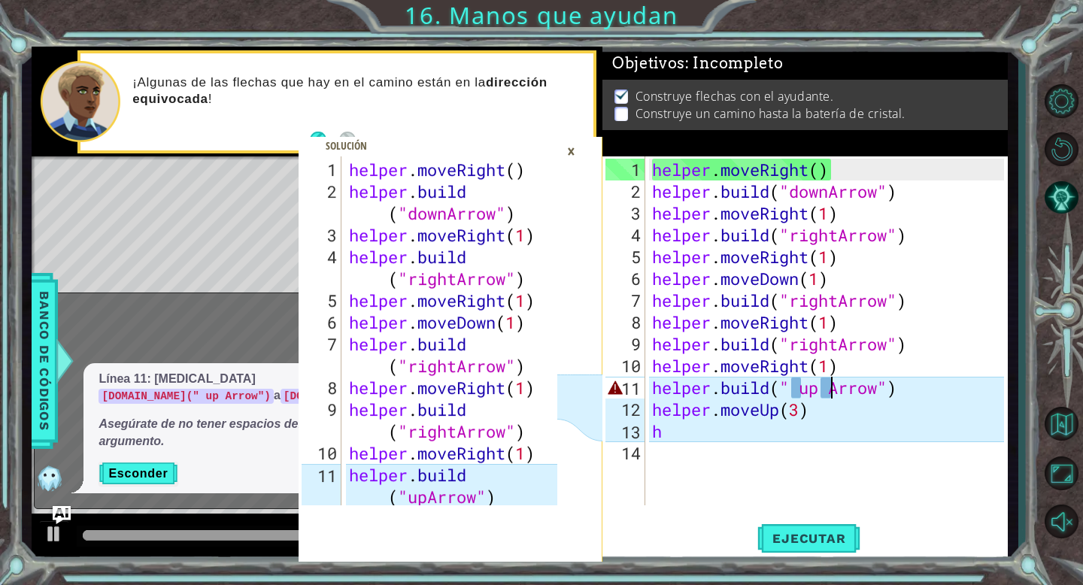
click at [805, 392] on div "helper . moveRight ( ) helper . build ( "downArrow" ) helper . moveRight ( 1 ) …" at bounding box center [830, 355] width 363 height 393
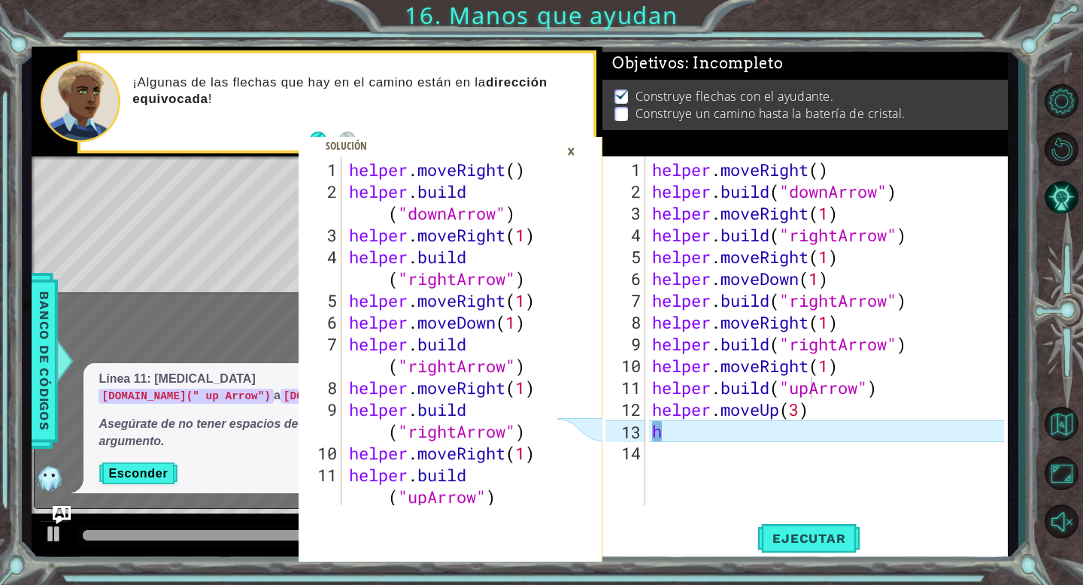
click at [574, 152] on div "×" at bounding box center [571, 151] width 23 height 26
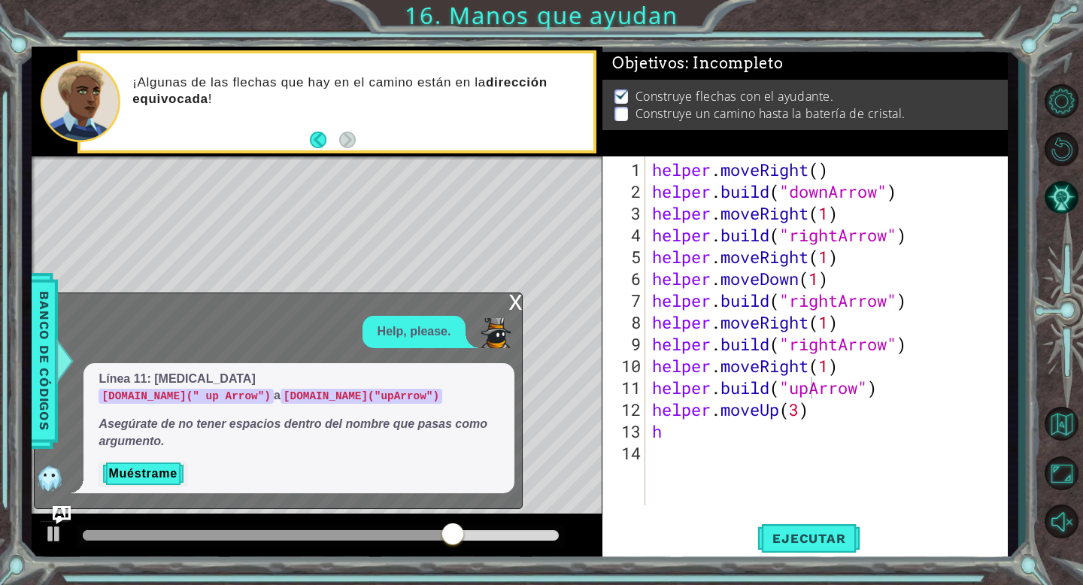
click at [512, 299] on div "x" at bounding box center [515, 300] width 14 height 15
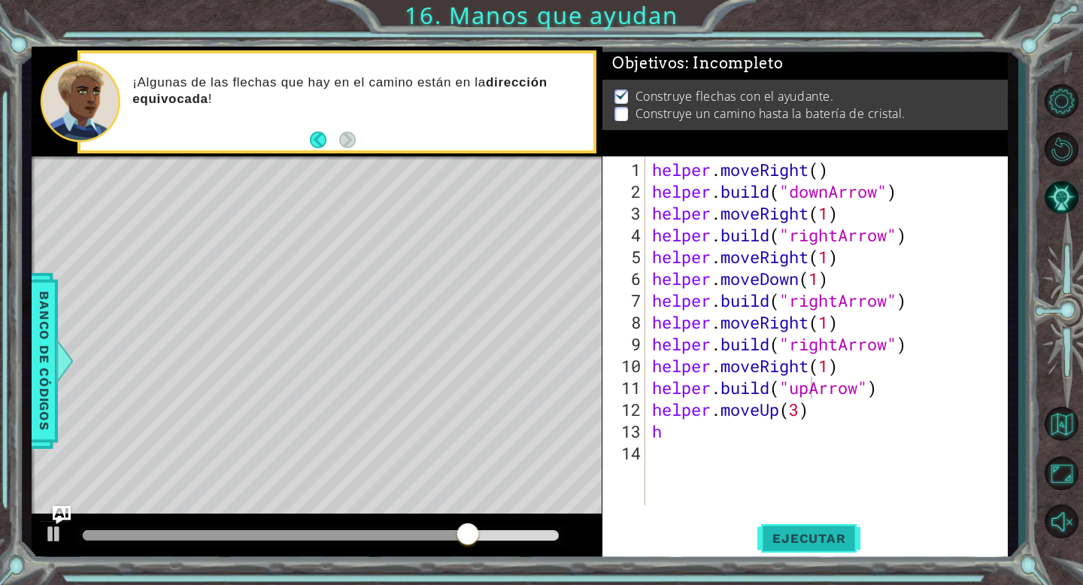
click at [794, 543] on span "Ejecutar" at bounding box center [808, 538] width 103 height 15
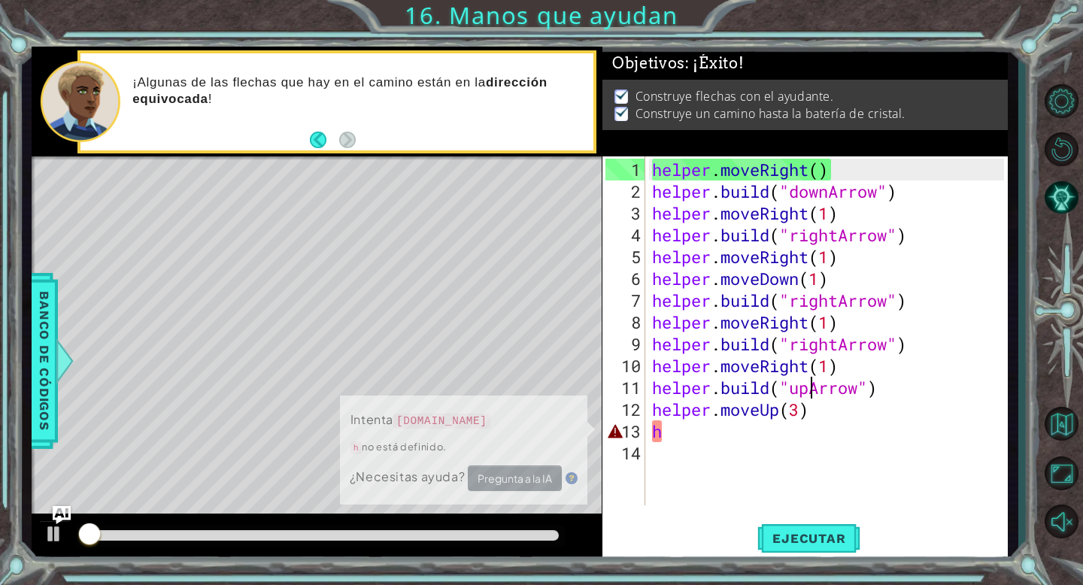
click at [678, 436] on div "helper . moveRight ( ) helper . build ( "downArrow" ) helper . moveRight ( 1 ) …" at bounding box center [830, 355] width 363 height 393
type textarea "h"
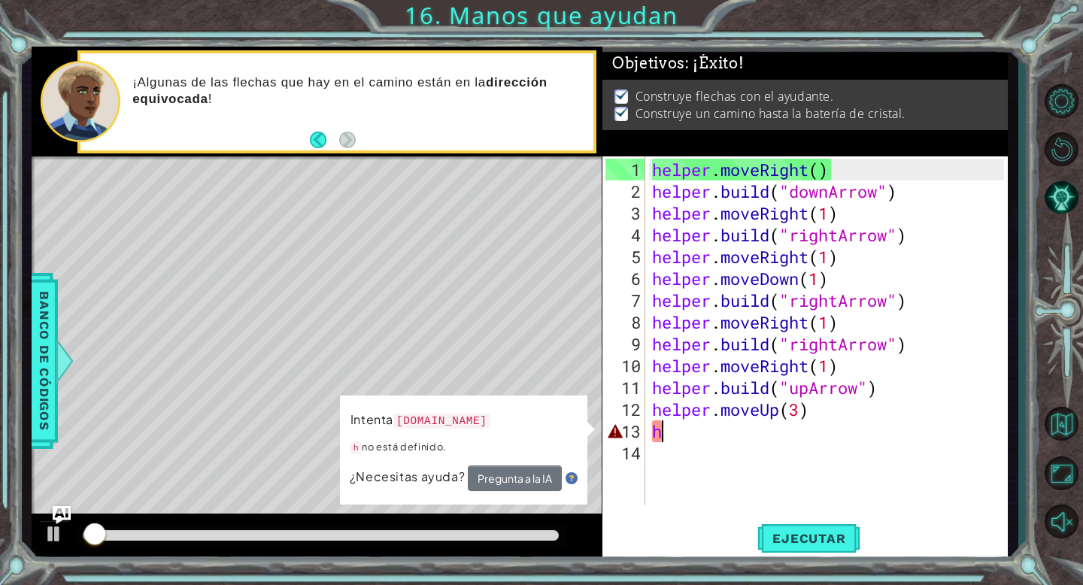
scroll to position [0, 0]
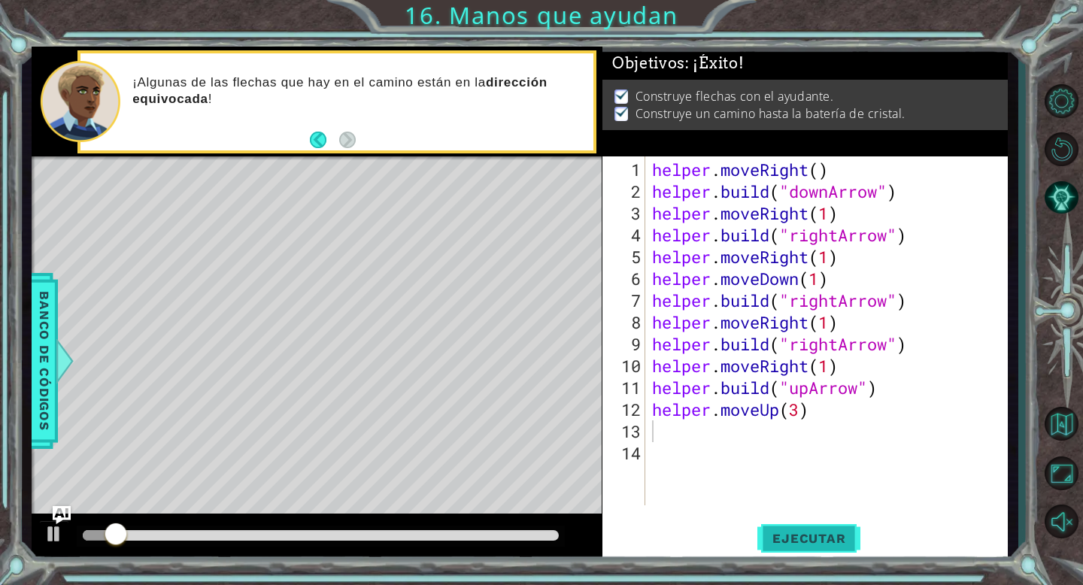
click at [778, 536] on span "Ejecutar" at bounding box center [808, 538] width 103 height 15
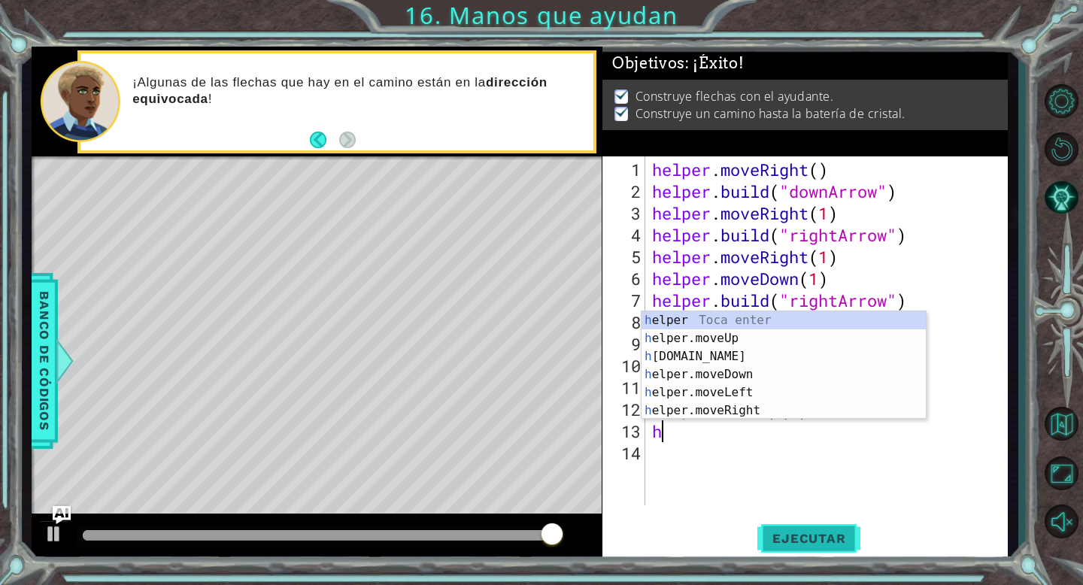
type textarea "h"
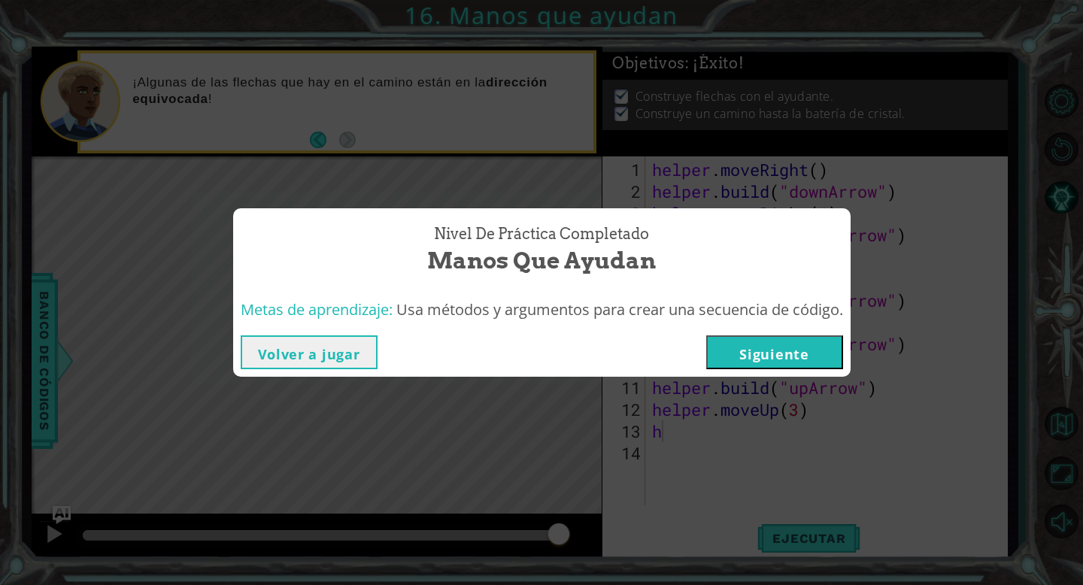
click at [748, 354] on button "Siguiente" at bounding box center [774, 352] width 137 height 34
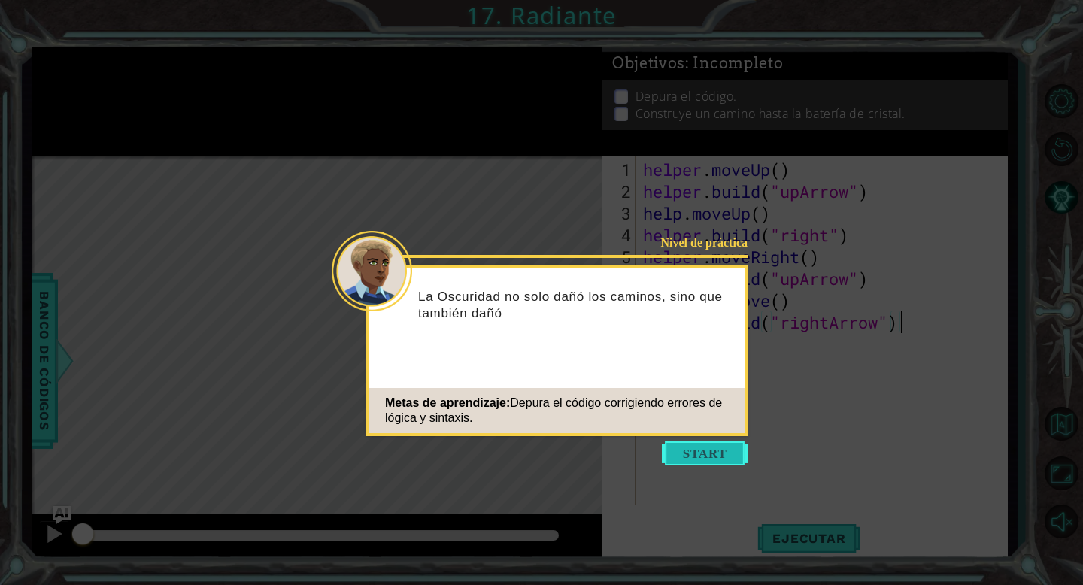
click at [681, 463] on button "Start" at bounding box center [705, 454] width 86 height 24
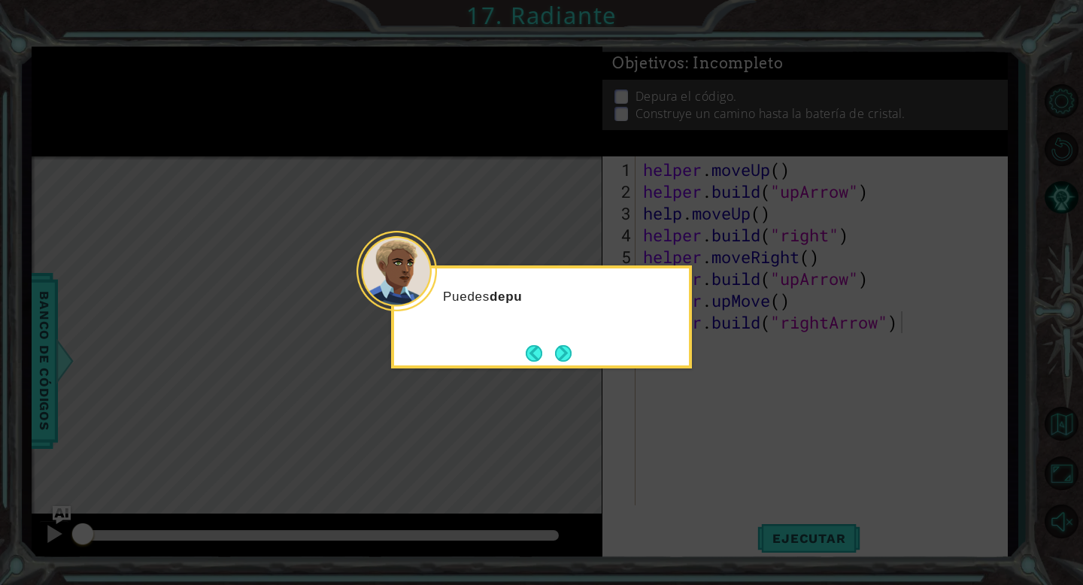
click at [548, 342] on footer at bounding box center [549, 353] width 46 height 23
click at [569, 358] on button "Next" at bounding box center [563, 353] width 17 height 17
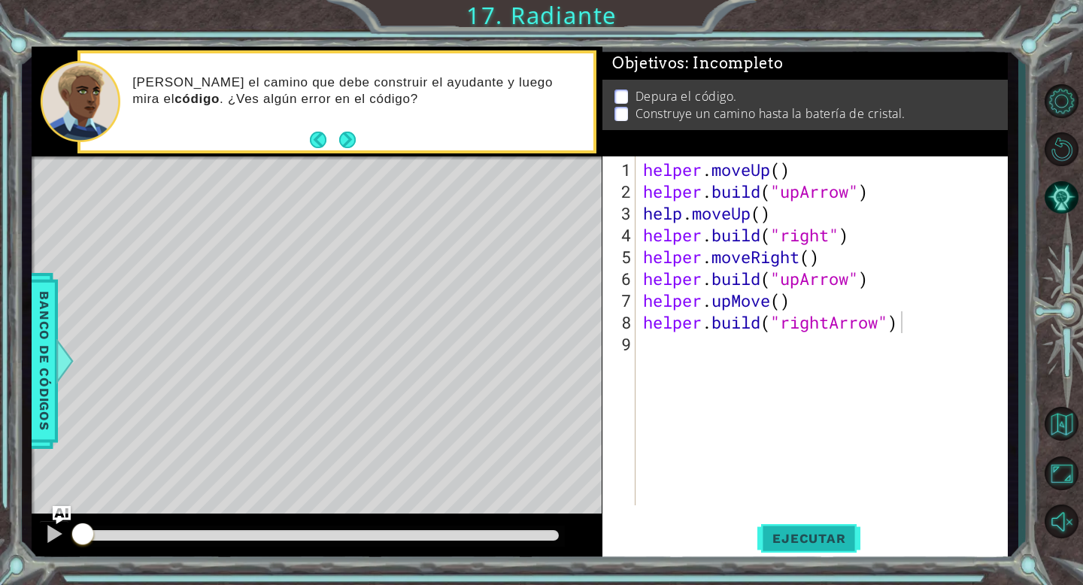
click at [813, 538] on span "Ejecutar" at bounding box center [808, 538] width 103 height 15
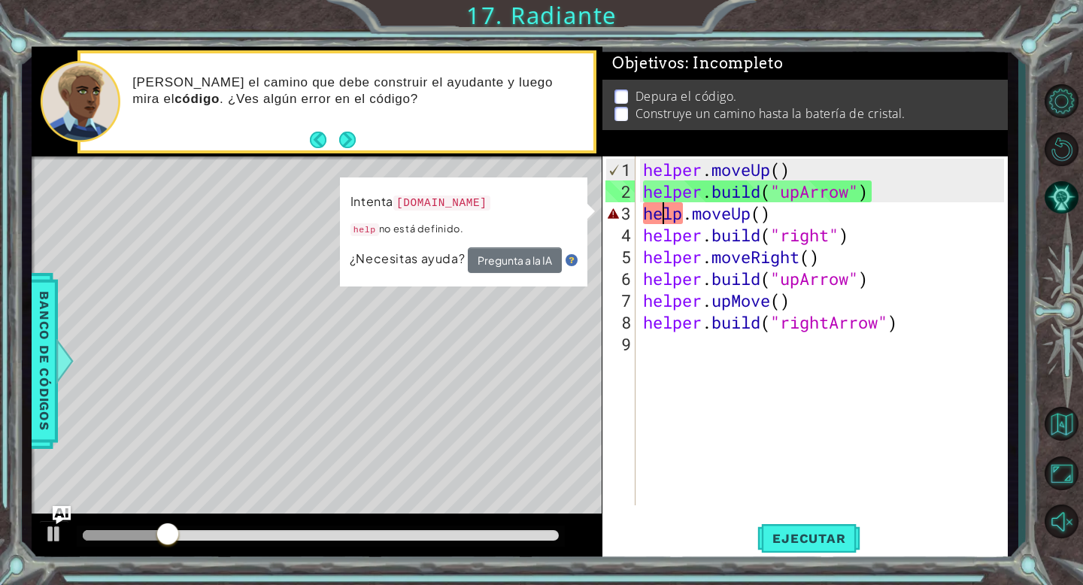
click at [667, 220] on div "helper . moveUp ( ) helper . build ( "upArrow" ) help . moveUp ( ) helper . bui…" at bounding box center [826, 355] width 372 height 393
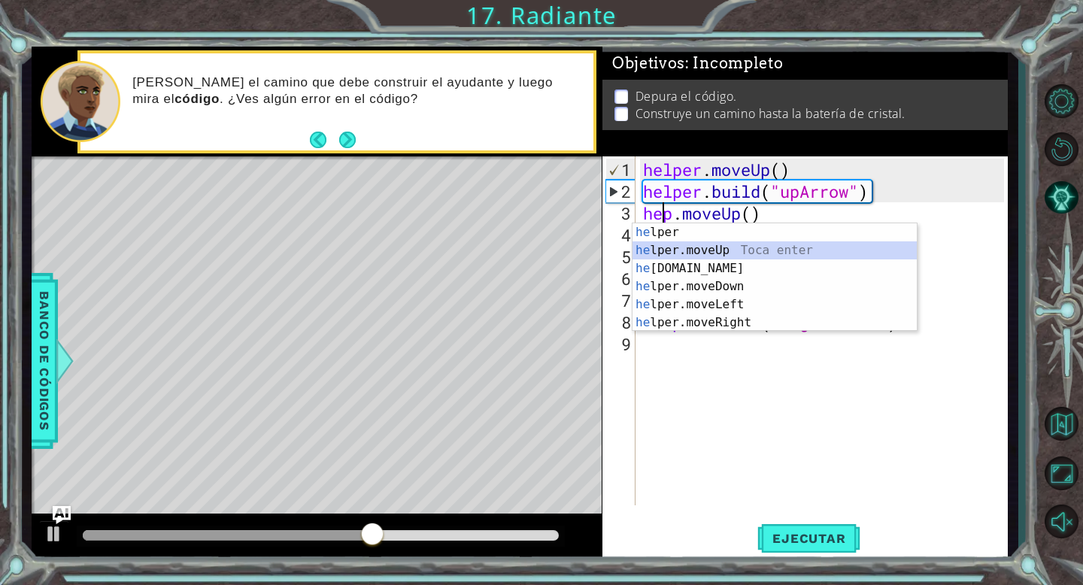
click at [665, 249] on div "he lper Toca enter he lper.moveUp Toca enter he [DOMAIN_NAME] Toca enter he lpe…" at bounding box center [775, 295] width 284 height 144
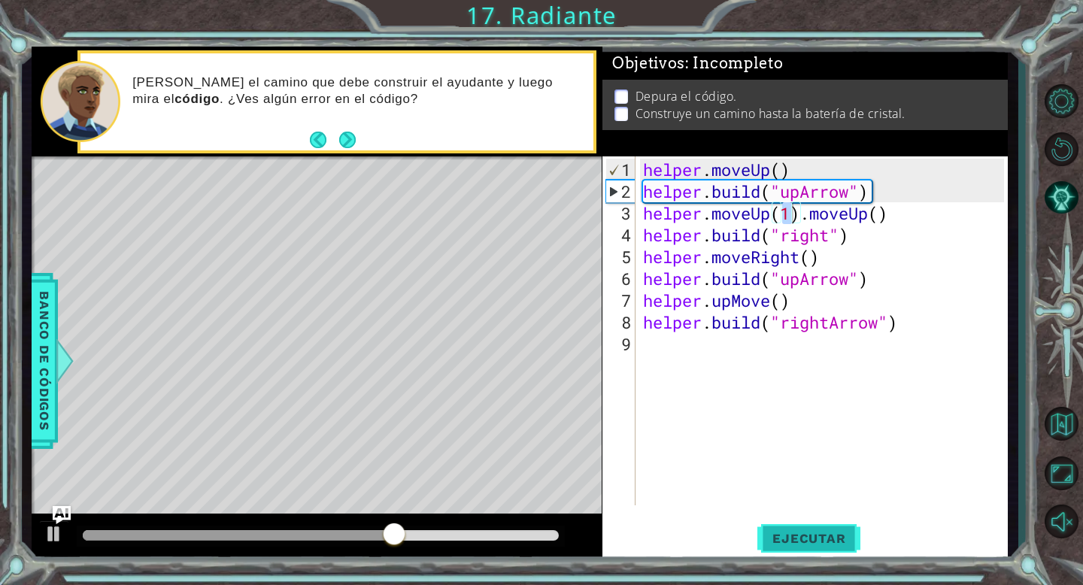
click at [786, 521] on button "Ejecutar" at bounding box center [808, 538] width 103 height 41
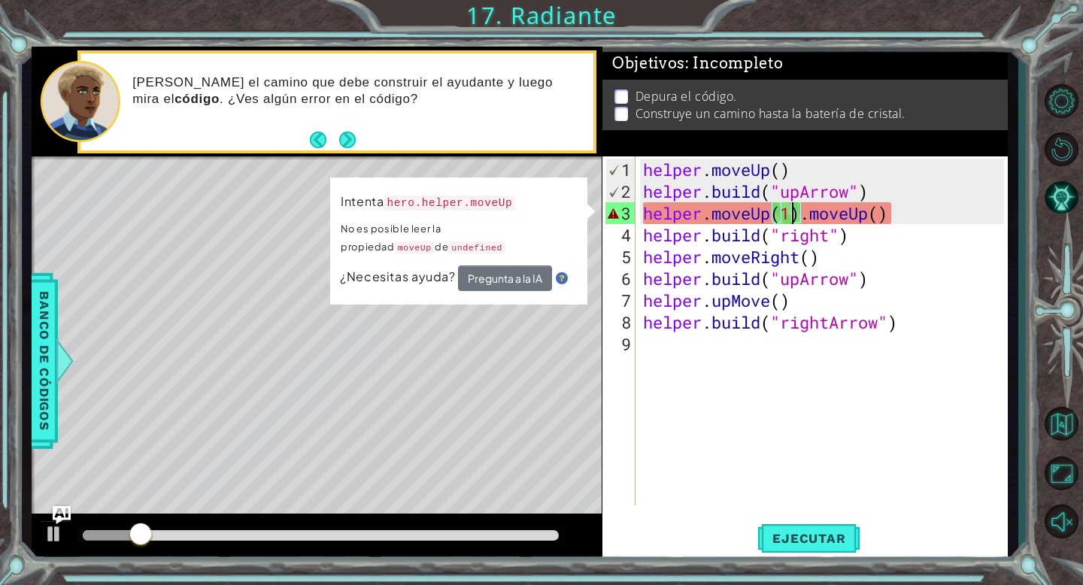
click at [641, 217] on div "helper . moveUp ( ) helper . build ( "upArrow" ) helper . moveUp ( 1 ) . moveUp…" at bounding box center [826, 355] width 372 height 393
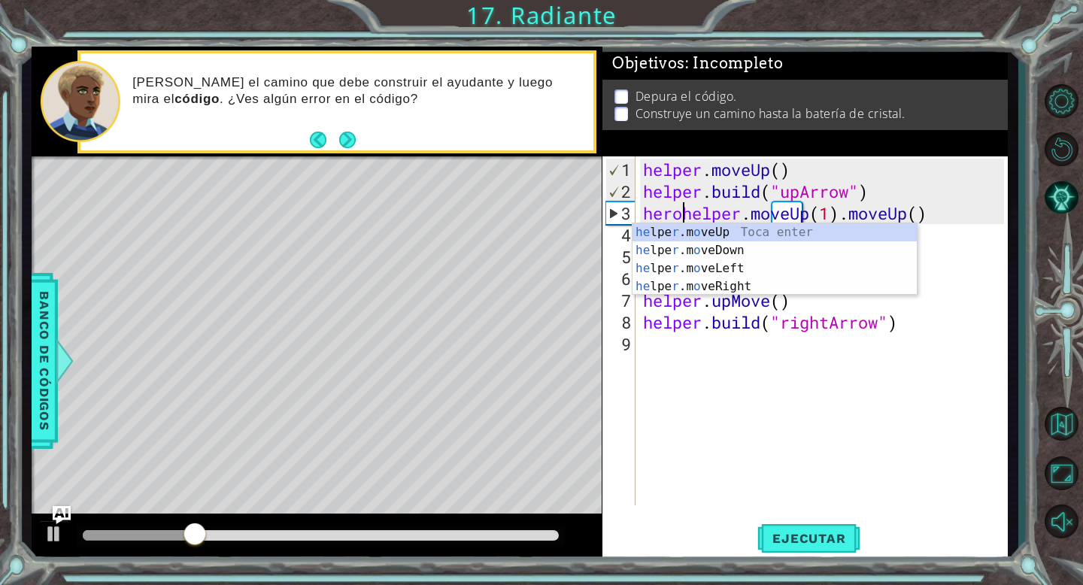
scroll to position [0, 2]
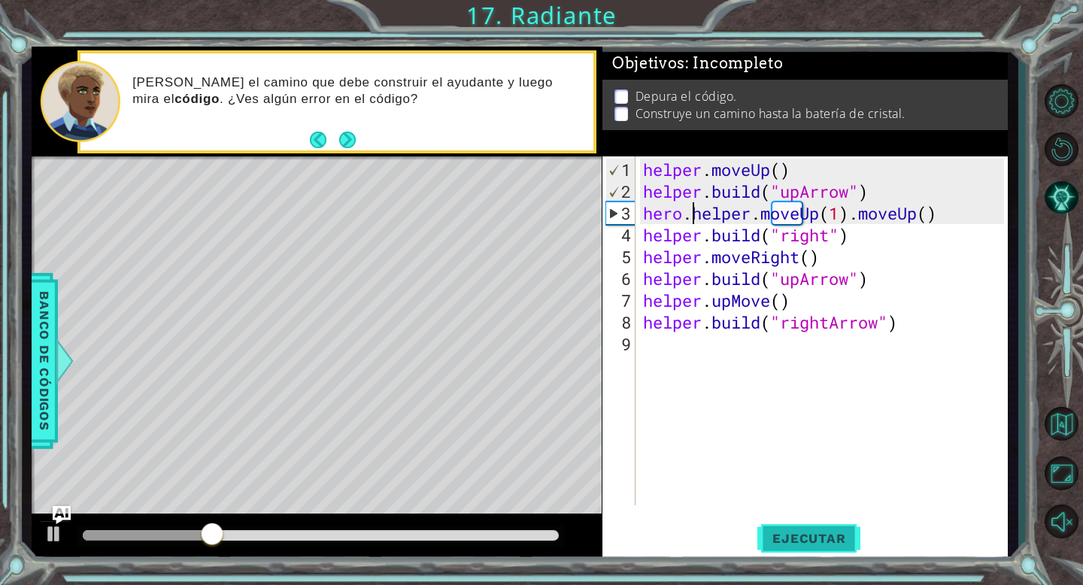
click at [820, 538] on span "Ejecutar" at bounding box center [808, 538] width 103 height 15
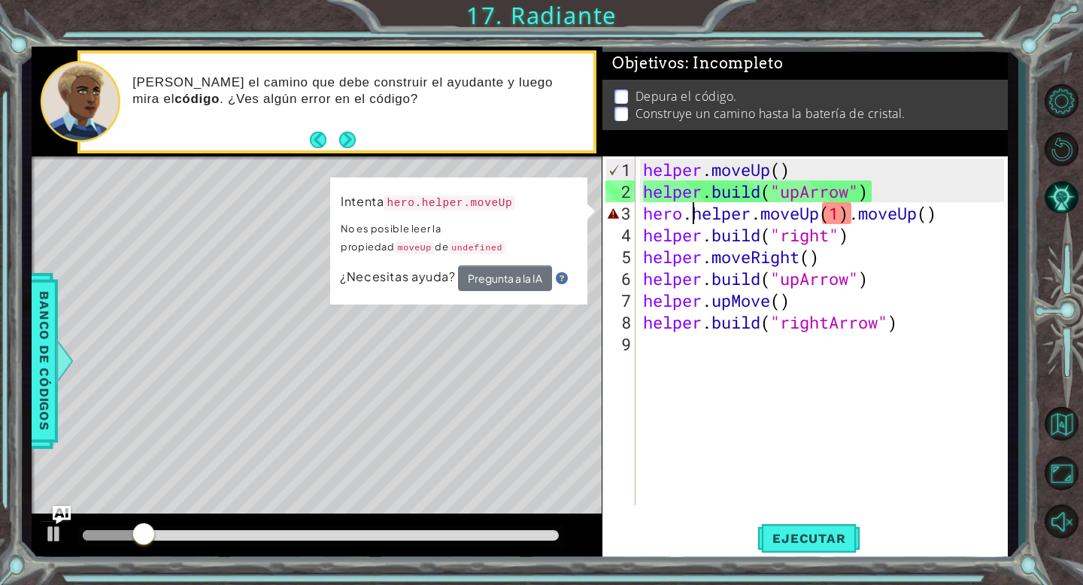
click at [939, 217] on div "helper . moveUp ( ) helper . build ( "upArrow" ) hero . helper . moveUp ( 1 ) .…" at bounding box center [826, 355] width 372 height 393
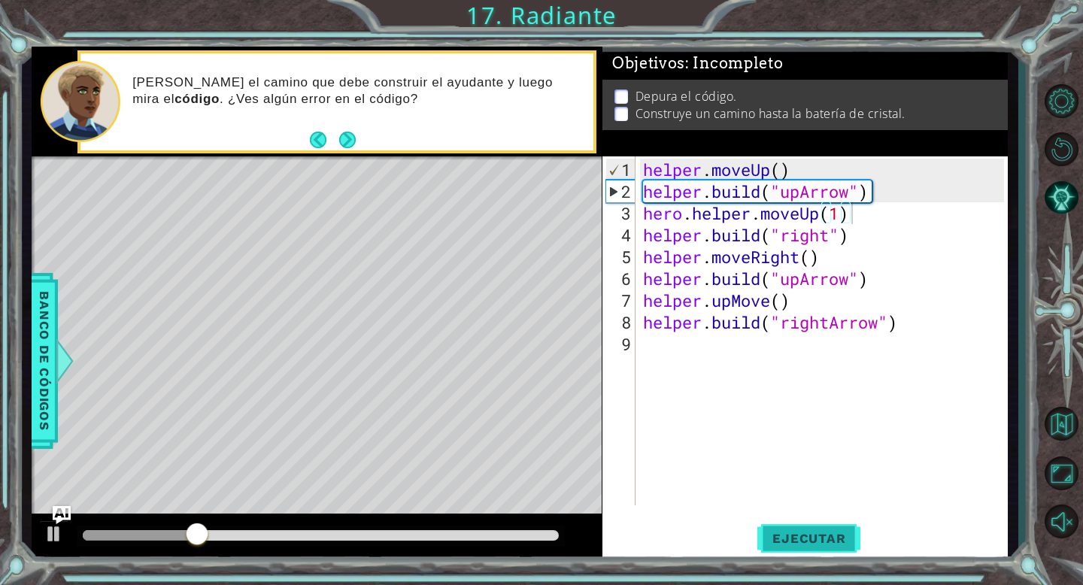
click at [841, 536] on span "Ejecutar" at bounding box center [808, 538] width 103 height 15
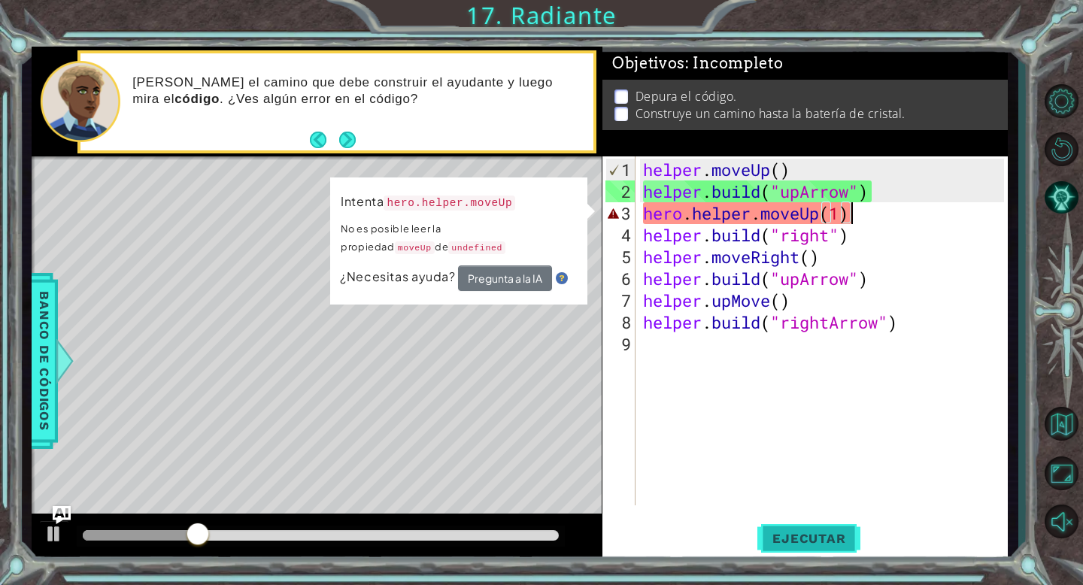
click at [826, 536] on span "Ejecutar" at bounding box center [808, 538] width 103 height 15
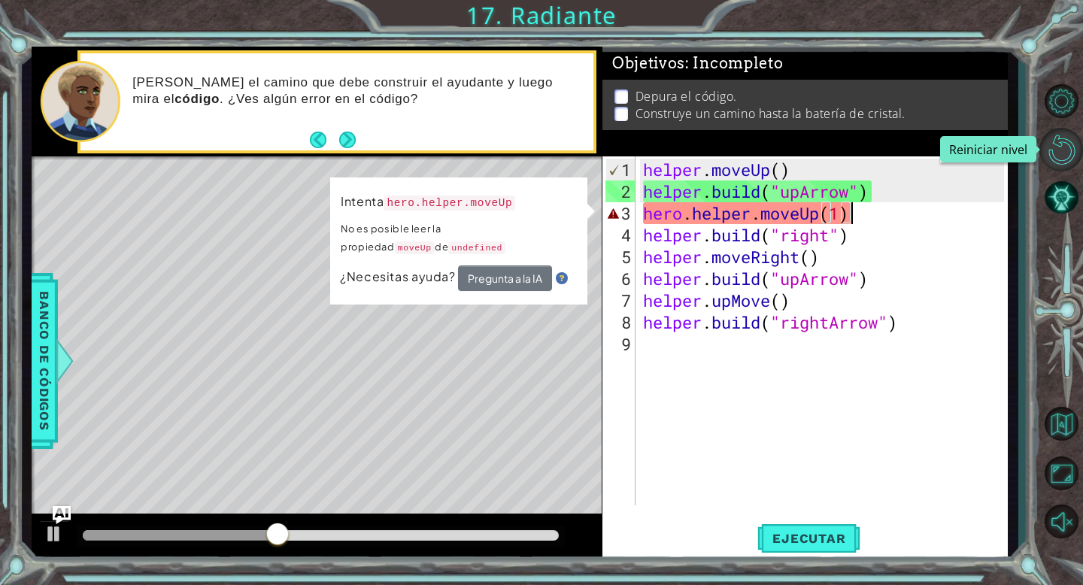
click at [1058, 147] on button "Reiniciar nivel" at bounding box center [1062, 150] width 44 height 44
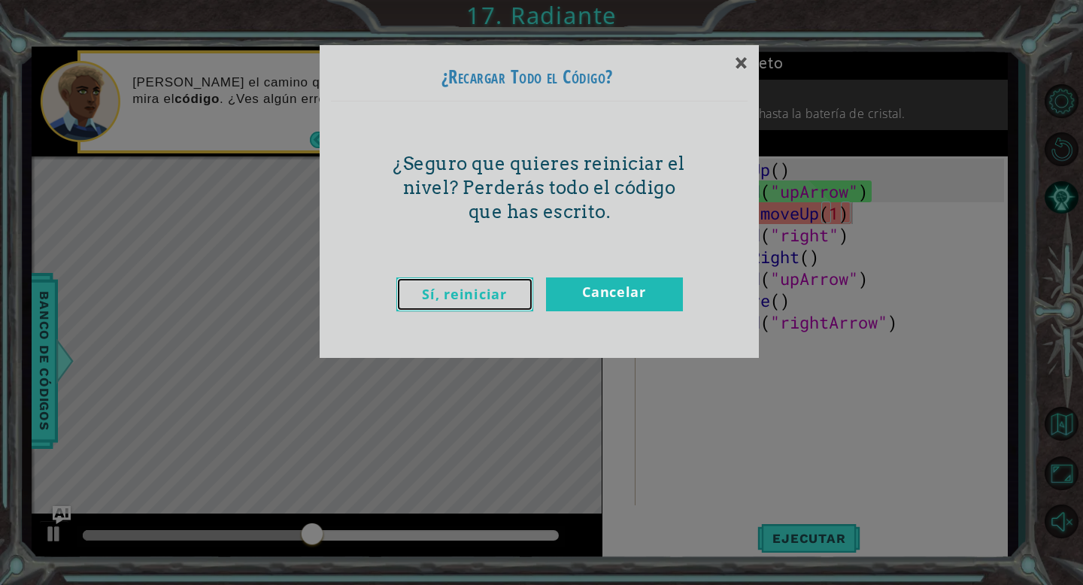
click at [466, 296] on link "Sí, reiniciar" at bounding box center [464, 295] width 137 height 34
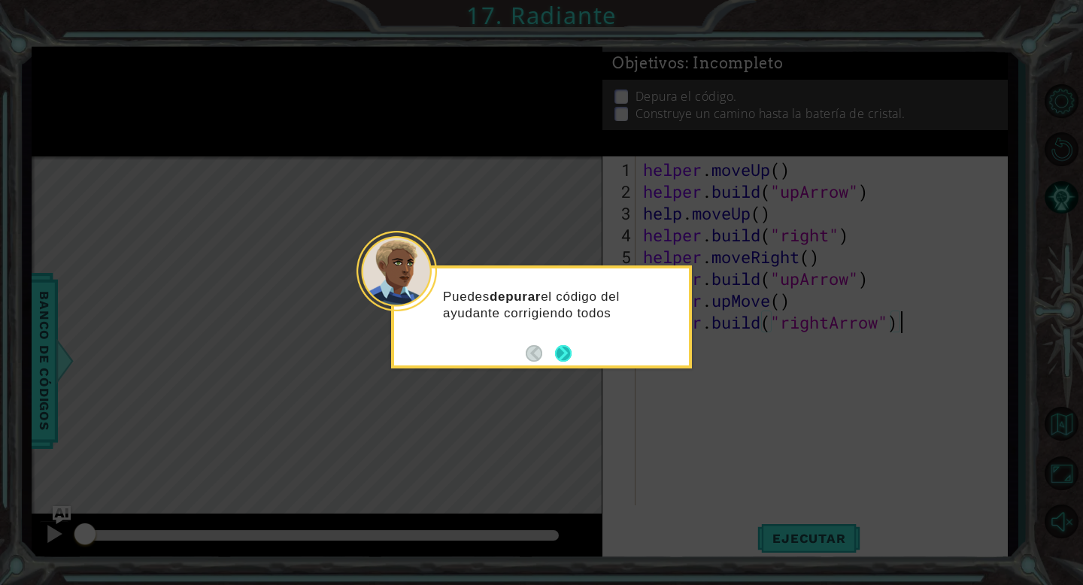
click at [564, 348] on button "Next" at bounding box center [563, 353] width 17 height 17
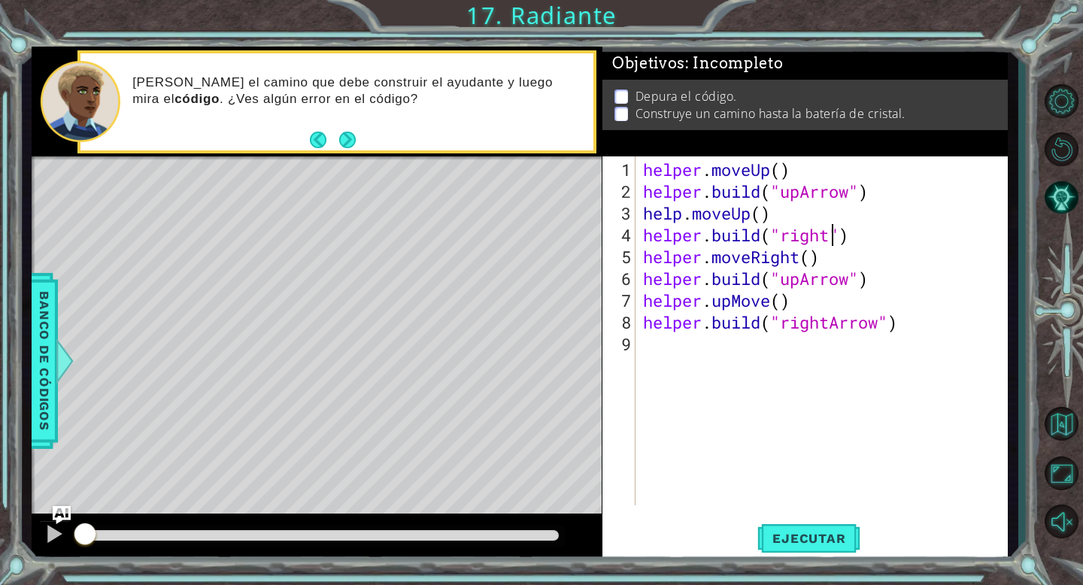
click at [830, 238] on div "helper . moveUp ( ) helper . build ( "upArrow" ) help . moveUp ( ) helper . bui…" at bounding box center [826, 355] width 372 height 393
click at [779, 214] on div "helper . moveUp ( ) helper . build ( "upArrow" ) help . moveUp ( ) helper . bui…" at bounding box center [826, 355] width 372 height 393
type textarea "help.moveUp()"
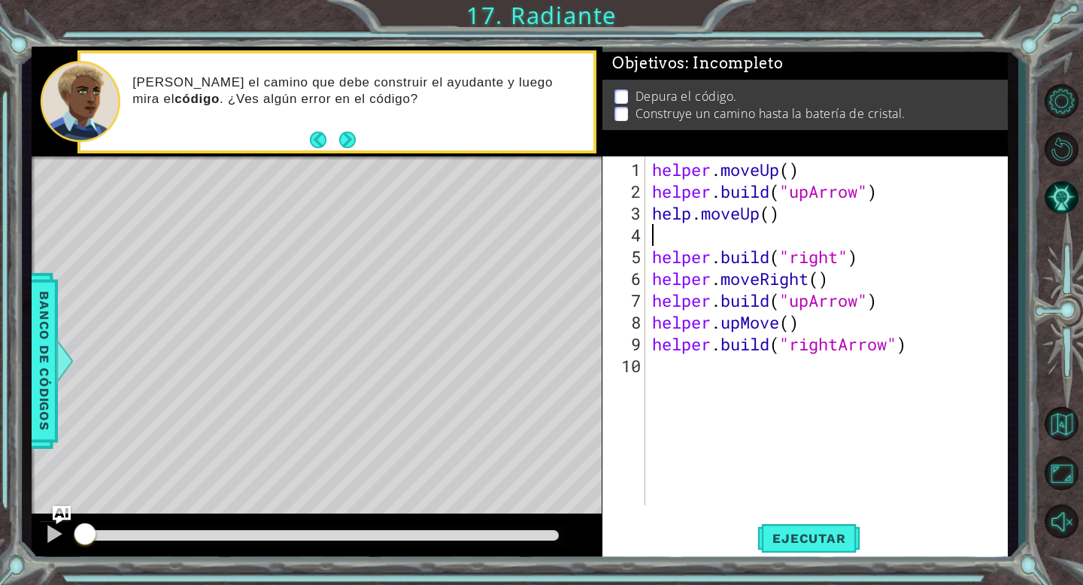
click at [690, 211] on div "helper . moveUp ( ) helper . build ( "upArrow" ) help . moveUp ( ) helper . bui…" at bounding box center [830, 355] width 363 height 393
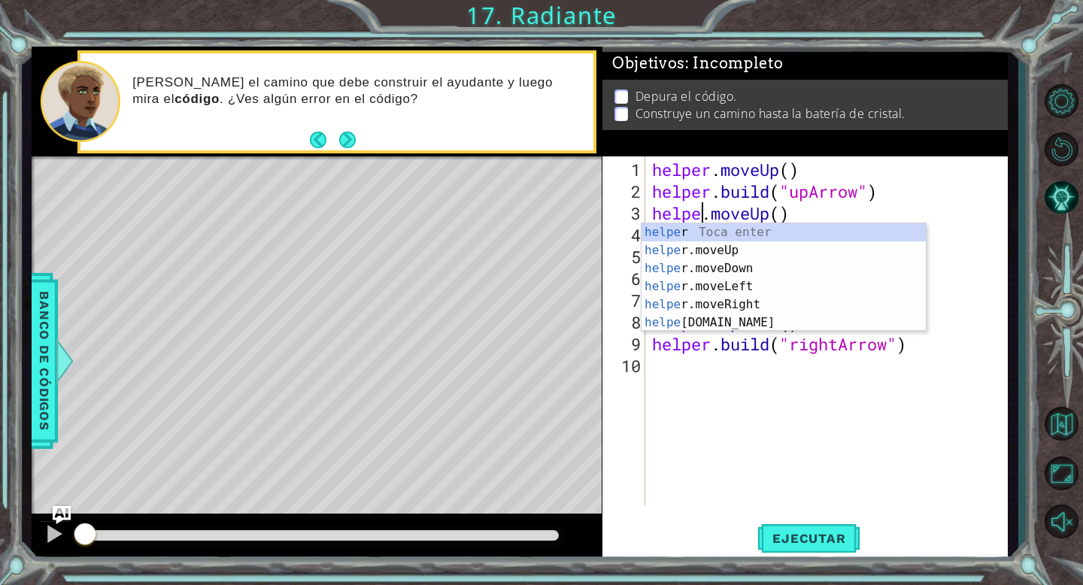
type textarea "helper.moveUp()"
click at [824, 215] on div "helper . moveUp ( ) helper . build ( "upArrow" ) helper . moveUp ( ) helper . b…" at bounding box center [830, 355] width 363 height 393
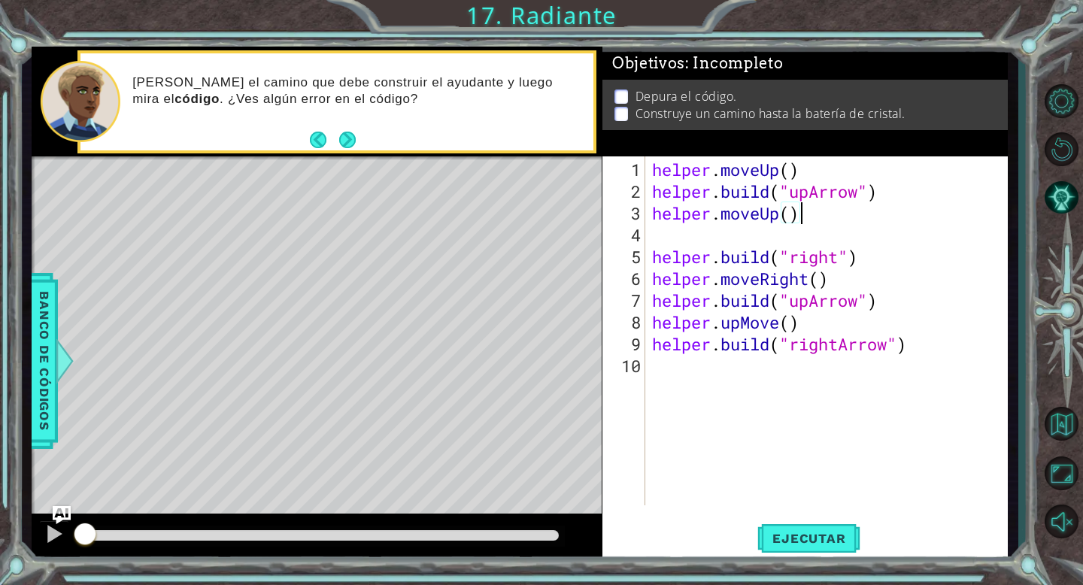
click at [677, 238] on div "helper . moveUp ( ) helper . build ( "upArrow" ) helper . moveUp ( ) helper . b…" at bounding box center [830, 355] width 363 height 393
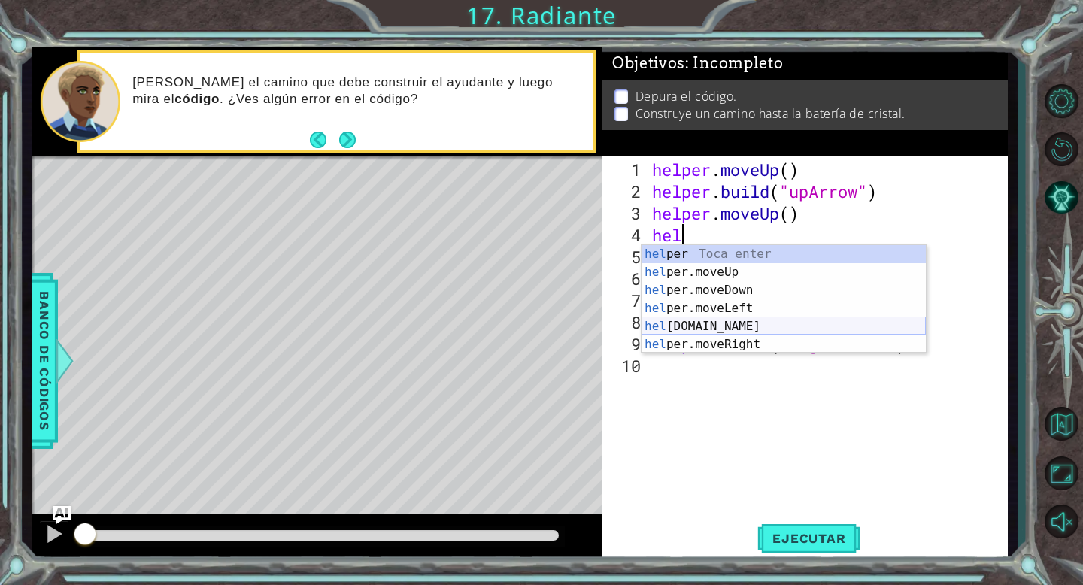
click at [669, 328] on div "hel per Toca enter hel per.moveUp Toca enter hel per.moveDown Toca enter hel pe…" at bounding box center [784, 317] width 284 height 144
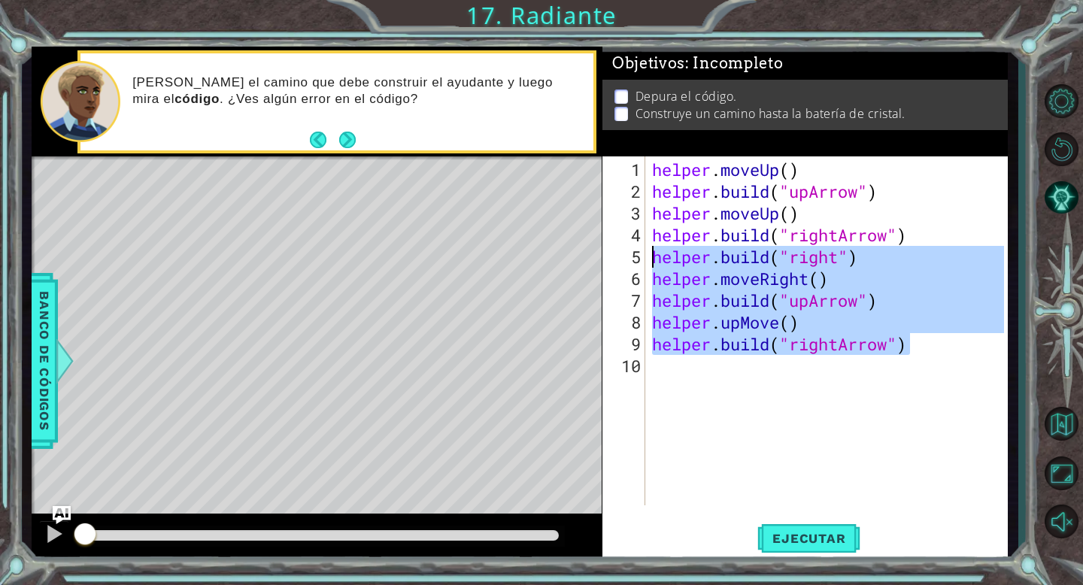
drag, startPoint x: 915, startPoint y: 351, endPoint x: 648, endPoint y: 256, distance: 283.3
click at [648, 256] on div "[DOMAIN_NAME]("rightArrow") 1 2 3 4 5 6 7 8 9 10 helper . moveUp ( ) helper . b…" at bounding box center [803, 330] width 402 height 349
type textarea "[DOMAIN_NAME]("right") helper.moveRight()"
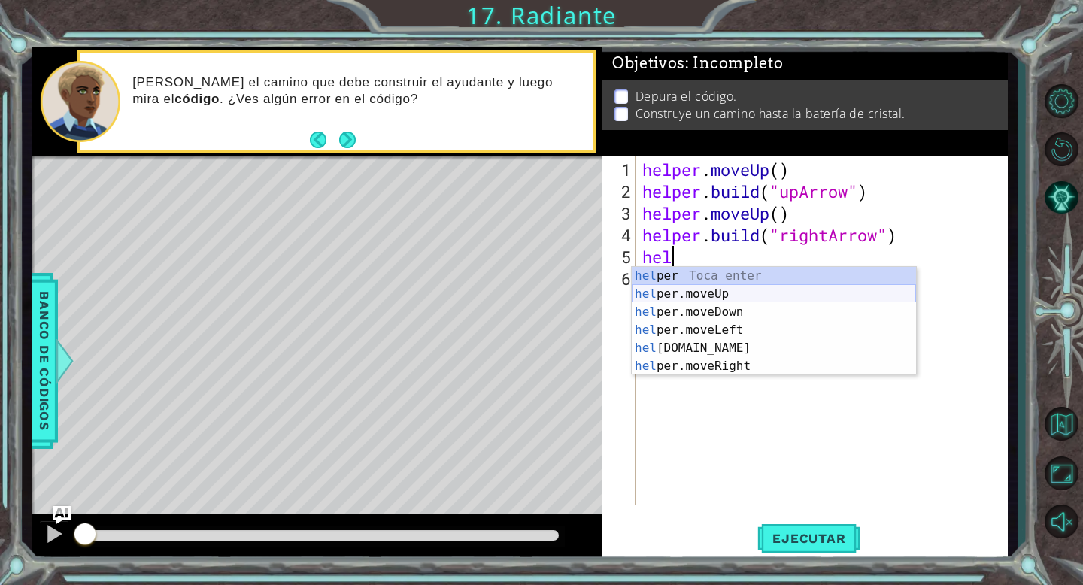
click at [675, 294] on div "hel per Toca enter hel per.moveUp Toca enter hel per.moveDown Toca enter hel pe…" at bounding box center [774, 339] width 284 height 144
type textarea "helper.moveUp(1)"
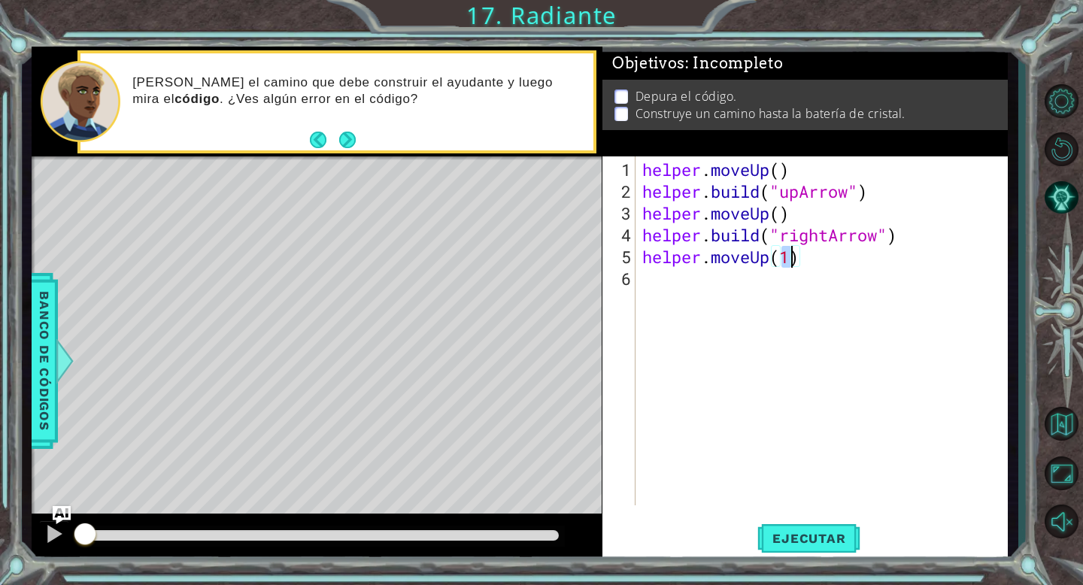
click at [763, 290] on div "helper . moveUp ( ) helper . build ( "upArrow" ) helper . moveUp ( ) helper . b…" at bounding box center [825, 355] width 372 height 393
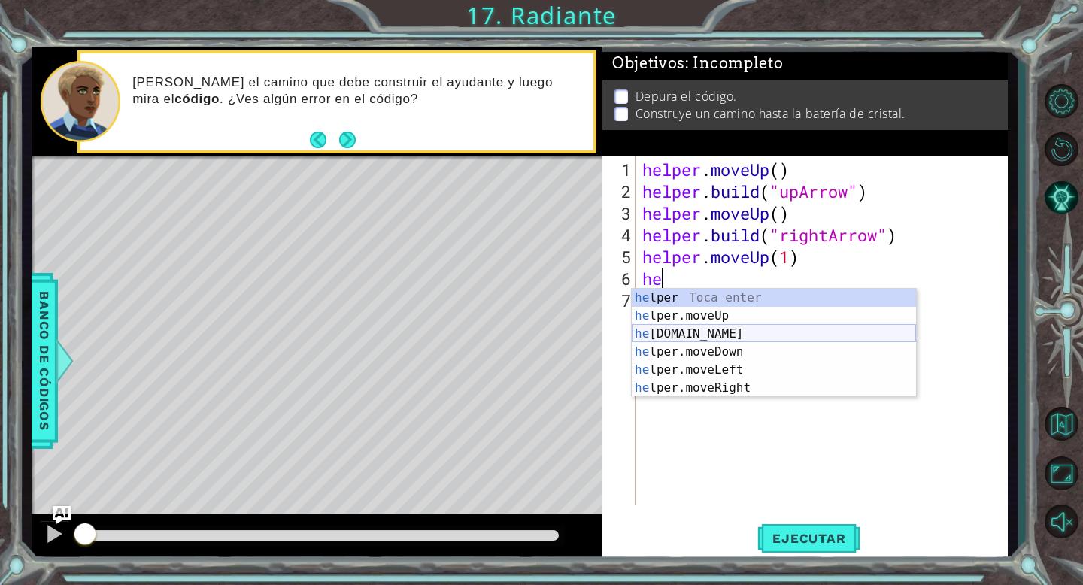
click at [751, 339] on div "he lper Toca enter he lper.moveUp Toca enter he [DOMAIN_NAME] Toca enter he lpe…" at bounding box center [774, 361] width 284 height 144
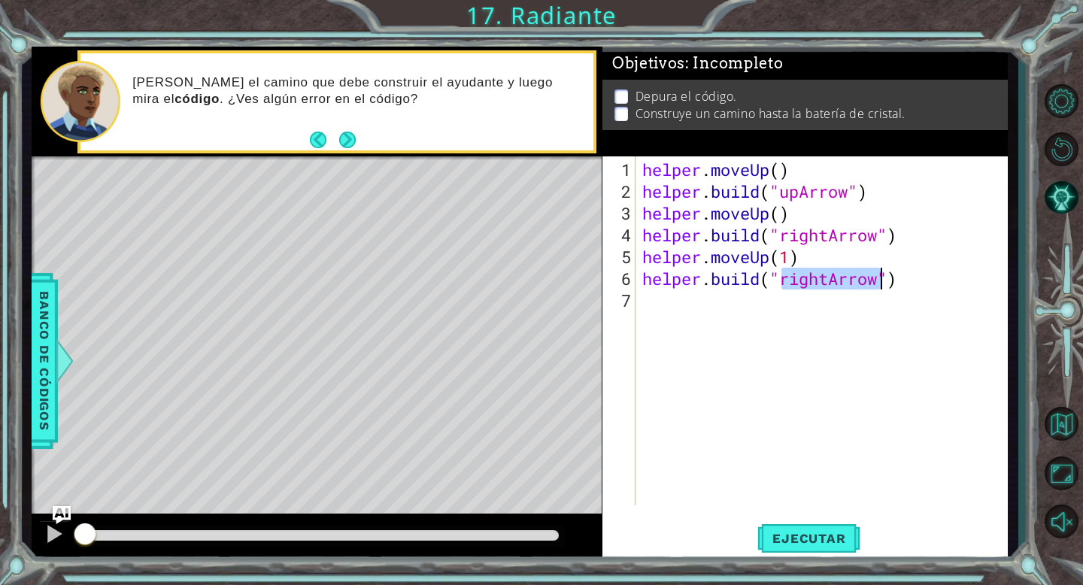
click at [824, 285] on div "helper . moveUp ( ) helper . build ( "upArrow" ) helper . moveUp ( ) helper . b…" at bounding box center [825, 355] width 372 height 393
click at [827, 285] on div "helper . moveUp ( ) helper . build ( "upArrow" ) helper . moveUp ( ) helper . b…" at bounding box center [825, 355] width 372 height 393
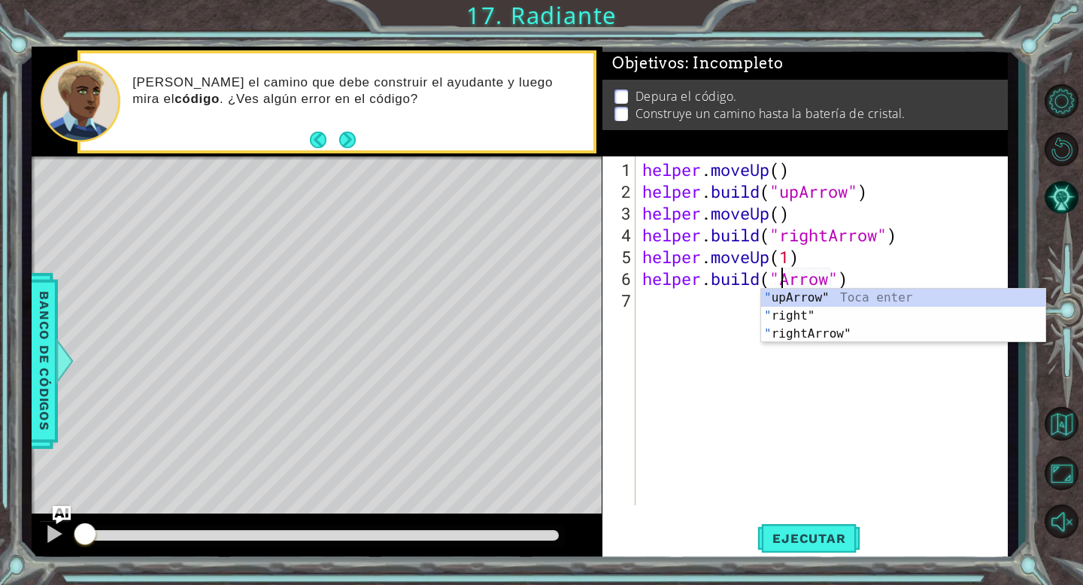
scroll to position [0, 7]
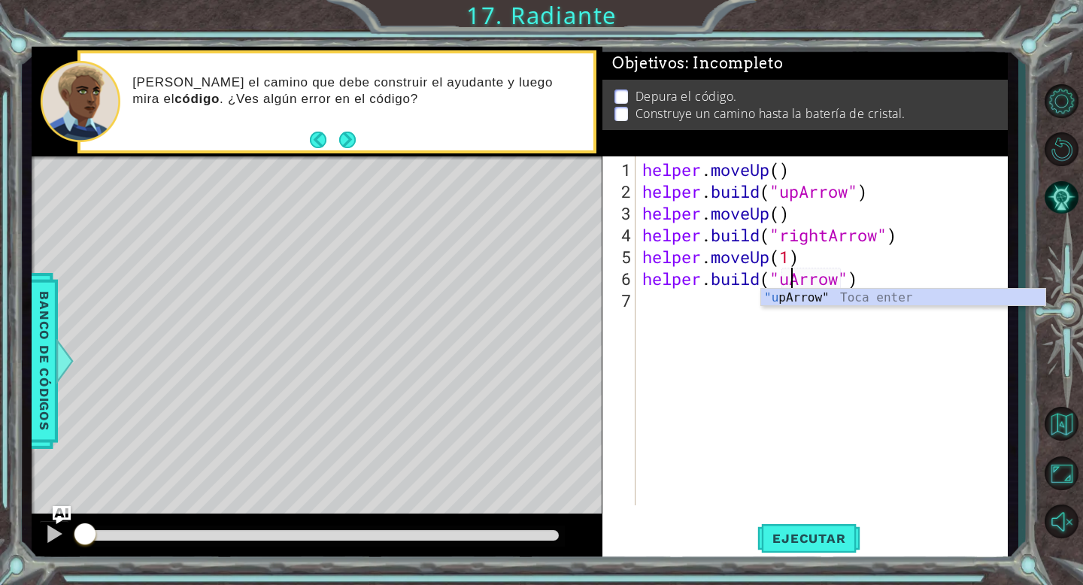
type textarea "[DOMAIN_NAME]("upArrow")"
click at [797, 311] on div "helper . moveUp ( ) helper . build ( "upArrow" ) helper . moveUp ( ) helper . b…" at bounding box center [825, 355] width 372 height 393
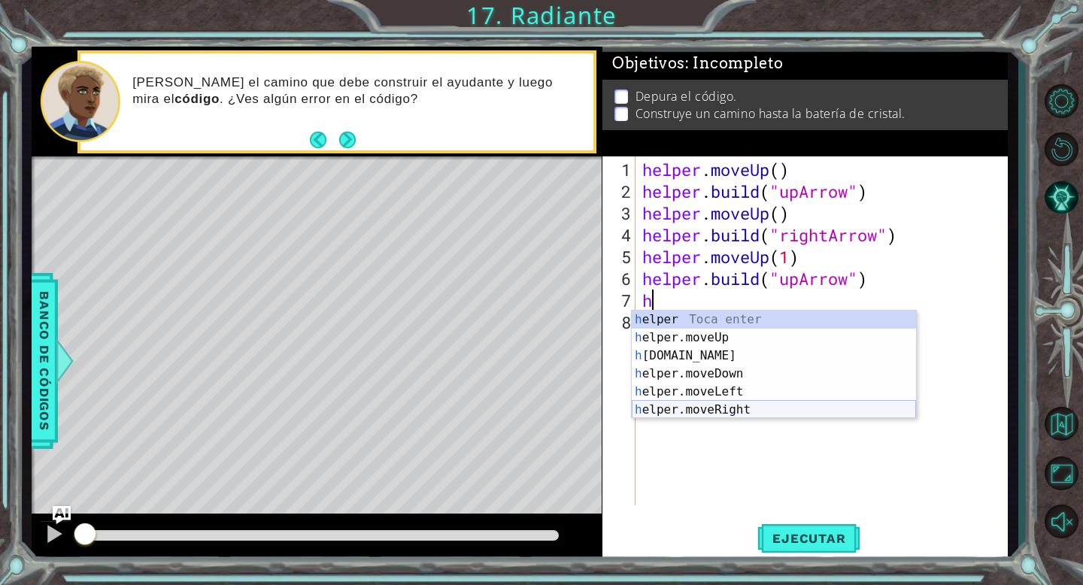
click at [665, 404] on div "h elper Toca enter h elper.moveUp Toca enter h [DOMAIN_NAME] Toca enter h elper…" at bounding box center [774, 383] width 284 height 144
type textarea "helper.moveRight(1)"
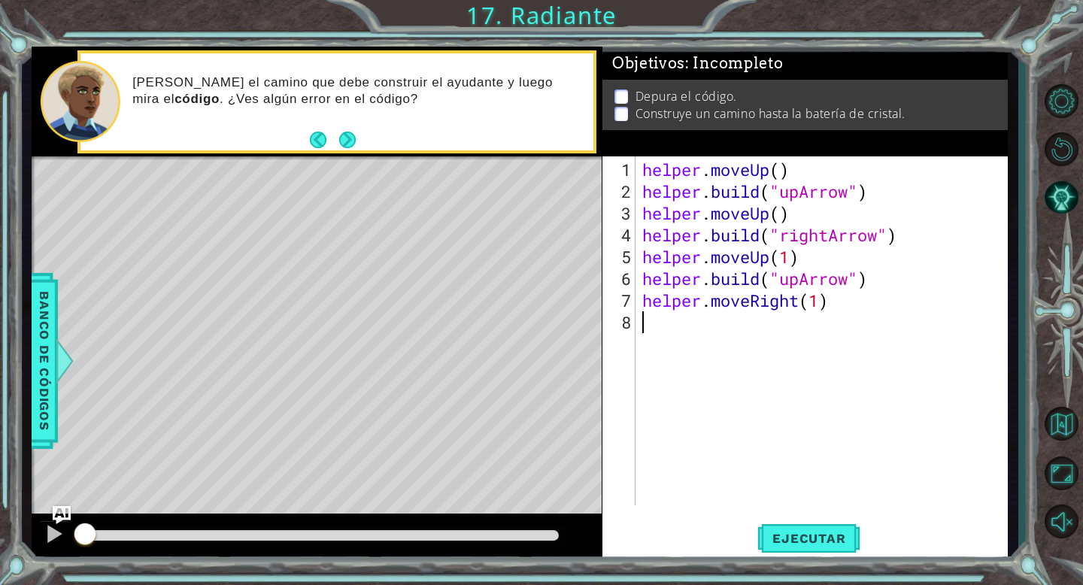
click at [652, 334] on div "helper . moveUp ( ) helper . build ( "upArrow" ) helper . moveUp ( ) helper . b…" at bounding box center [825, 355] width 372 height 393
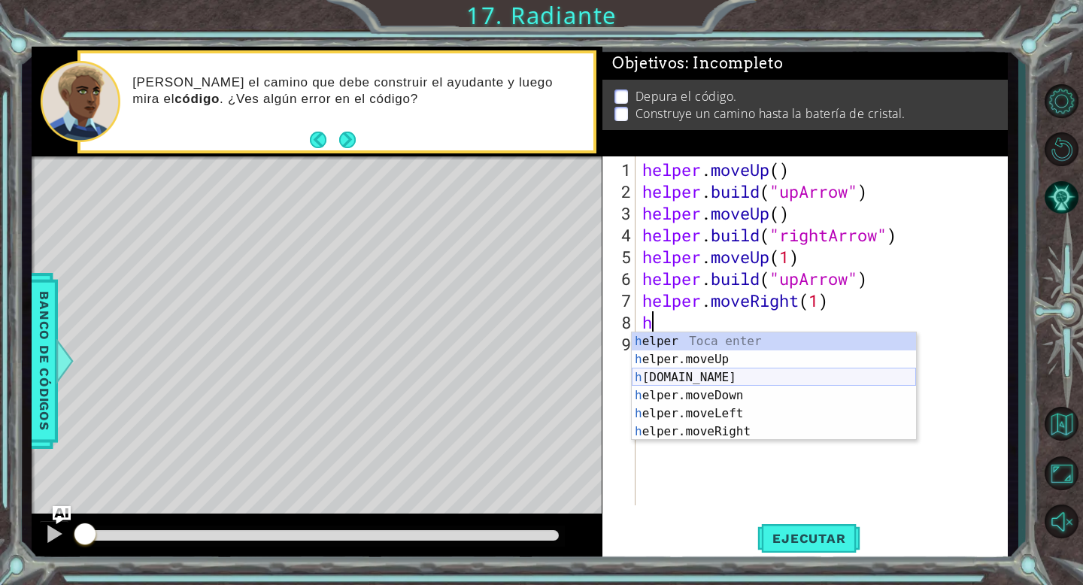
click at [698, 374] on div "h elper Toca enter h elper.moveUp Toca enter h [DOMAIN_NAME] Toca enter h elper…" at bounding box center [774, 404] width 284 height 144
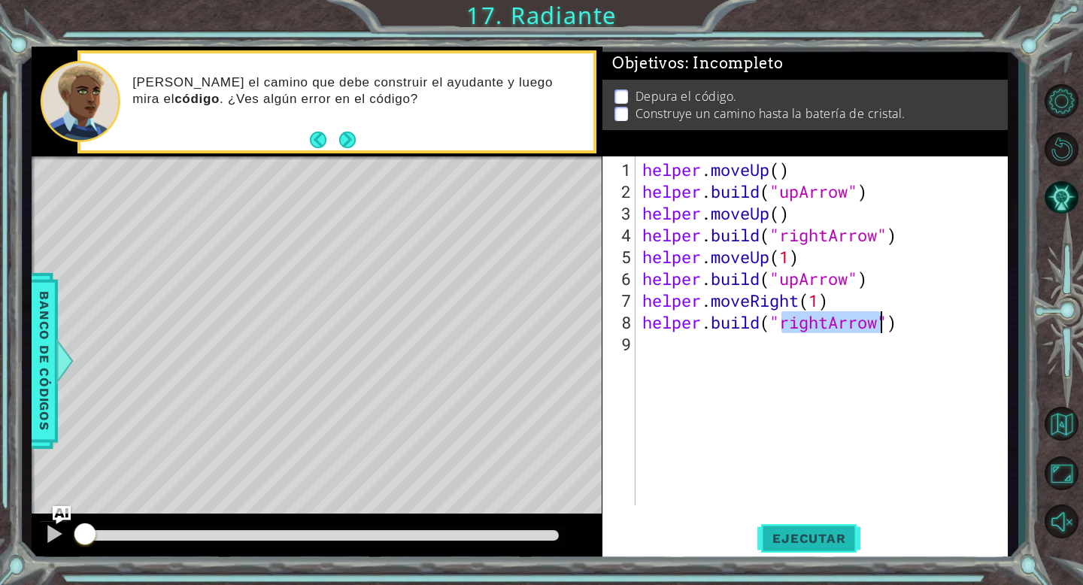
type textarea "[DOMAIN_NAME]("rightArrow")"
click at [845, 536] on span "Ejecutar" at bounding box center [808, 538] width 103 height 15
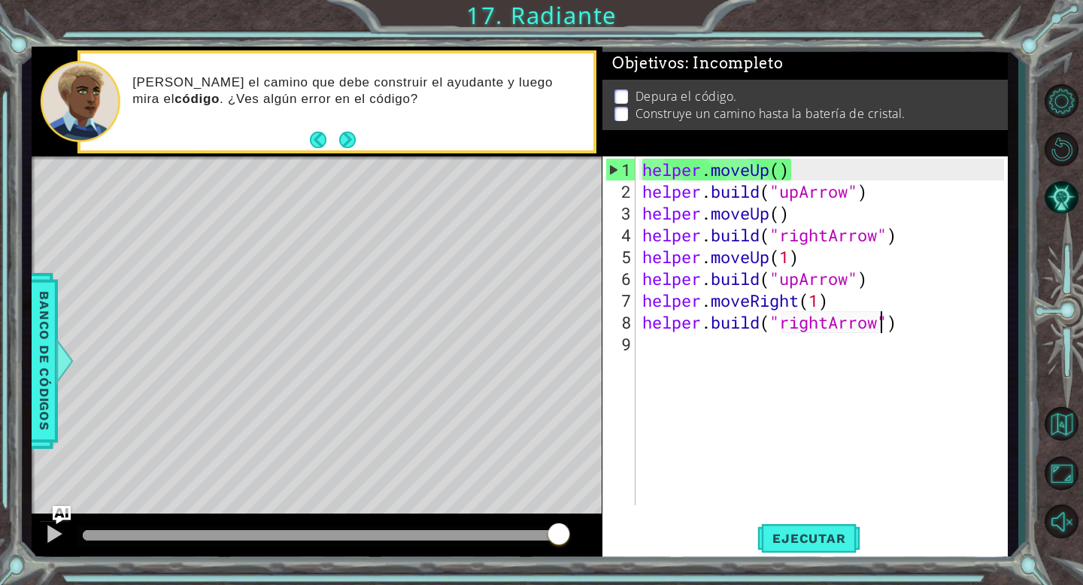
click at [907, 325] on div "helper . moveUp ( ) helper . build ( "upArrow" ) helper . moveUp ( ) helper . b…" at bounding box center [825, 355] width 372 height 393
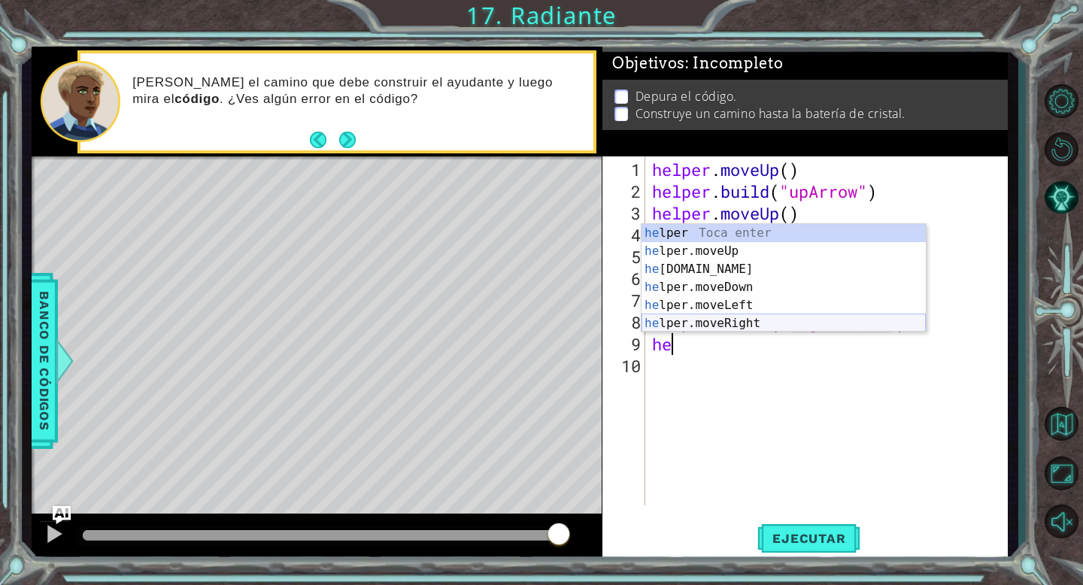
click at [764, 321] on div "he lper Toca enter he lper.moveUp Toca enter he [DOMAIN_NAME] Toca enter he lpe…" at bounding box center [784, 296] width 284 height 144
type textarea "helper.moveRight(1)"
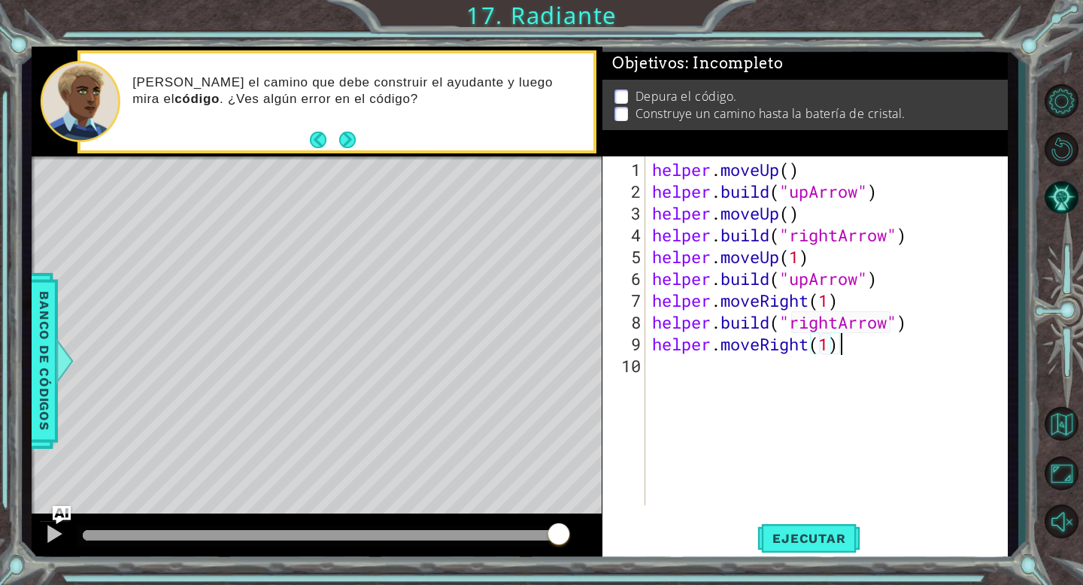
click at [859, 347] on div "helper . moveUp ( ) helper . build ( "upArrow" ) helper . moveUp ( ) helper . b…" at bounding box center [830, 355] width 363 height 393
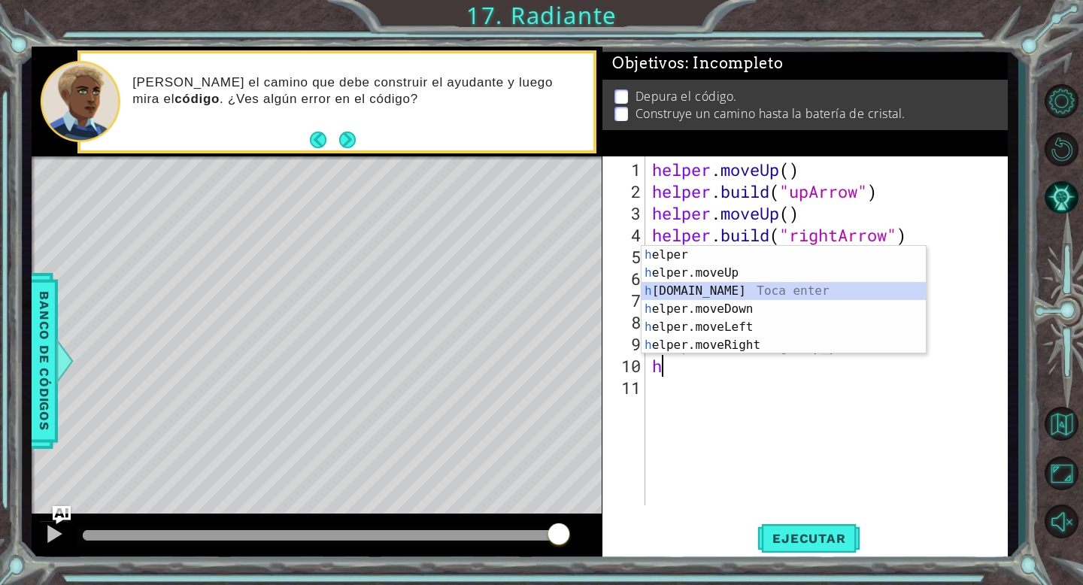
click at [766, 290] on div "h elper Toca enter h elper.moveUp Toca enter h [DOMAIN_NAME] Toca enter h elper…" at bounding box center [784, 318] width 284 height 144
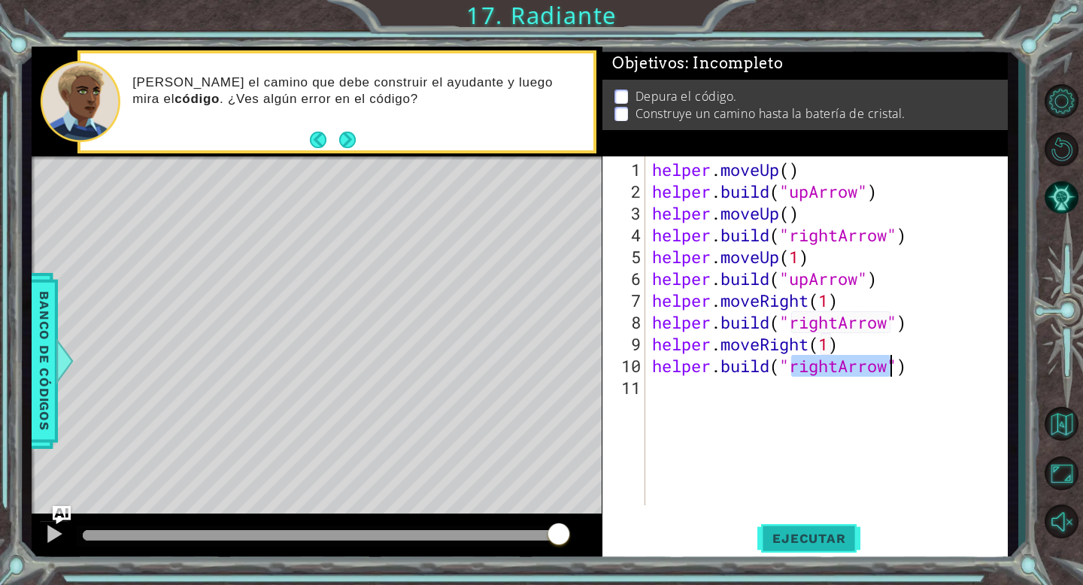
click at [816, 541] on span "Ejecutar" at bounding box center [808, 538] width 103 height 15
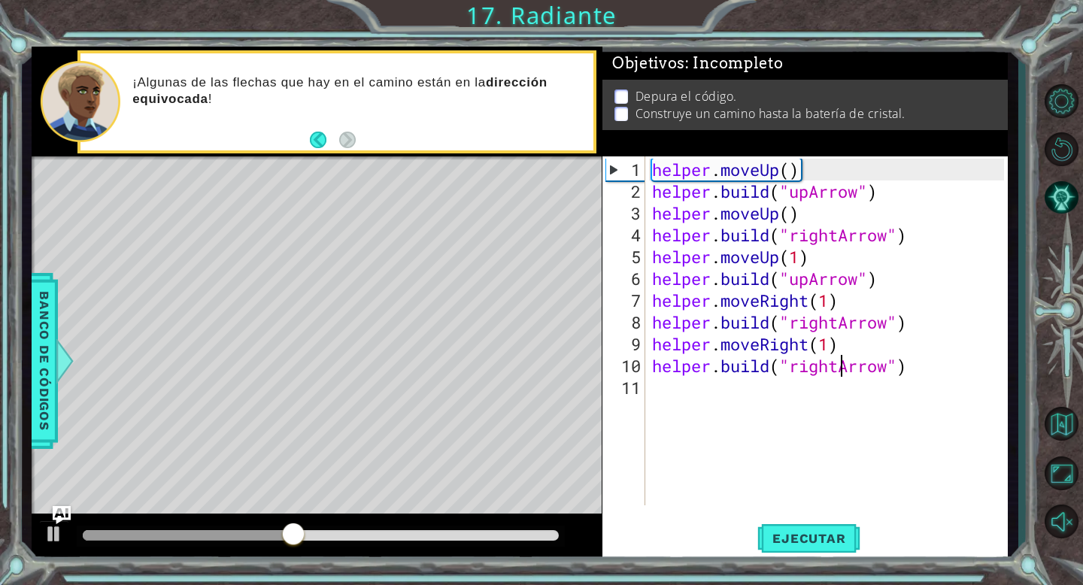
click at [839, 371] on div "helper . moveUp ( ) helper . build ( "upArrow" ) helper . moveUp ( ) helper . b…" at bounding box center [830, 355] width 363 height 393
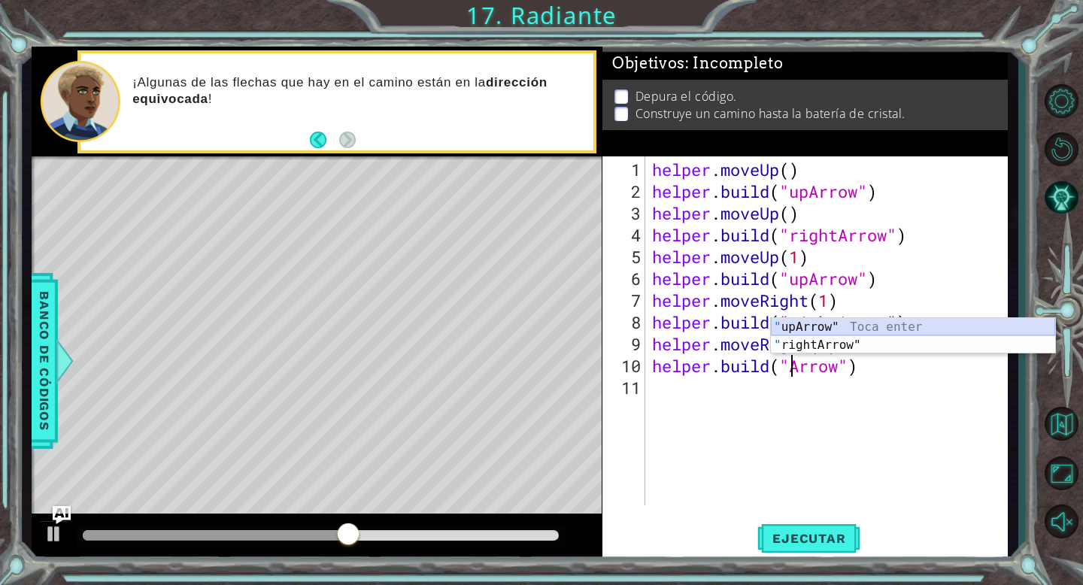
click at [816, 324] on div "" upArrow" Toca enter " rightArrow" Toca enter" at bounding box center [913, 354] width 284 height 72
type textarea "[DOMAIN_NAME]("upArrow")"
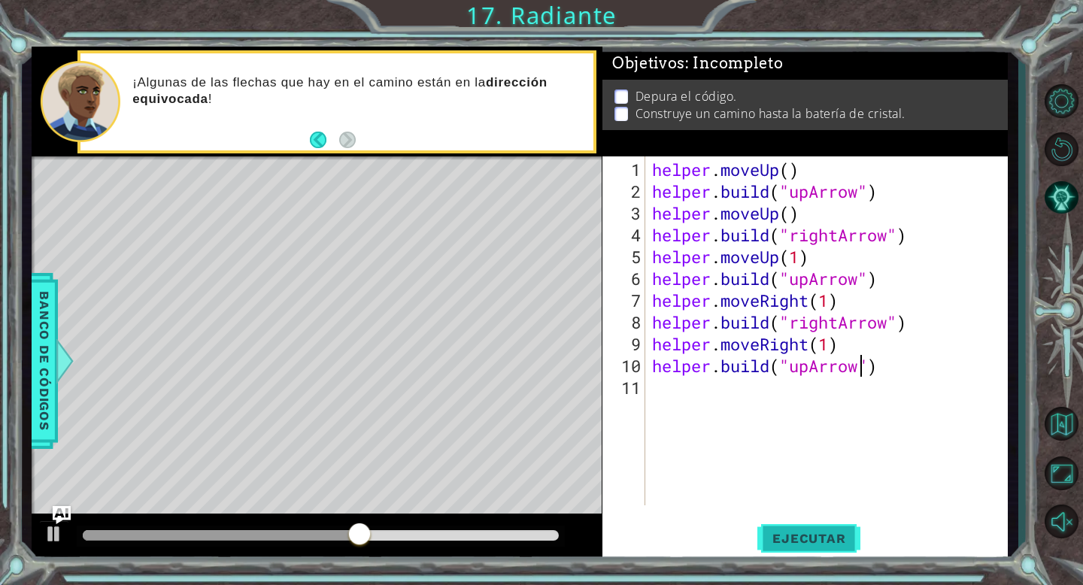
click at [815, 537] on span "Ejecutar" at bounding box center [808, 538] width 103 height 15
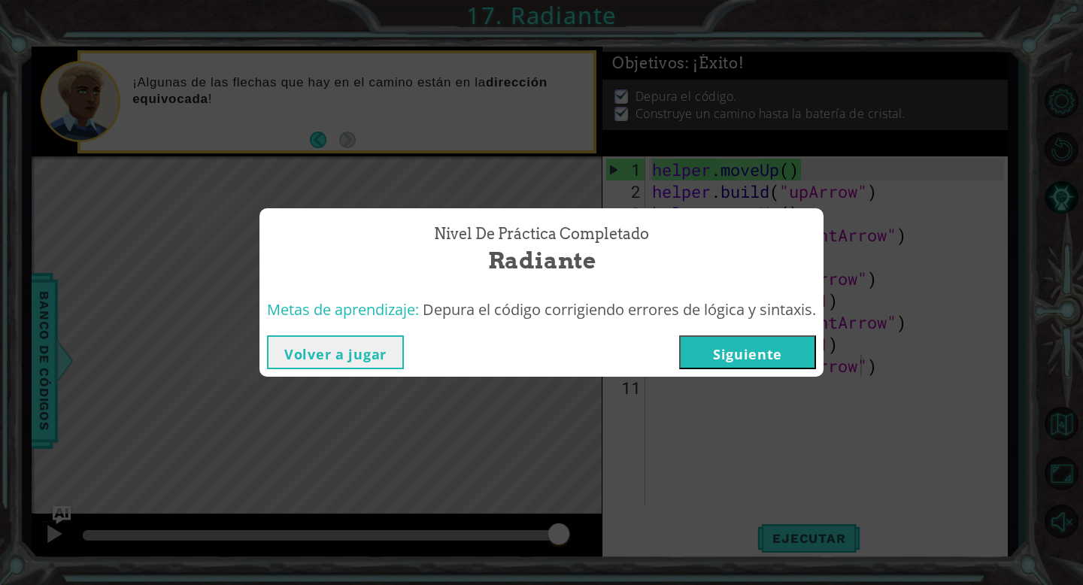
click at [728, 357] on button "Siguiente" at bounding box center [747, 352] width 137 height 34
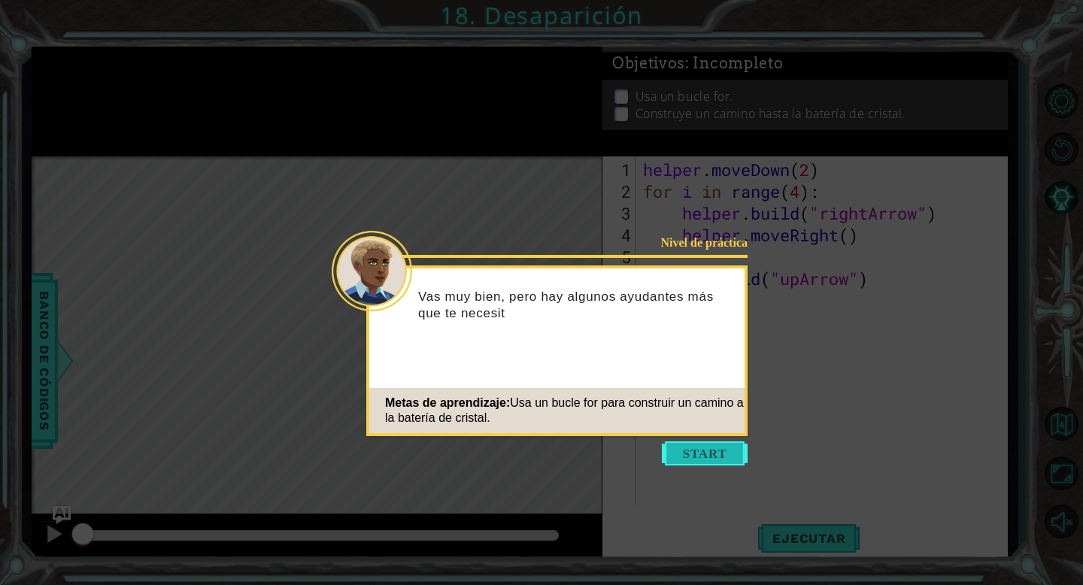
click at [705, 451] on button "Start" at bounding box center [705, 454] width 86 height 24
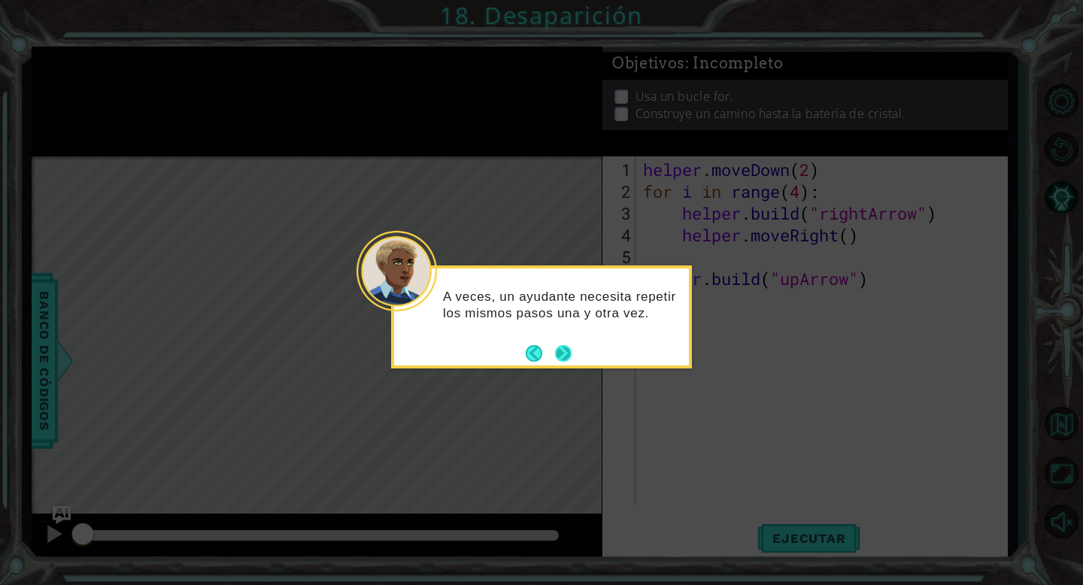
click at [566, 350] on button "Next" at bounding box center [563, 353] width 17 height 17
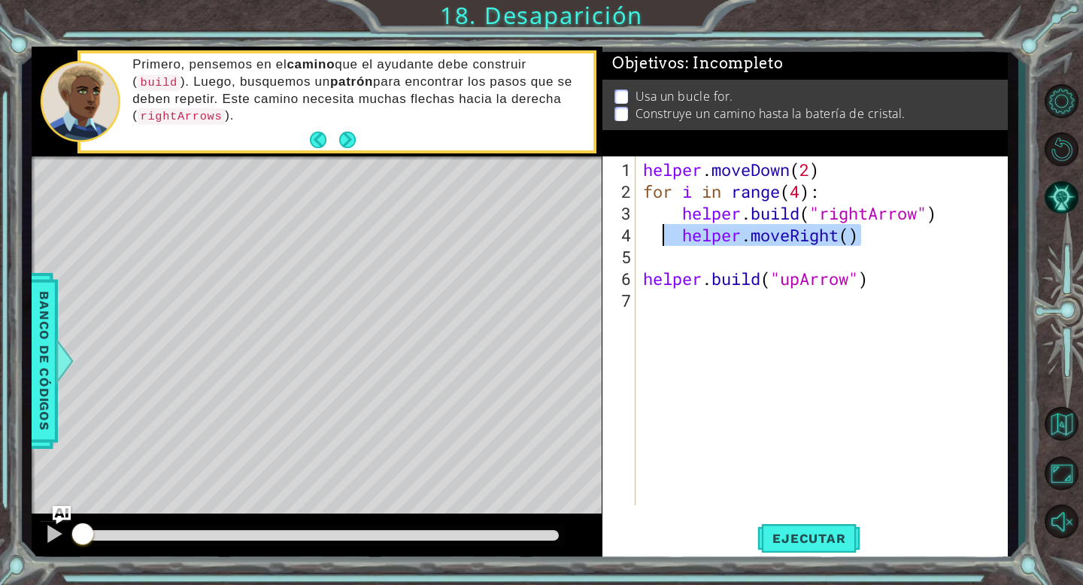
drag, startPoint x: 867, startPoint y: 241, endPoint x: 669, endPoint y: 241, distance: 197.1
click at [669, 241] on div "helper . moveDown ( 2 ) for i in range ( 4 ) : helper . build ( "rightArrow" ) …" at bounding box center [826, 355] width 372 height 393
type textarea "helper.moveRight()"
click at [777, 544] on span "Ejecutar" at bounding box center [808, 538] width 103 height 15
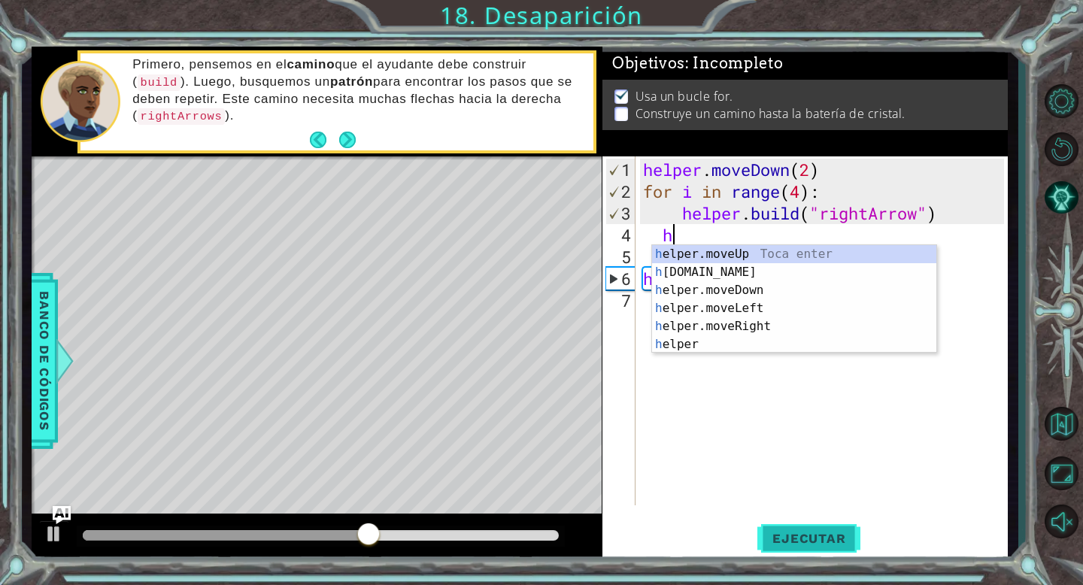
scroll to position [0, 1]
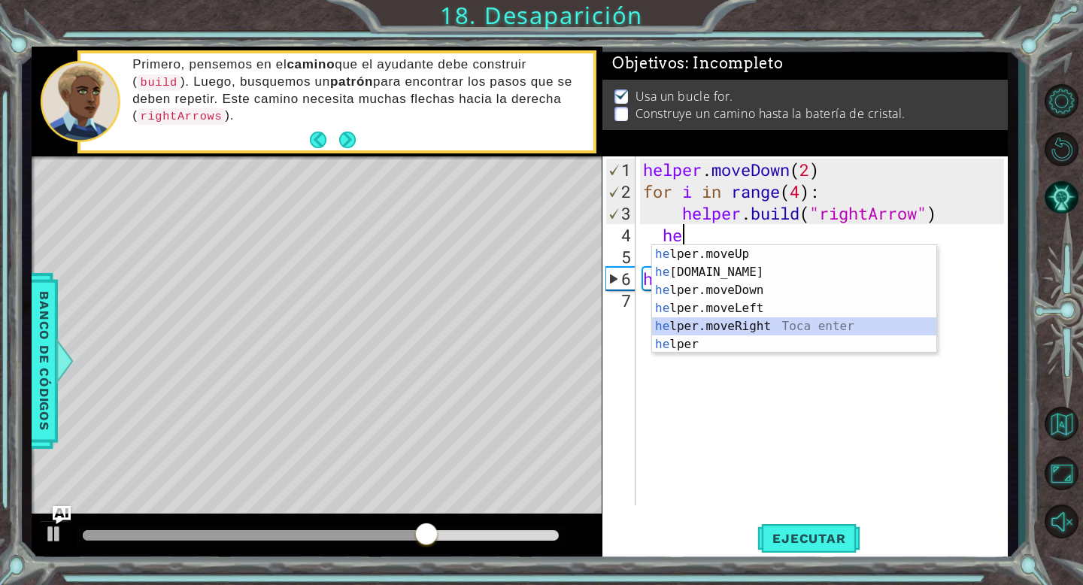
click at [703, 324] on div "he lper.moveUp Toca enter he [DOMAIN_NAME] Toca enter he lper.moveDown Toca ent…" at bounding box center [794, 317] width 284 height 144
type textarea "helper.moveRight(1)"
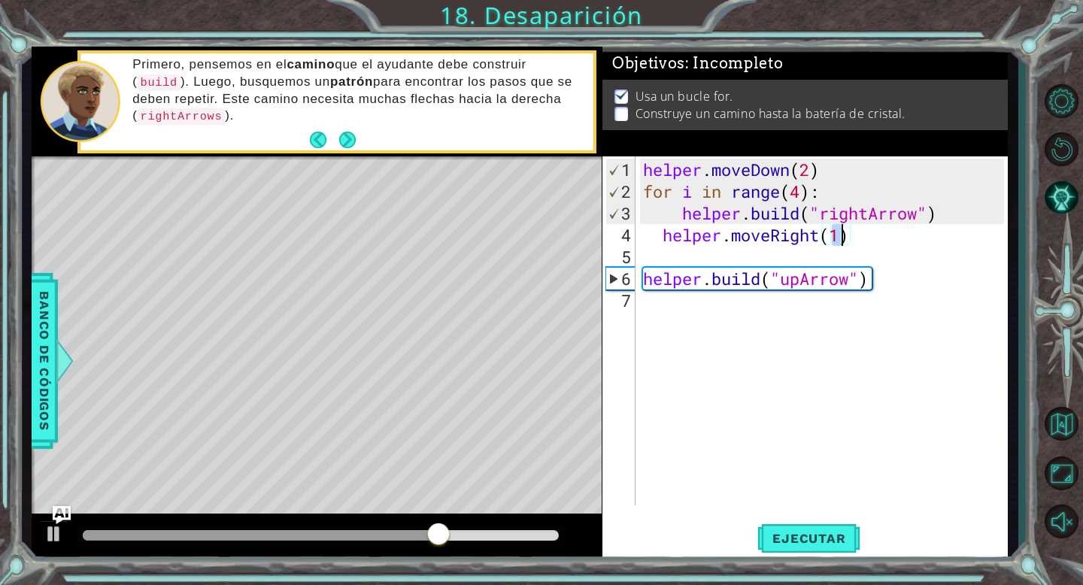
click at [706, 251] on div "helper . moveDown ( 2 ) for i in range ( 4 ) : helper . build ( "rightArrow" ) …" at bounding box center [826, 355] width 372 height 393
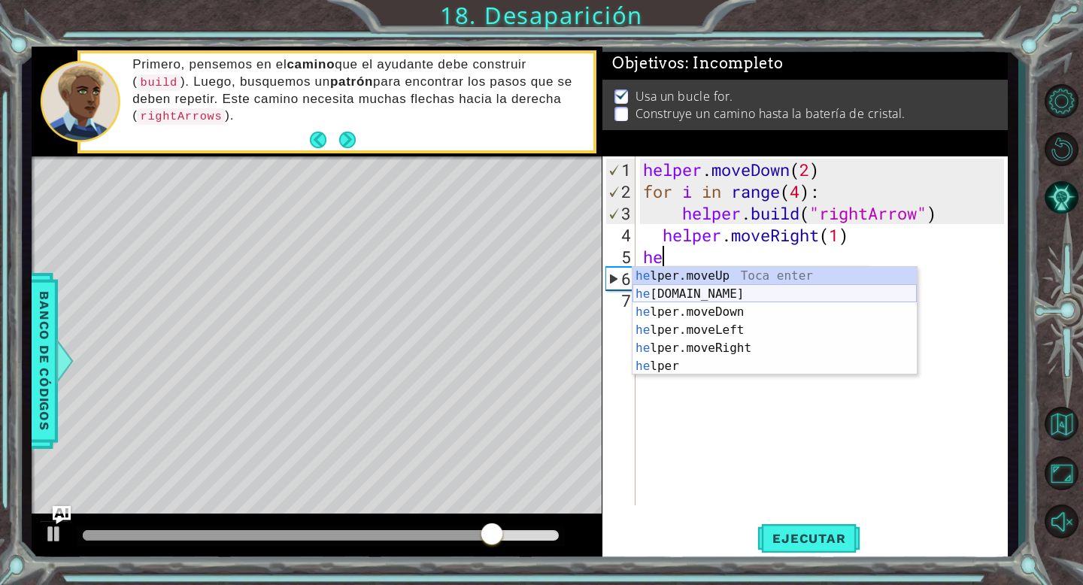
click at [725, 288] on div "he lper.moveUp Toca enter he [DOMAIN_NAME] Toca enter he lper.moveDown Toca ent…" at bounding box center [775, 339] width 284 height 144
type textarea "[DOMAIN_NAME]("rightArrow")"
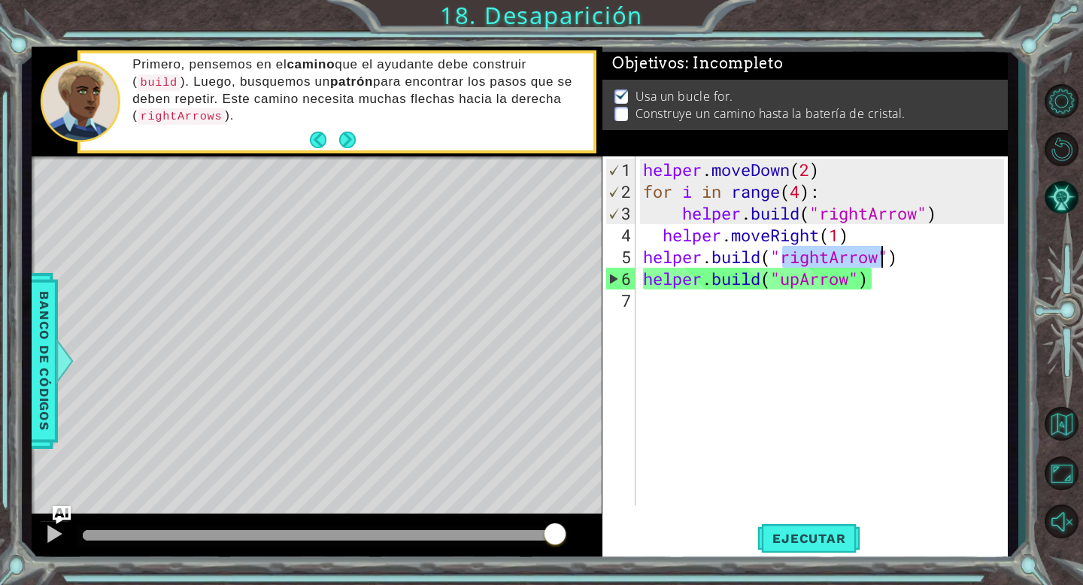
click at [903, 260] on div "helper . moveDown ( 2 ) for i in range ( 4 ) : helper . build ( "rightArrow" ) …" at bounding box center [826, 355] width 372 height 393
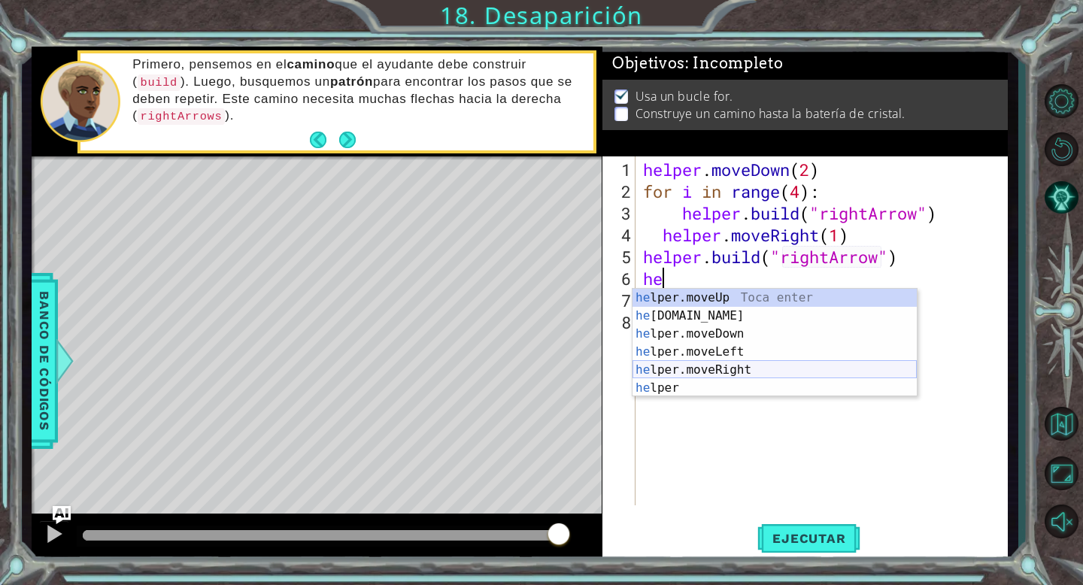
click at [796, 369] on div "he lper.moveUp Toca enter he [DOMAIN_NAME] Toca enter he lper.moveDown Toca ent…" at bounding box center [775, 361] width 284 height 144
type textarea "helper.moveRight(1)"
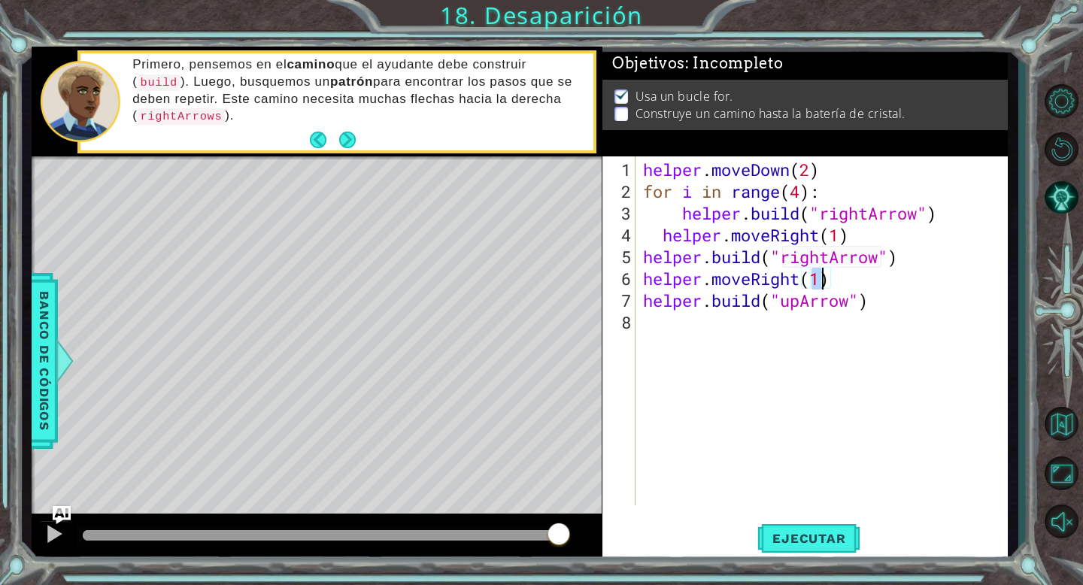
click at [838, 282] on div "helper . moveDown ( 2 ) for i in range ( 4 ) : helper . build ( "rightArrow" ) …" at bounding box center [826, 355] width 372 height 393
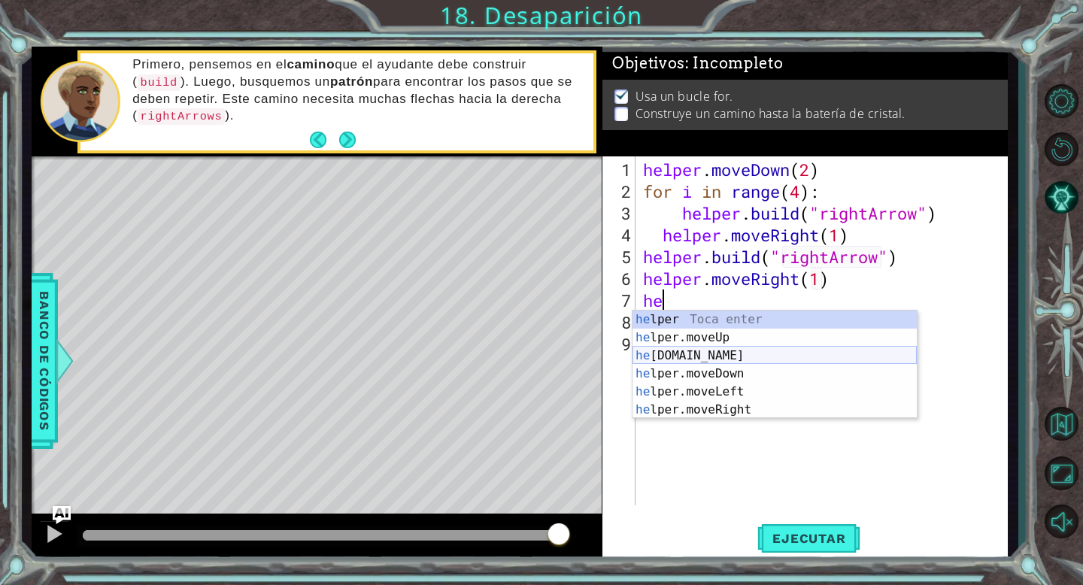
click at [752, 355] on div "he lper Toca enter he lper.moveUp Toca enter he [DOMAIN_NAME] Toca enter he lpe…" at bounding box center [775, 383] width 284 height 144
type textarea "[DOMAIN_NAME]("rightArrow")"
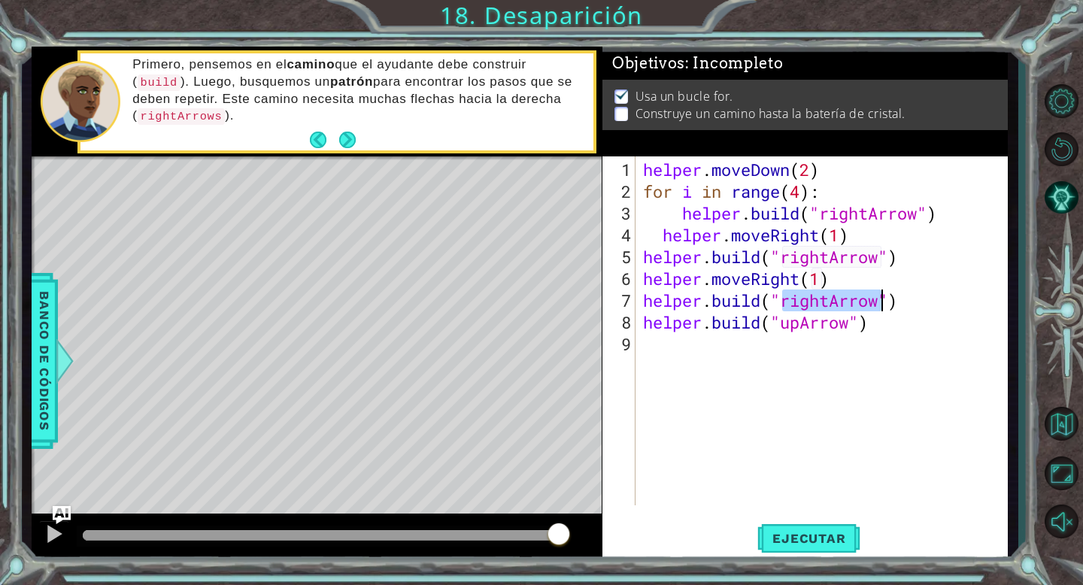
click at [912, 305] on div "helper . moveDown ( 2 ) for i in range ( 4 ) : helper . build ( "rightArrow" ) …" at bounding box center [826, 355] width 372 height 393
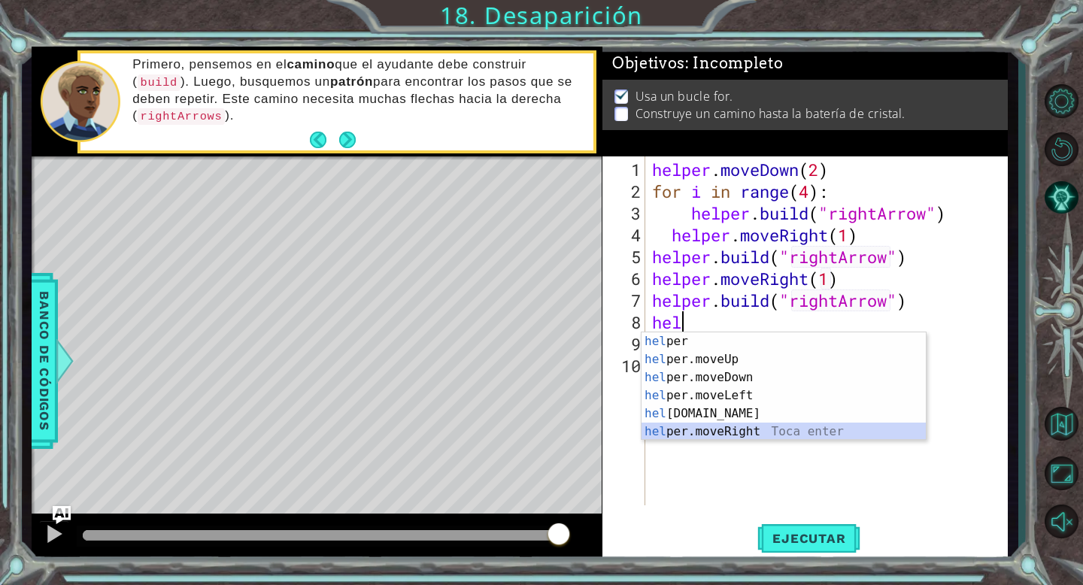
click at [779, 429] on div "hel per Toca enter hel per.moveUp Toca enter hel per.moveDown Toca enter hel pe…" at bounding box center [784, 404] width 284 height 144
type textarea "helper.moveRight(1)"
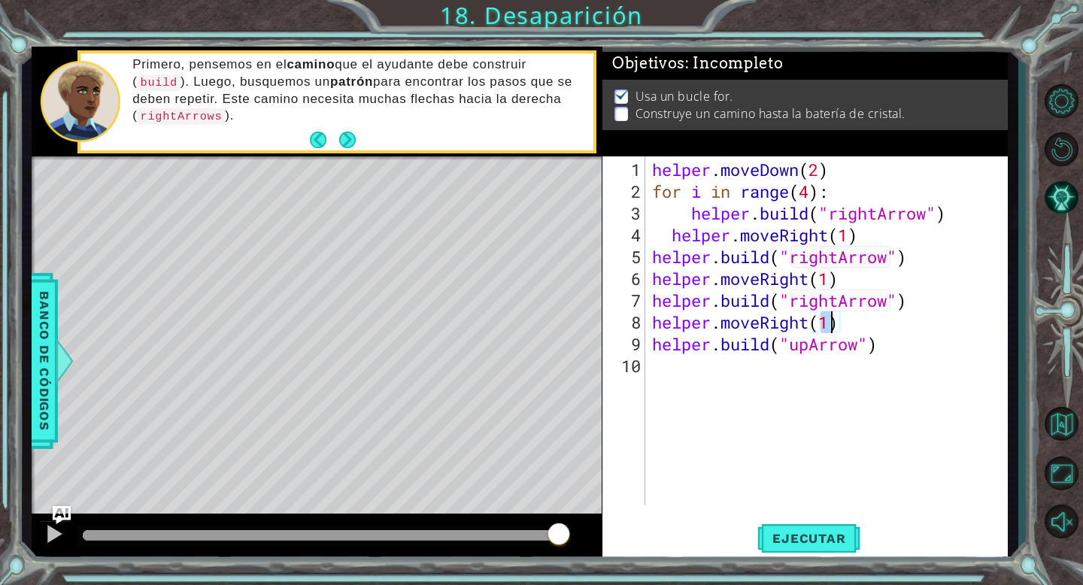
click at [852, 325] on div "helper . moveDown ( 2 ) for i in range ( 4 ) : helper . build ( "rightArrow" ) …" at bounding box center [830, 355] width 363 height 393
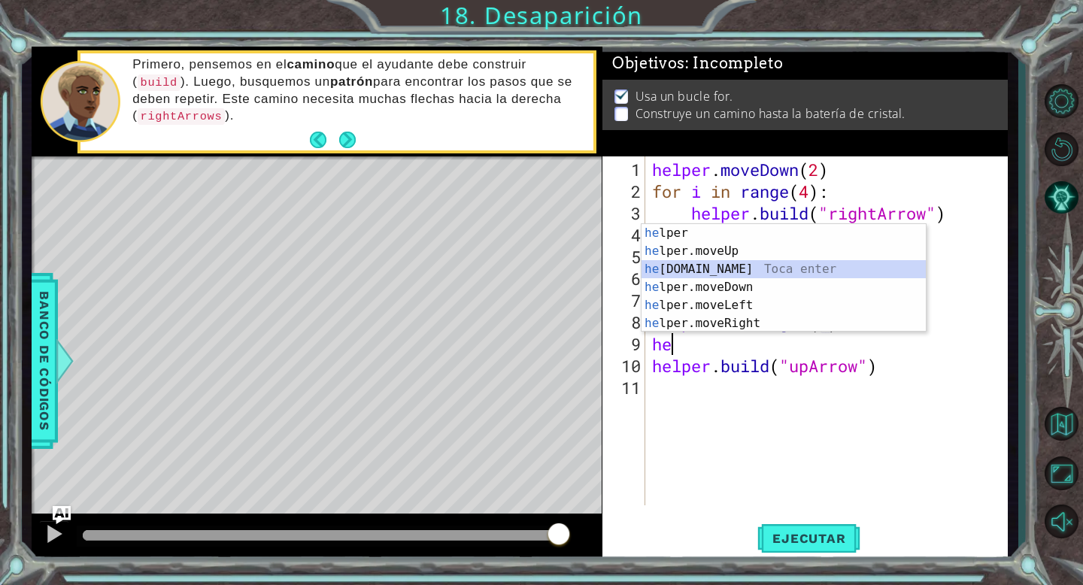
click at [754, 275] on div "he lper Toca enter he lper.moveUp Toca enter he [DOMAIN_NAME] Toca enter he lpe…" at bounding box center [784, 296] width 284 height 144
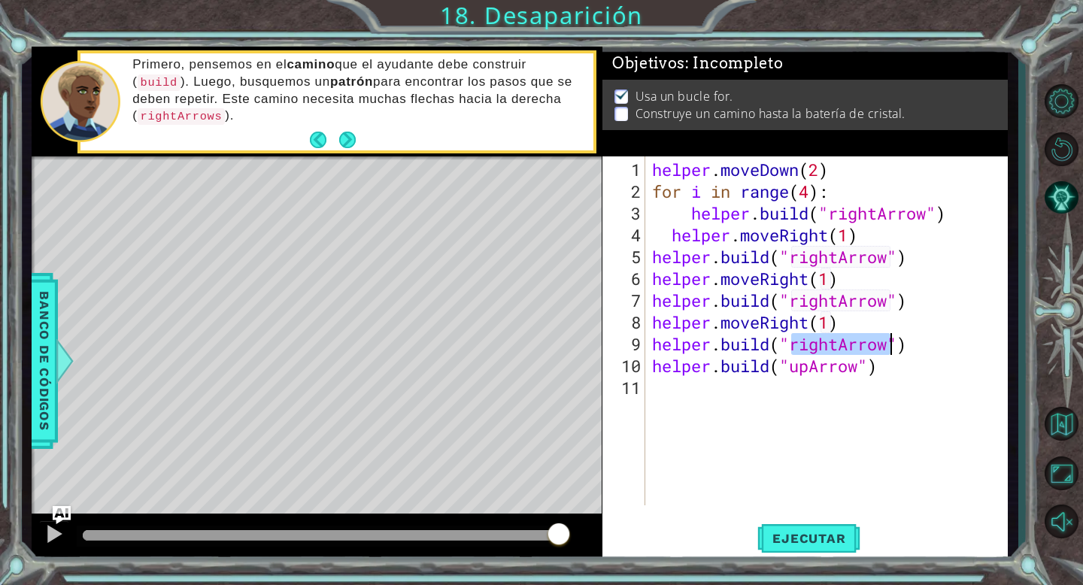
click at [834, 351] on div "helper . moveDown ( 2 ) for i in range ( 4 ) : helper . build ( "rightArrow" ) …" at bounding box center [830, 355] width 363 height 393
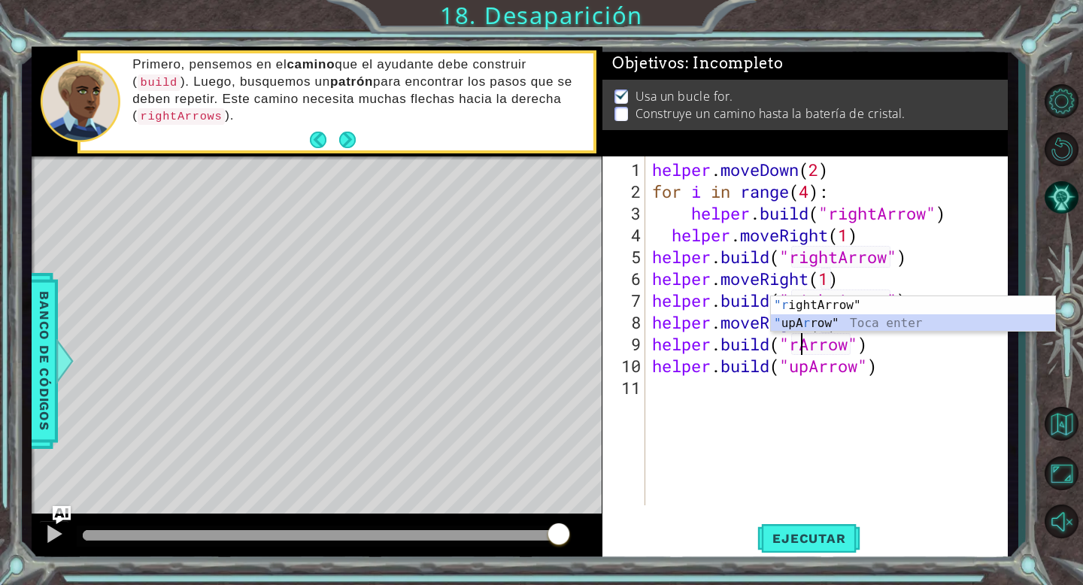
click at [815, 327] on div ""r ightArrow" Toca enter " upA r row" Toca enter" at bounding box center [913, 332] width 284 height 72
type textarea "[DOMAIN_NAME]("upArrow"")"
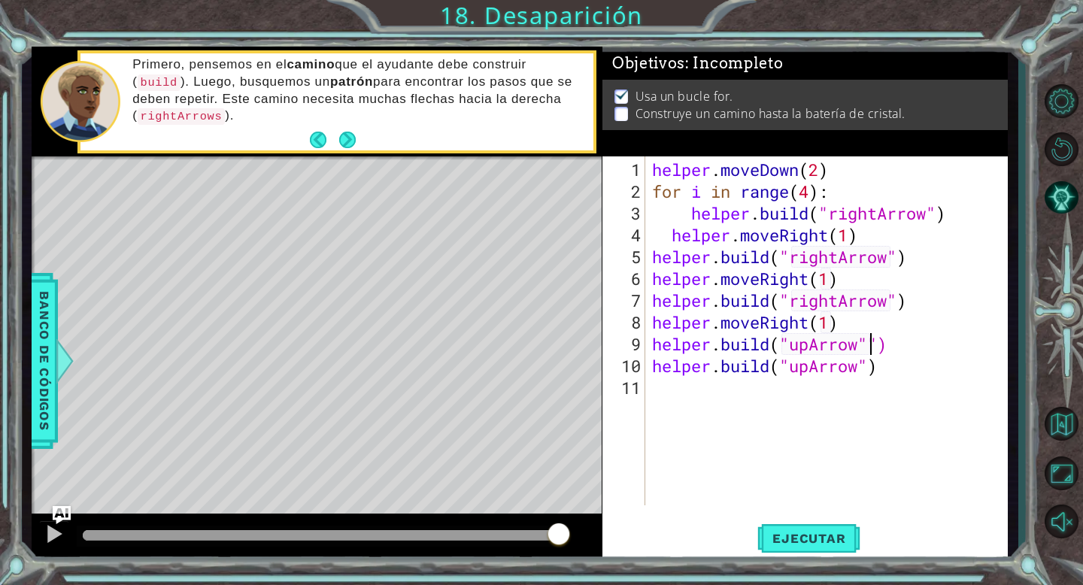
click at [889, 351] on div "helper . moveDown ( 2 ) for i in range ( 4 ) : helper . build ( "rightArrow" ) …" at bounding box center [830, 355] width 363 height 393
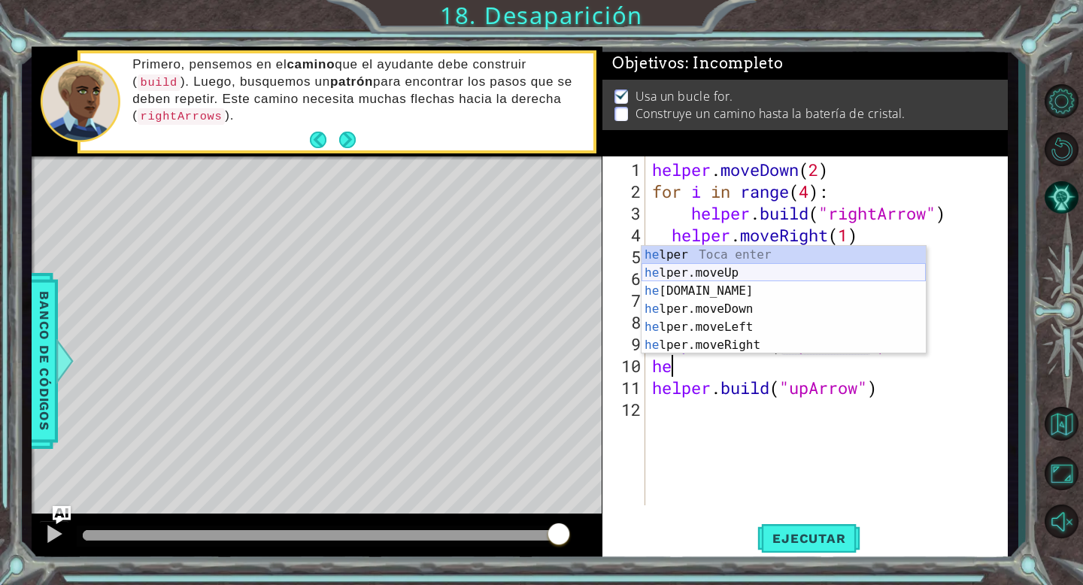
click at [799, 272] on div "he lper Toca enter he lper.moveUp Toca enter he [DOMAIN_NAME] Toca enter he lpe…" at bounding box center [784, 318] width 284 height 144
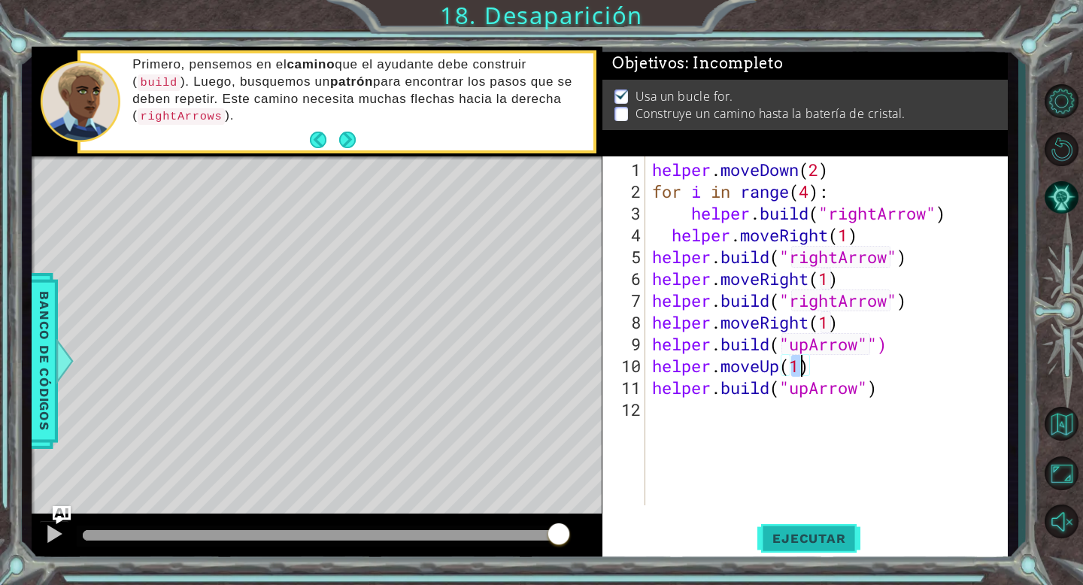
click at [829, 533] on span "Ejecutar" at bounding box center [808, 538] width 103 height 15
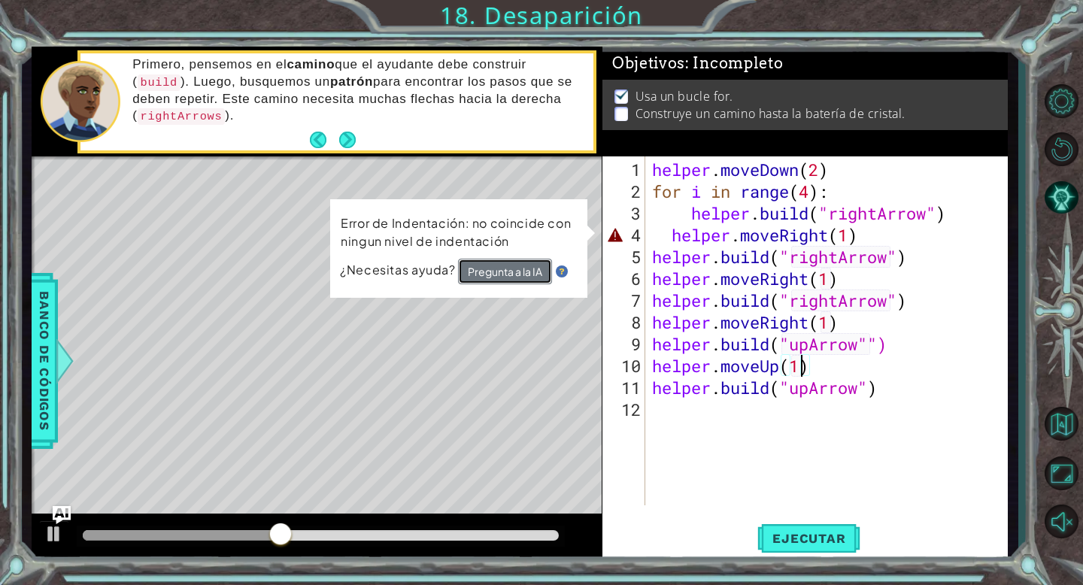
click at [504, 272] on button "Pregunta a la IA" at bounding box center [505, 272] width 94 height 26
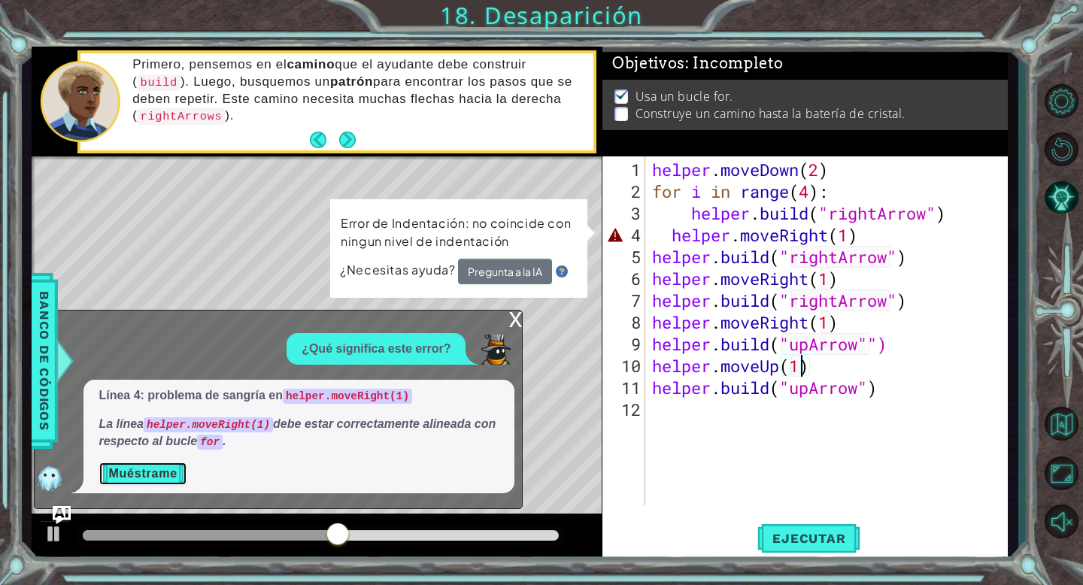
click at [153, 471] on button "Muéstrame" at bounding box center [143, 474] width 88 height 24
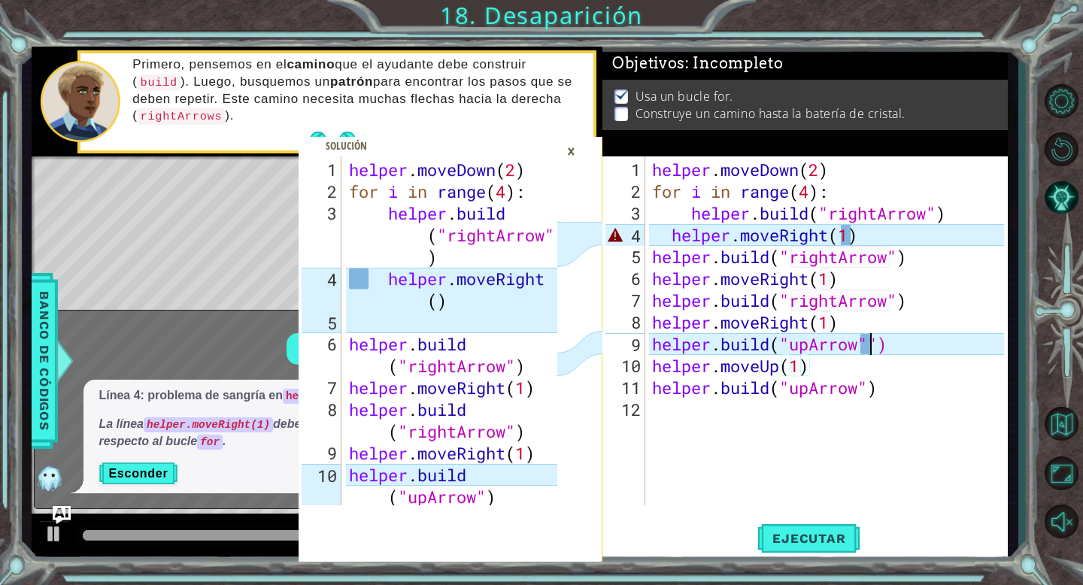
click at [873, 349] on div "helper . moveDown ( 2 ) for i in range ( 4 ) : helper . build ( "rightArrow" ) …" at bounding box center [830, 355] width 363 height 393
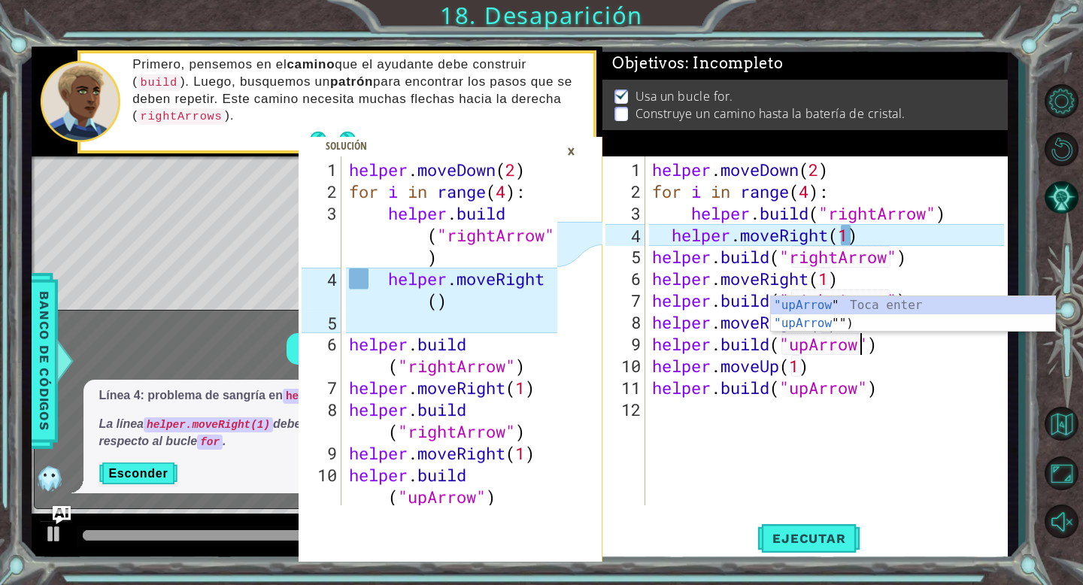
click at [851, 244] on div "helper . moveDown ( 2 ) for i in range ( 4 ) : helper . build ( "rightArrow" ) …" at bounding box center [830, 355] width 363 height 393
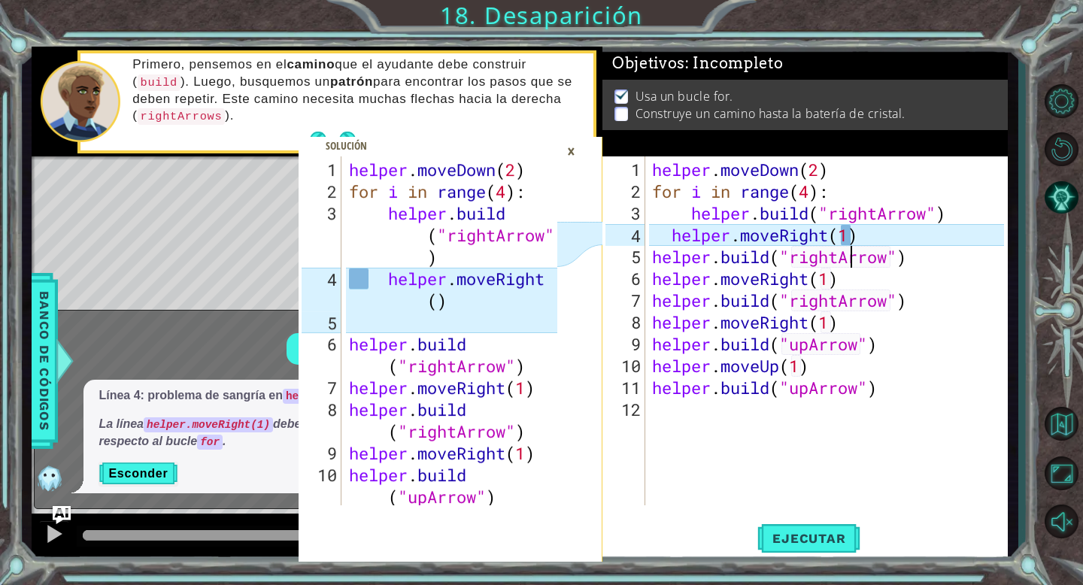
click at [910, 232] on div "helper . moveDown ( 2 ) for i in range ( 4 ) : helper . build ( "rightArrow" ) …" at bounding box center [830, 355] width 363 height 393
type textarea "helper.moveRight(1)"
click at [830, 531] on span "Ejecutar" at bounding box center [808, 538] width 103 height 15
click at [479, 317] on div "helper . moveDown ( 2 ) for i in range ( 4 ) : helper . build ( "rightArrow" ) …" at bounding box center [455, 355] width 219 height 393
click at [849, 235] on div "helper . moveDown ( 2 ) for i in range ( 4 ) : helper . build ( "rightArrow" ) …" at bounding box center [830, 355] width 363 height 393
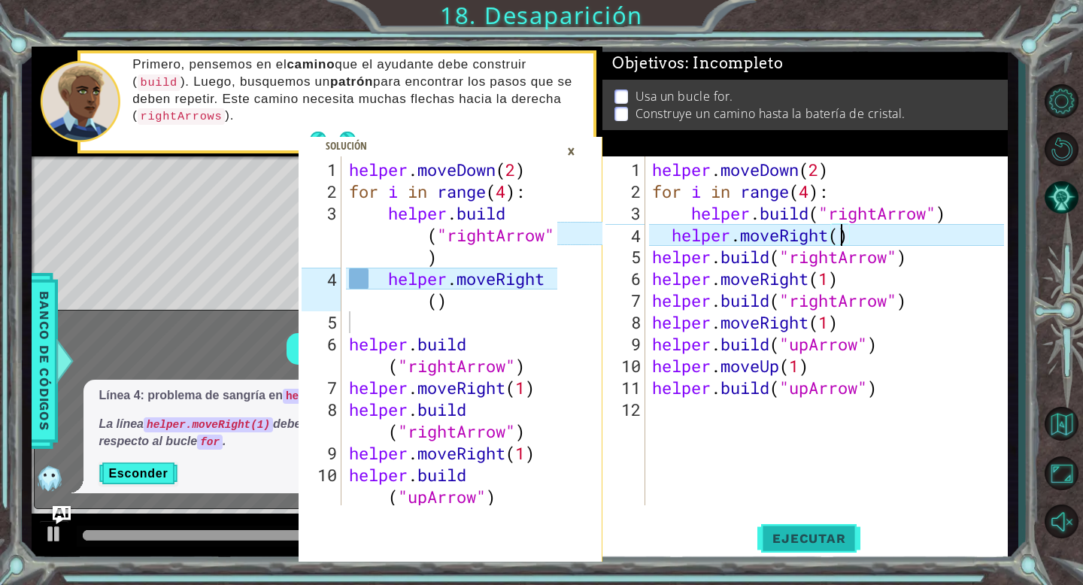
click at [798, 531] on span "Ejecutar" at bounding box center [808, 538] width 103 height 15
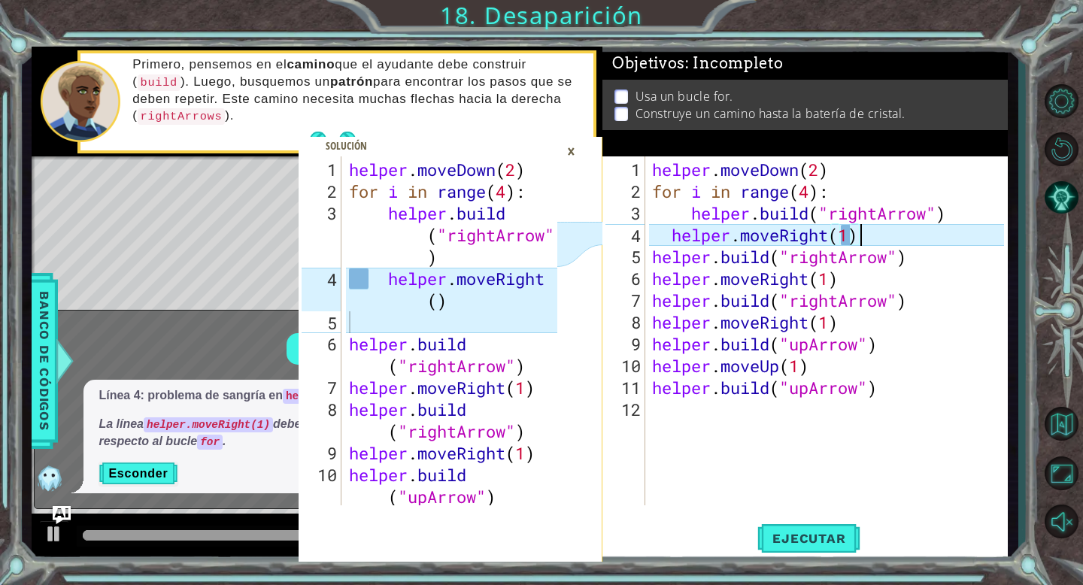
click at [885, 228] on div "helper . moveDown ( 2 ) for i in range ( 4 ) : helper . build ( "rightArrow" ) …" at bounding box center [830, 355] width 363 height 393
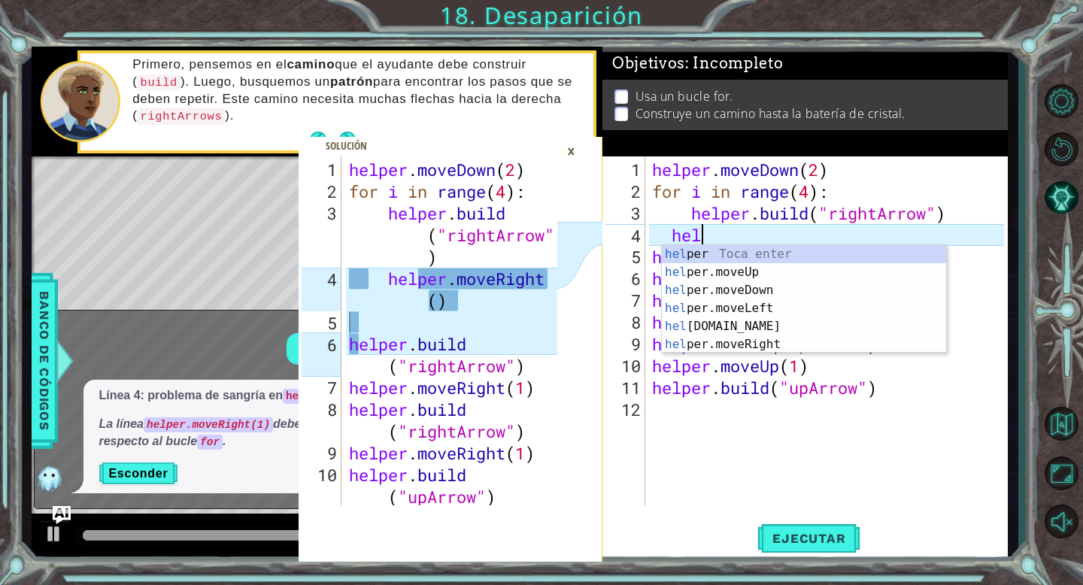
scroll to position [0, 1]
type textarea "h"
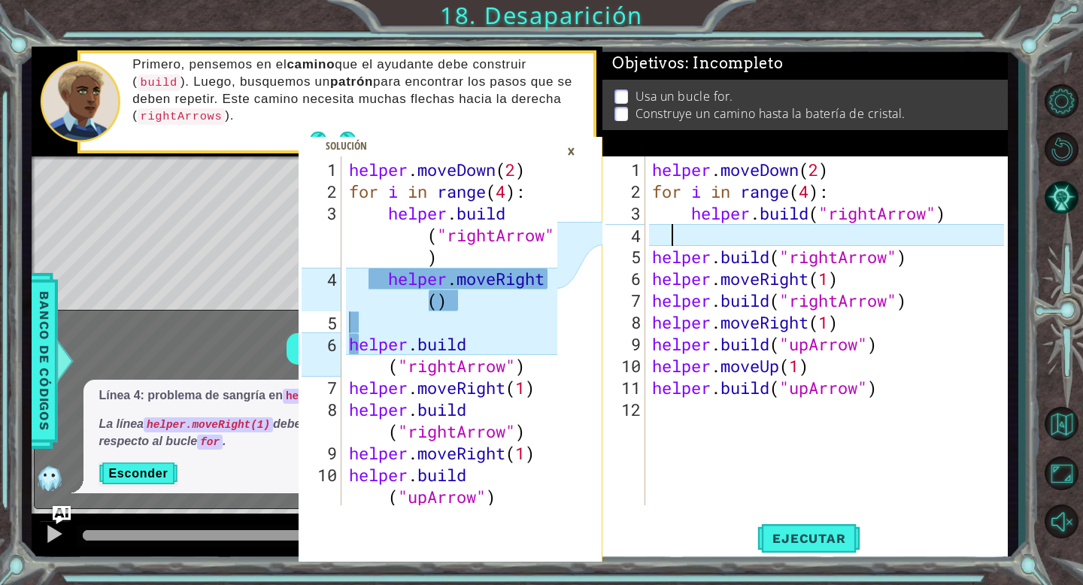
scroll to position [0, 0]
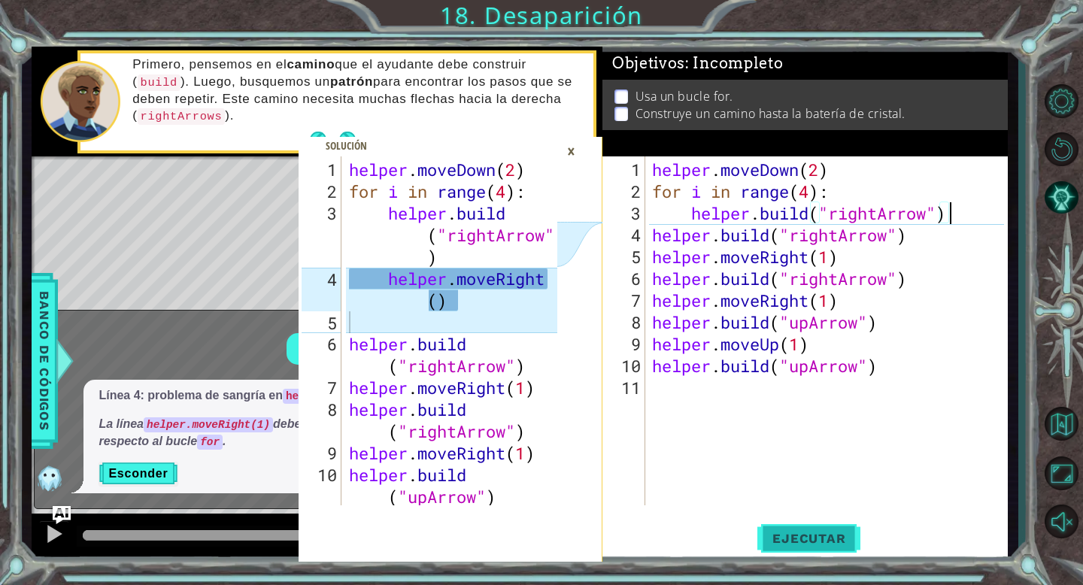
type textarea "[DOMAIN_NAME]("rightArrow")"
click at [815, 535] on span "Ejecutar" at bounding box center [808, 538] width 103 height 15
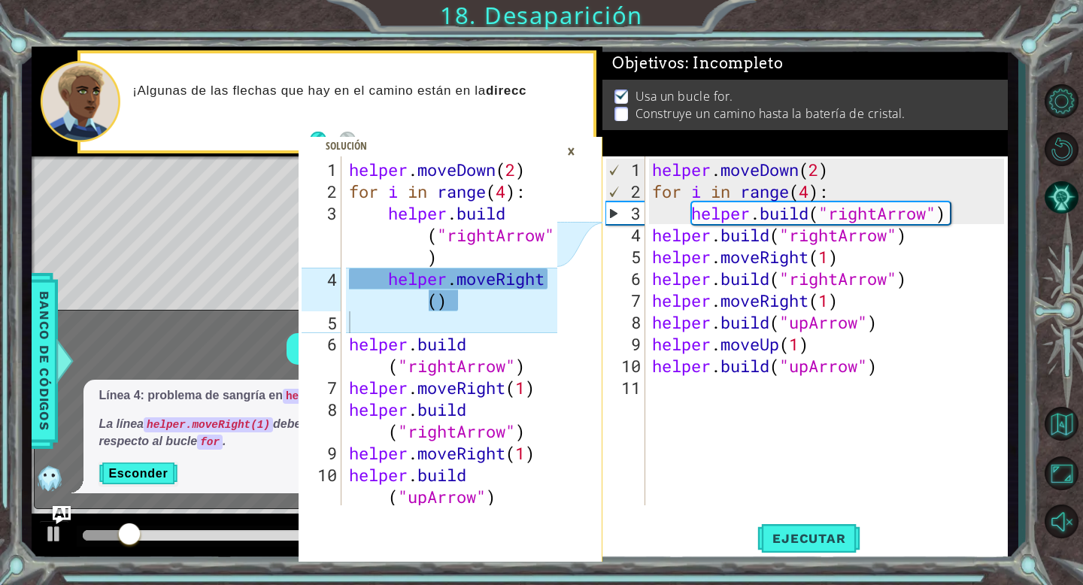
click at [569, 150] on div "×" at bounding box center [571, 151] width 23 height 26
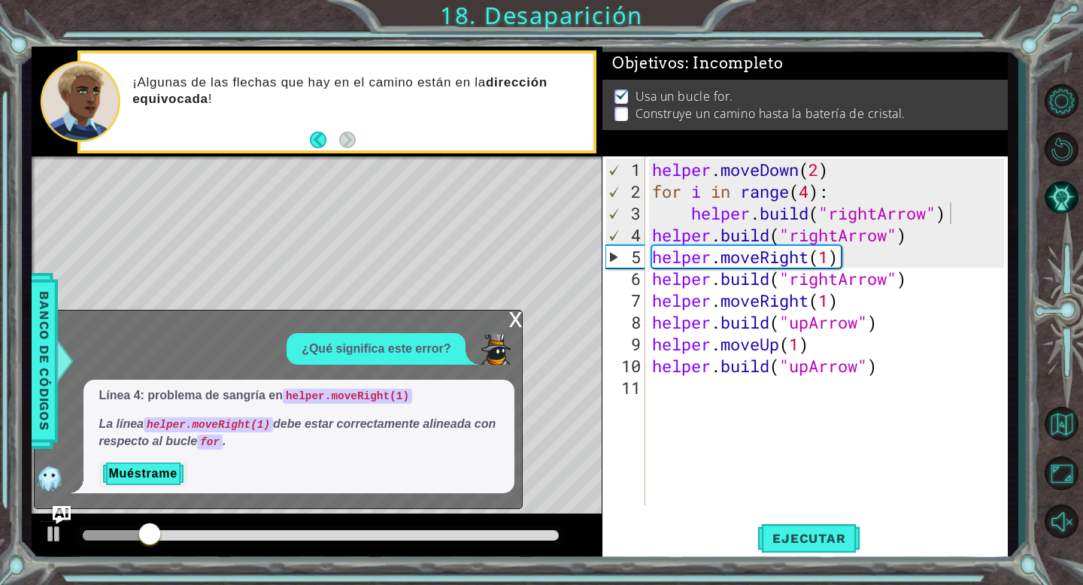
click at [520, 318] on div "x" at bounding box center [515, 318] width 14 height 15
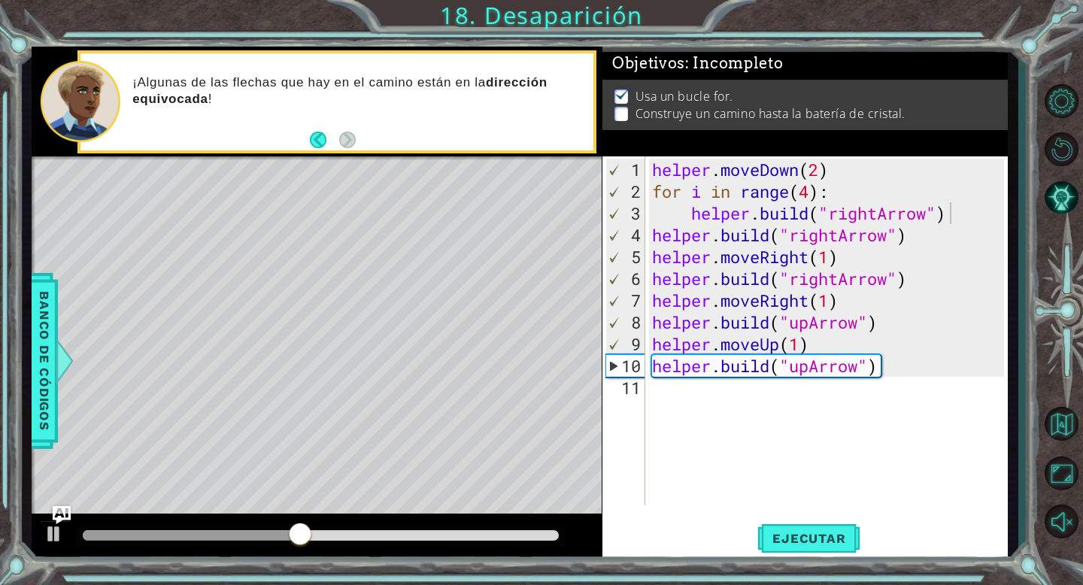
click at [693, 391] on div "helper . moveDown ( 2 ) for i in range ( 4 ) : helper . build ( "rightArrow" ) …" at bounding box center [830, 355] width 363 height 393
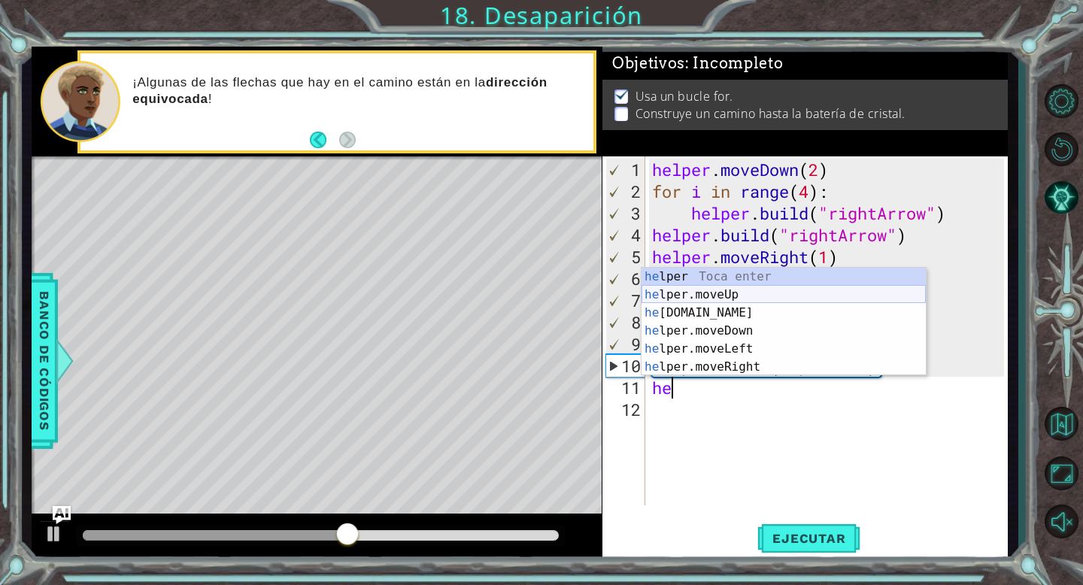
click at [733, 292] on div "he lper Toca enter he lper.moveUp Toca enter he [DOMAIN_NAME] Toca enter he lpe…" at bounding box center [784, 340] width 284 height 144
type textarea "helper.moveUp(1)"
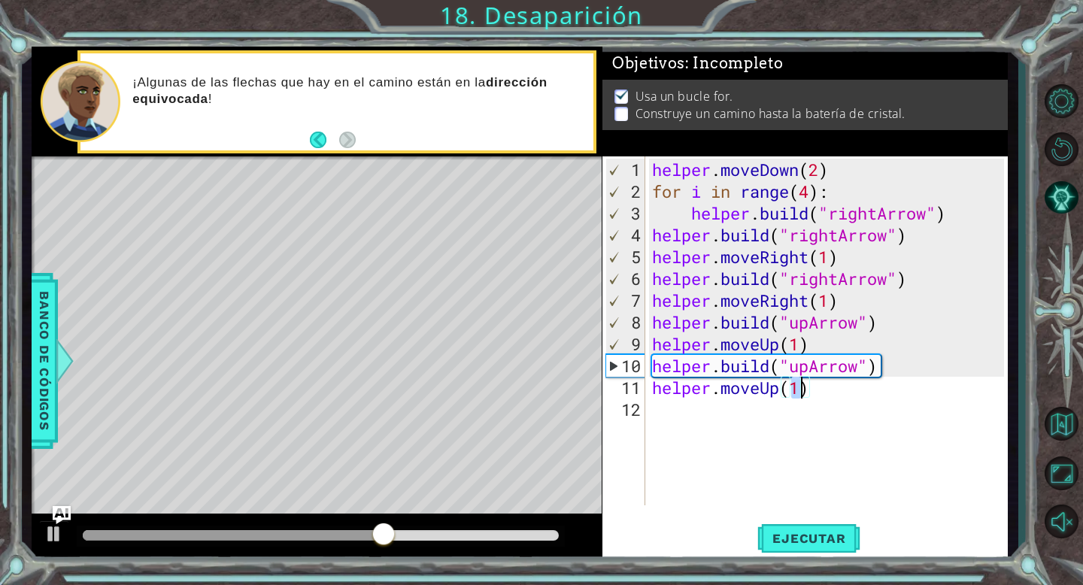
click at [721, 412] on div "helper . moveDown ( 2 ) for i in range ( 4 ) : helper . build ( "rightArrow" ) …" at bounding box center [830, 355] width 363 height 393
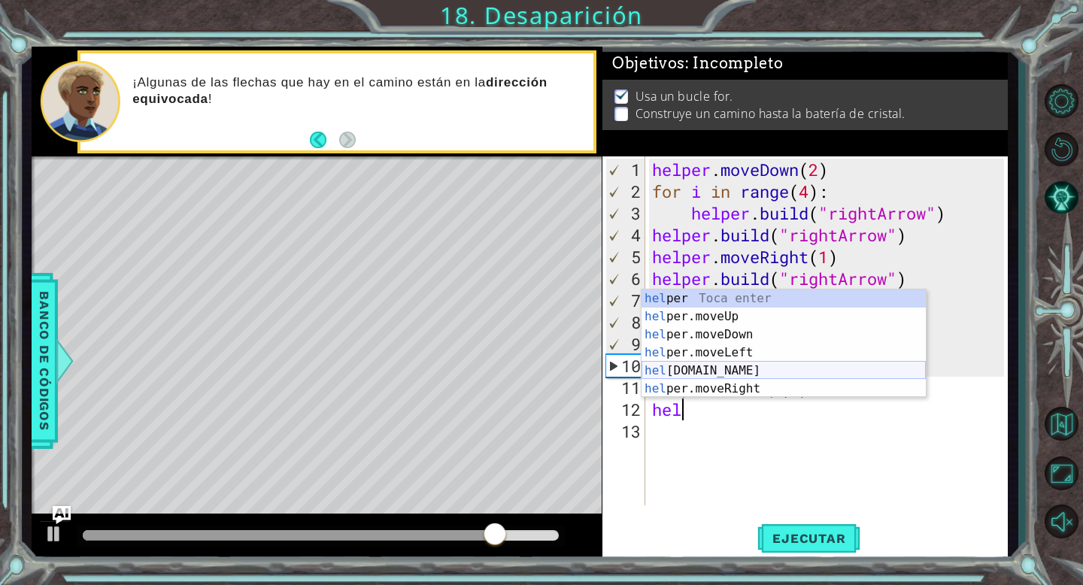
click at [757, 369] on div "hel per Toca enter hel per.moveUp Toca enter hel per.moveDown Toca enter hel pe…" at bounding box center [784, 362] width 284 height 144
type textarea "[DOMAIN_NAME]("rightArrow")"
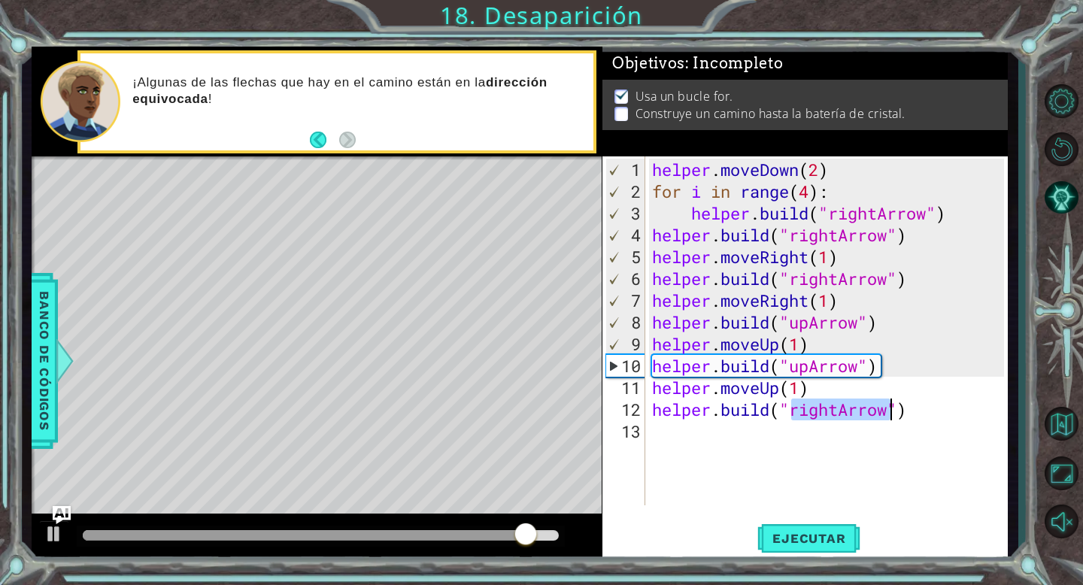
click at [678, 426] on div "helper . moveDown ( 2 ) for i in range ( 4 ) : helper . build ( "rightArrow" ) …" at bounding box center [830, 355] width 363 height 393
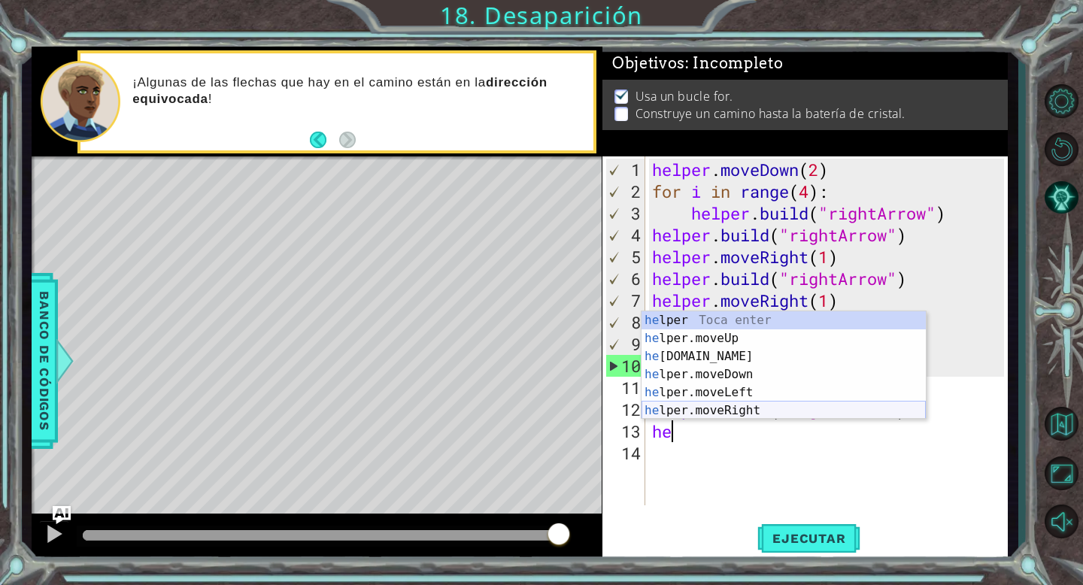
click at [763, 413] on div "he lper Toca enter he lper.moveUp Toca enter he [DOMAIN_NAME] Toca enter he lpe…" at bounding box center [784, 383] width 284 height 144
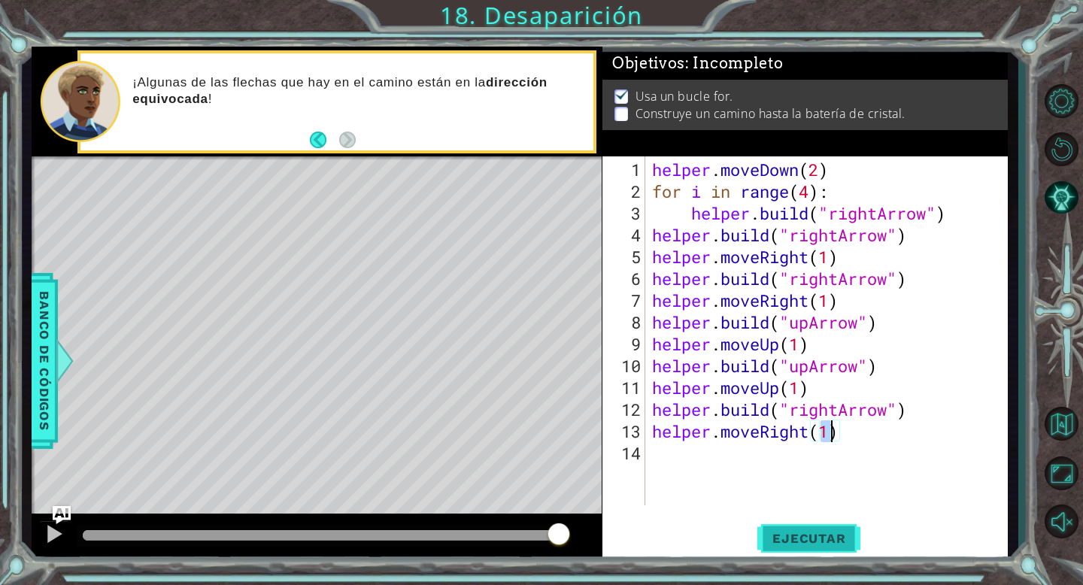
type textarea "helper.moveRight(1)"
click at [800, 533] on span "Ejecutar" at bounding box center [808, 538] width 103 height 15
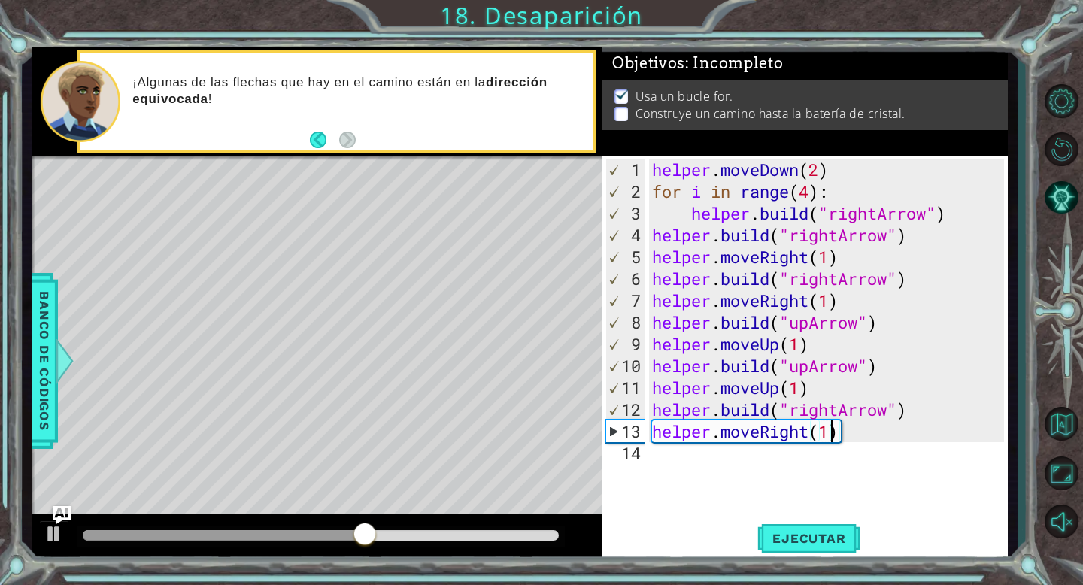
click at [853, 433] on div "helper . moveDown ( 2 ) for i in range ( 4 ) : helper . build ( "rightArrow" ) …" at bounding box center [830, 355] width 363 height 393
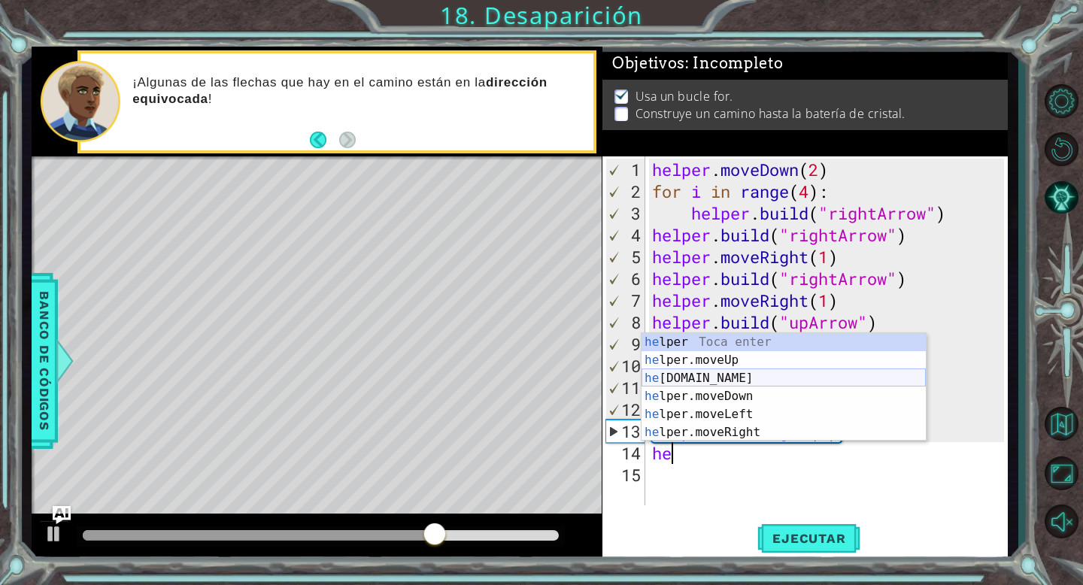
click at [812, 378] on div "he lper Toca enter he lper.moveUp Toca enter he [DOMAIN_NAME] Toca enter he lpe…" at bounding box center [784, 405] width 284 height 144
type textarea "[DOMAIN_NAME]("rightArrow")"
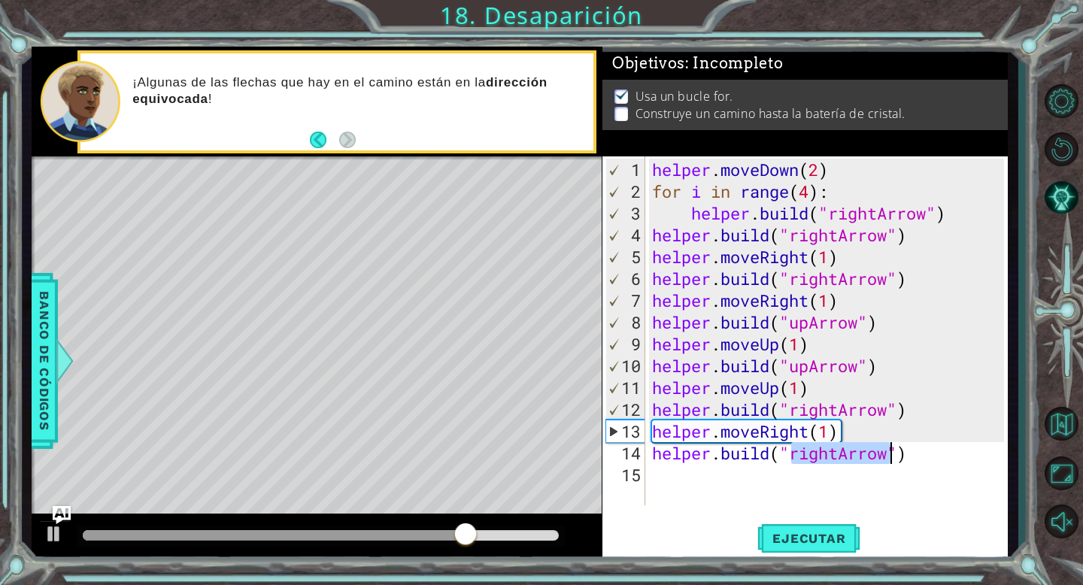
click at [697, 476] on div "helper . moveDown ( 2 ) for i in range ( 4 ) : helper . build ( "rightArrow" ) …" at bounding box center [830, 355] width 363 height 393
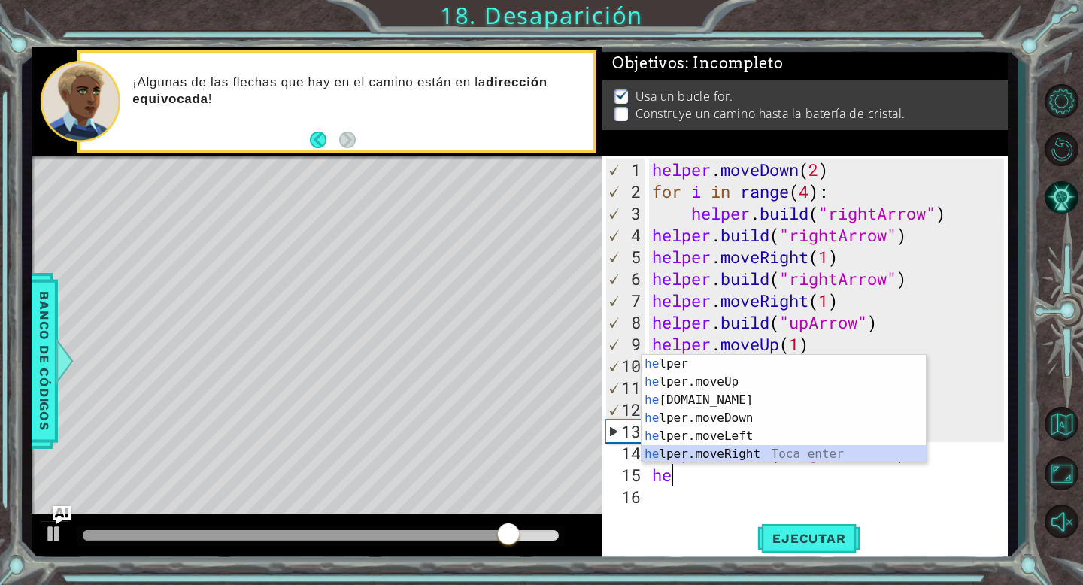
click at [718, 457] on div "he lper Toca enter he lper.moveUp Toca enter he [DOMAIN_NAME] Toca enter he lpe…" at bounding box center [784, 427] width 284 height 144
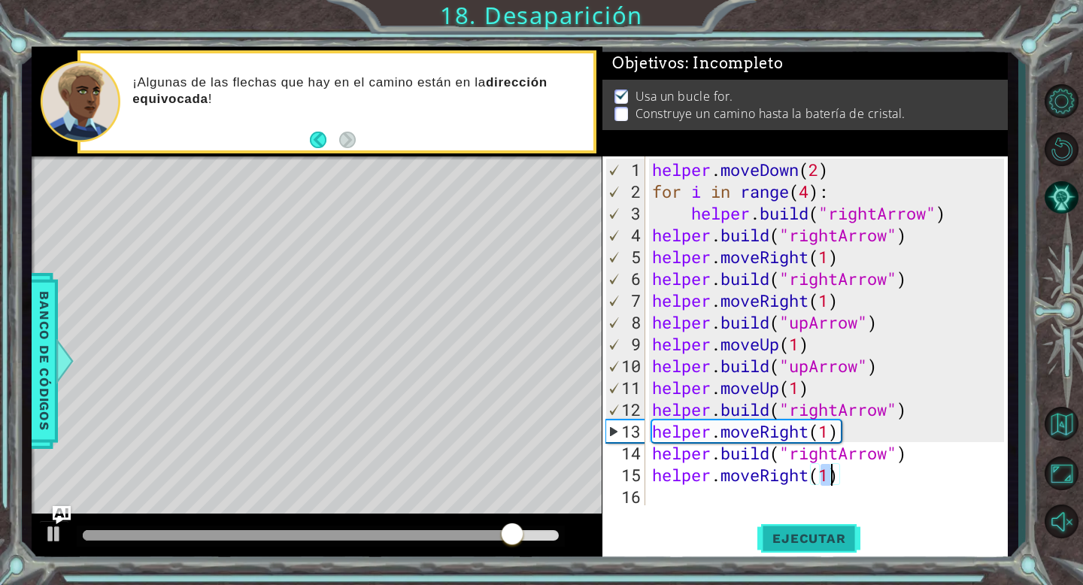
type textarea "helper.moveRight(1)"
click at [806, 539] on span "Ejecutar" at bounding box center [808, 538] width 103 height 15
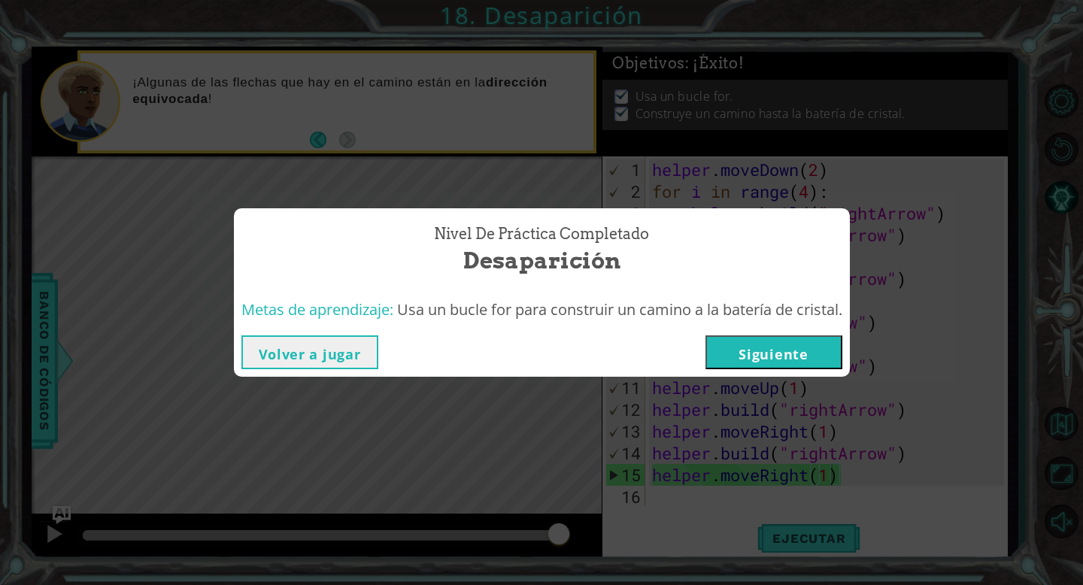
click at [774, 369] on button "Siguiente" at bounding box center [774, 352] width 137 height 34
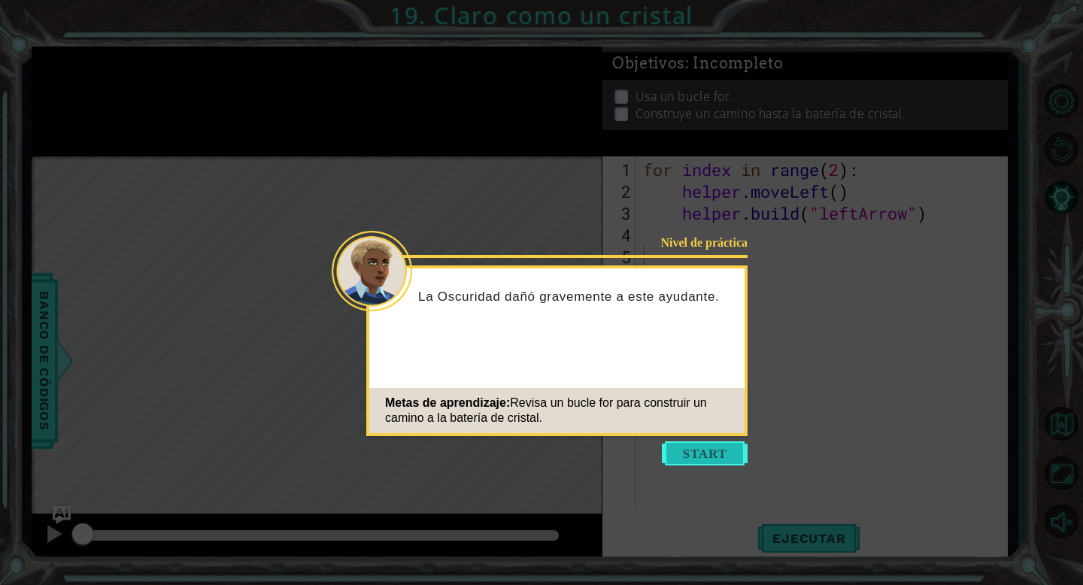
click at [716, 459] on button "Start" at bounding box center [705, 454] width 86 height 24
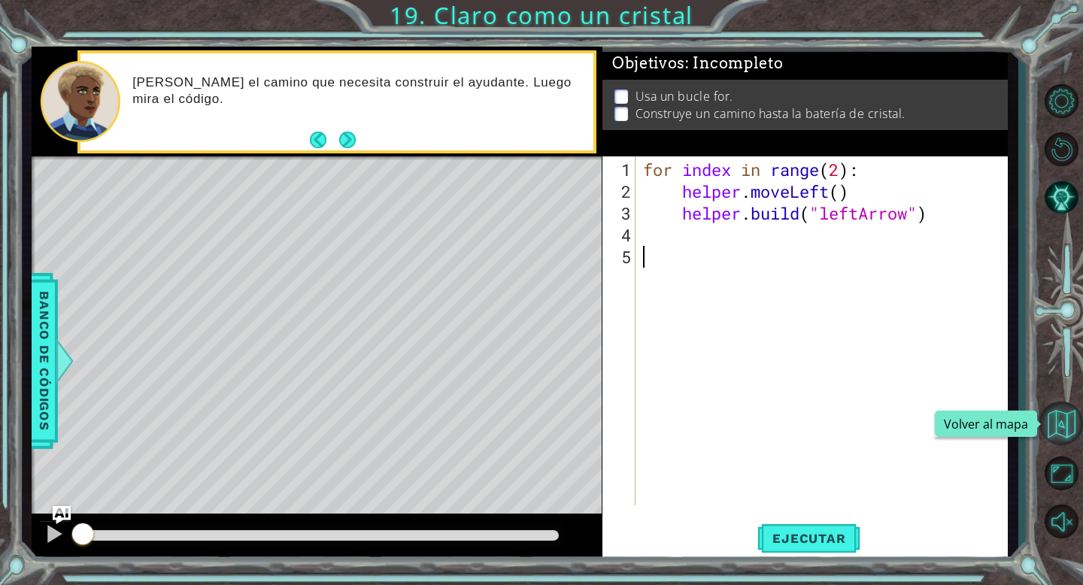
click at [1073, 414] on button "Volver al mapa" at bounding box center [1062, 424] width 44 height 44
